Goal: Task Accomplishment & Management: Use online tool/utility

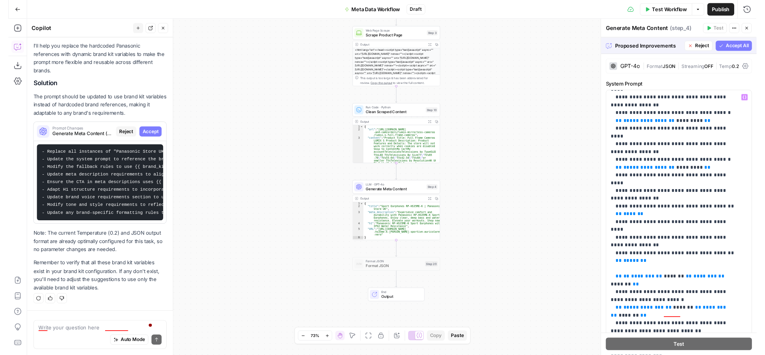
scroll to position [599, 0]
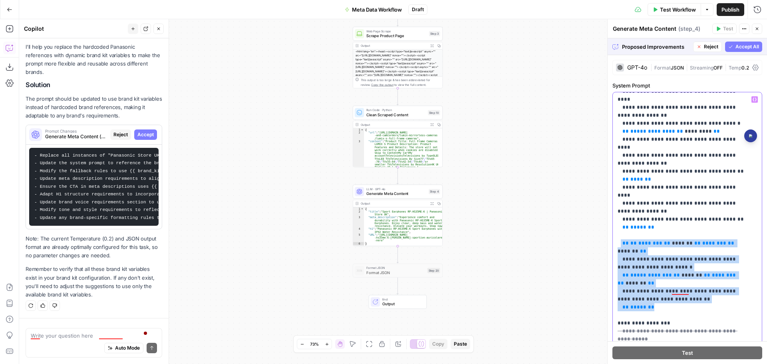
drag, startPoint x: 620, startPoint y: 146, endPoint x: 668, endPoint y: 211, distance: 80.6
click at [668, 211] on p "**********" at bounding box center [681, 251] width 127 height 1510
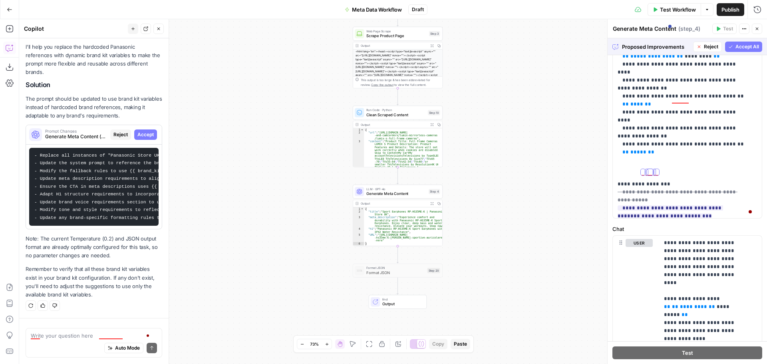
scroll to position [448, 0]
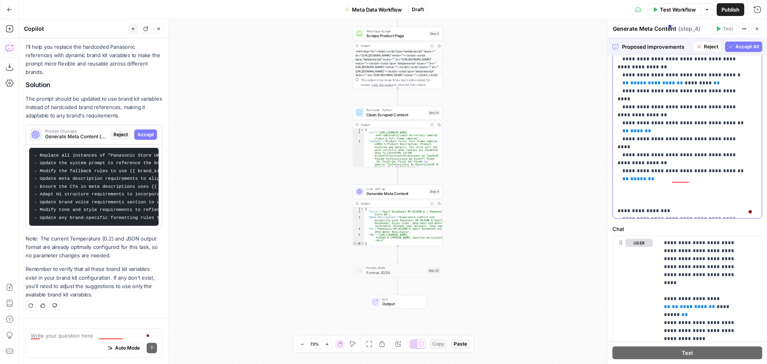
click at [688, 214] on span "**********" at bounding box center [678, 231] width 120 height 34
drag, startPoint x: 683, startPoint y: 145, endPoint x: 619, endPoint y: 139, distance: 63.4
click at [619, 139] on p "**********" at bounding box center [681, 171] width 127 height 1447
drag, startPoint x: 658, startPoint y: 155, endPoint x: 735, endPoint y: 153, distance: 77.5
click at [735, 153] on p "**********" at bounding box center [681, 163] width 127 height 1431
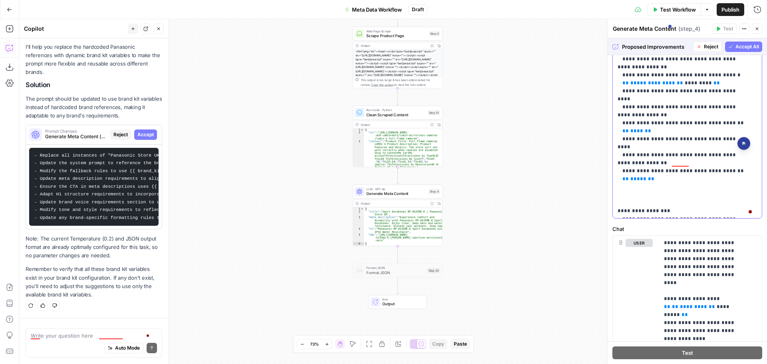
copy p "**********"
drag, startPoint x: 672, startPoint y: 162, endPoint x: 649, endPoint y: 170, distance: 23.8
click at [649, 170] on p "**********" at bounding box center [681, 163] width 127 height 1431
drag, startPoint x: 669, startPoint y: 179, endPoint x: 736, endPoint y: 180, distance: 67.1
click at [736, 180] on p "**********" at bounding box center [681, 163] width 127 height 1431
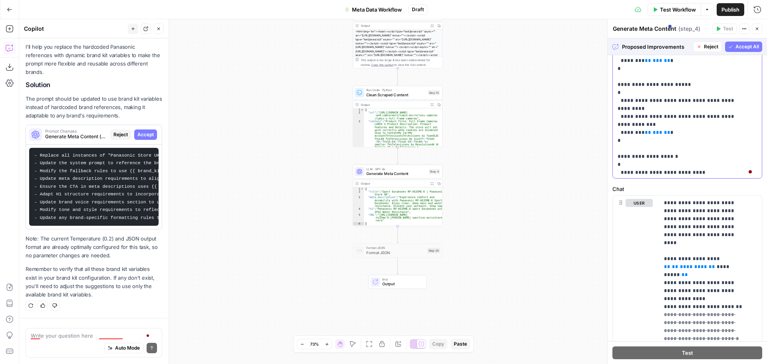
scroll to position [1079, 0]
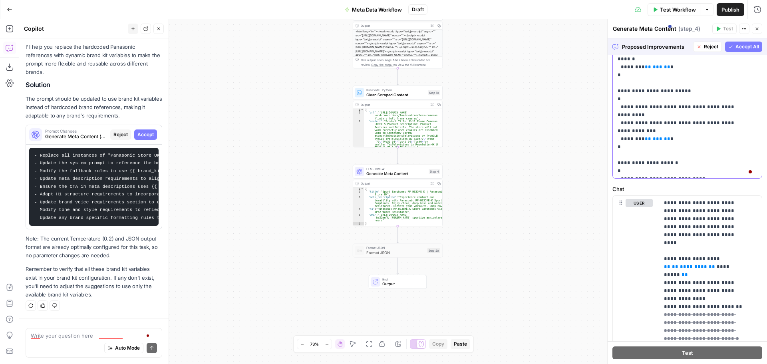
copy p "*******"
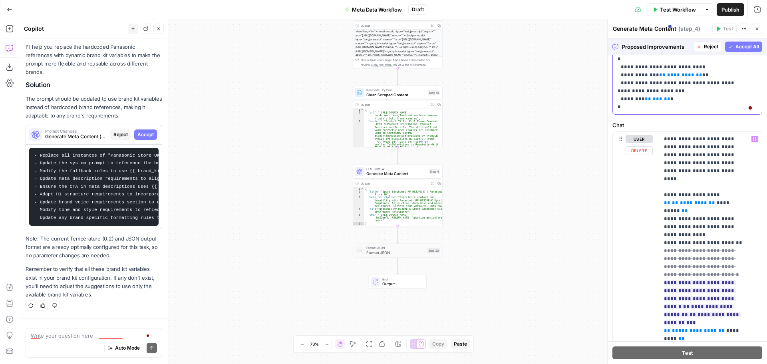
scroll to position [275, 0]
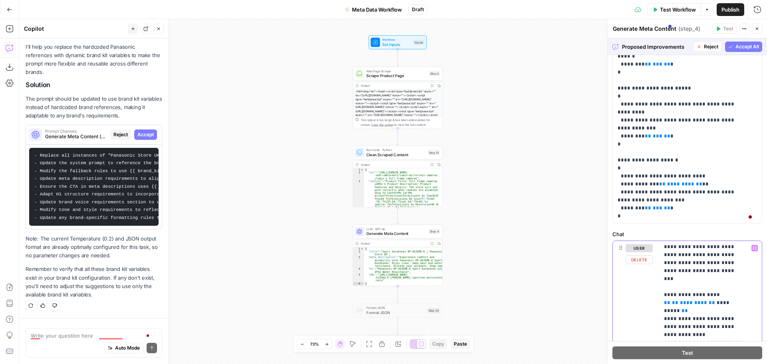
scroll to position [0, 0]
click at [753, 247] on icon "button" at bounding box center [755, 248] width 4 height 4
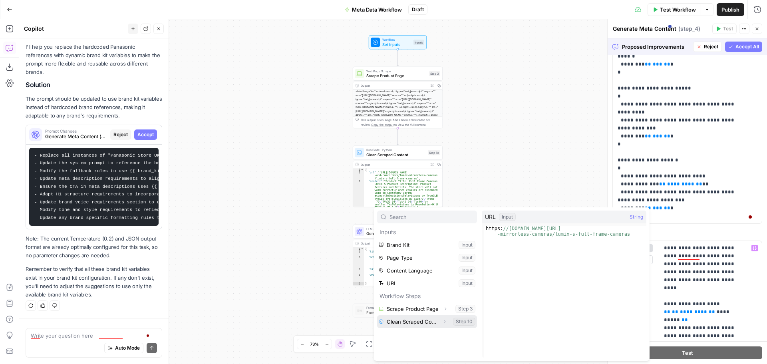
click at [420, 319] on button "Select variable Clean Scraped Content" at bounding box center [427, 321] width 100 height 13
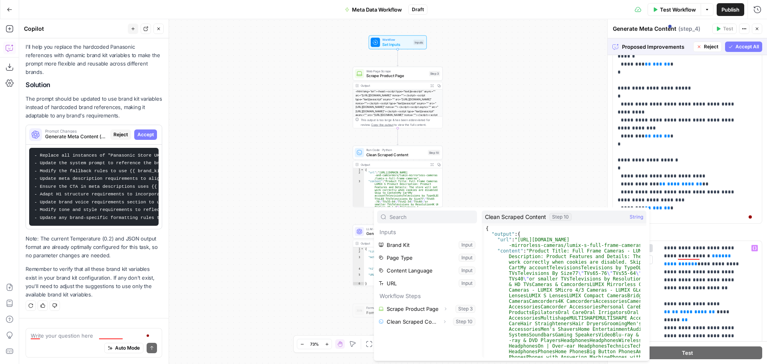
drag, startPoint x: 447, startPoint y: 319, endPoint x: 442, endPoint y: 318, distance: 5.4
click at [447, 320] on div "Workflow Set Inputs Inputs Web Page Scrape Scrape Product Page Step 3 Output Ex…" at bounding box center [393, 191] width 748 height 345
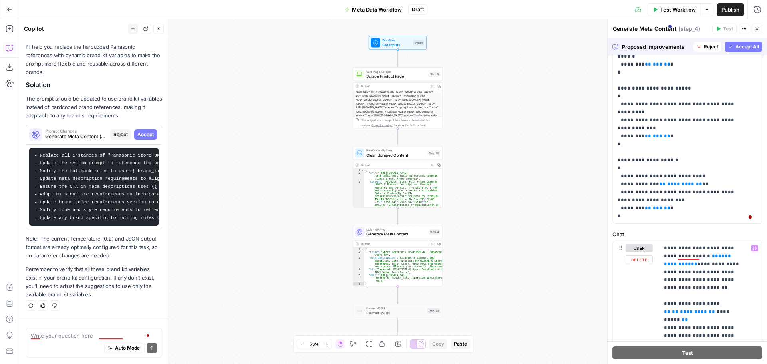
click at [442, 318] on div "Format JSON Format JSON Step 20 Copy step Delete step Add Note Test" at bounding box center [398, 311] width 90 height 14
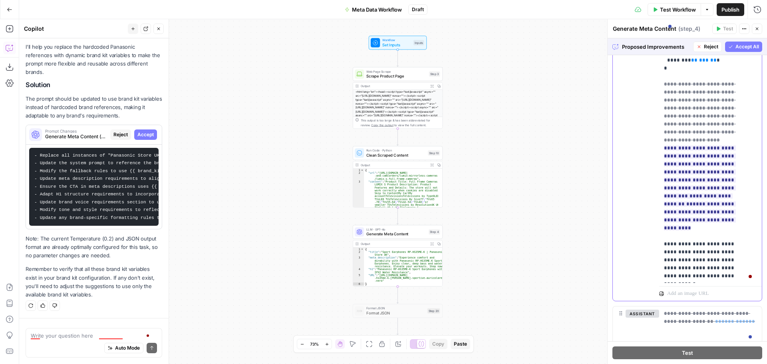
scroll to position [521, 0]
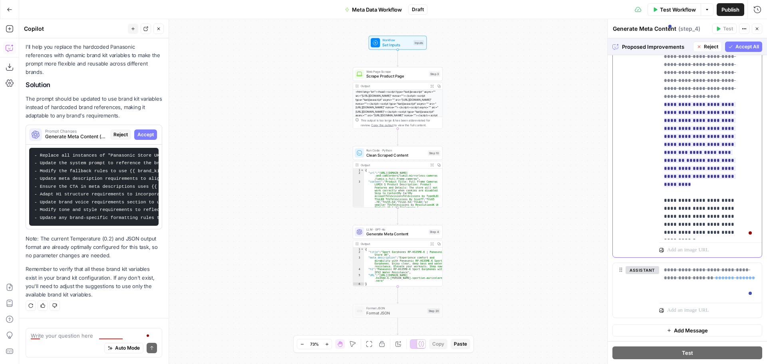
drag, startPoint x: 664, startPoint y: 208, endPoint x: 744, endPoint y: 233, distance: 83.7
copy p "**********"
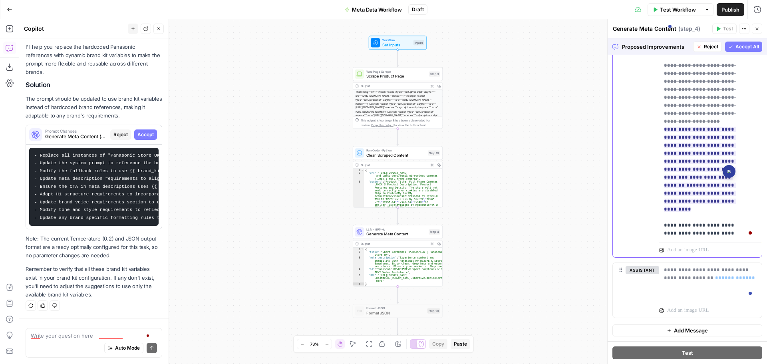
scroll to position [1599, 0]
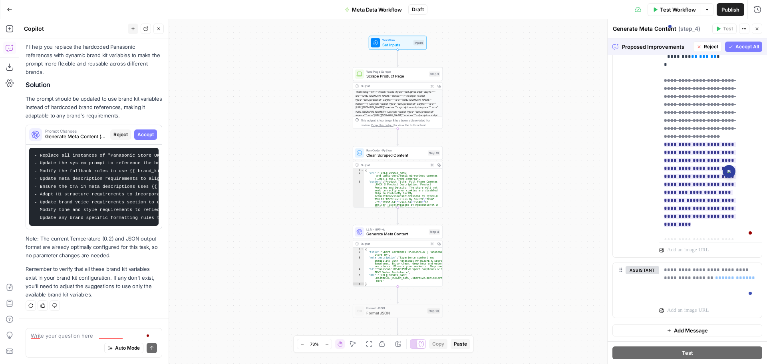
click at [649, 124] on div "user Delete" at bounding box center [639, 85] width 27 height 337
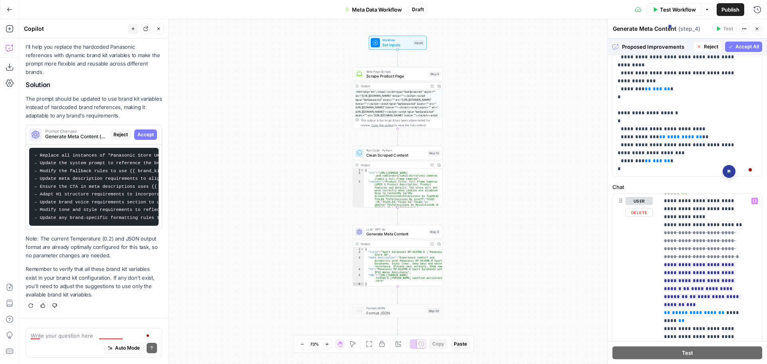
scroll to position [120, 0]
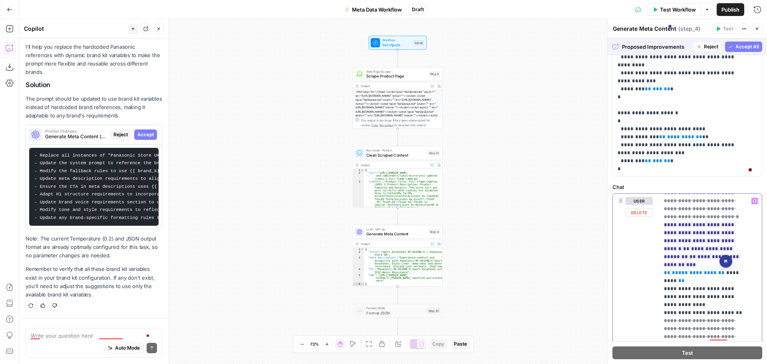
drag, startPoint x: 712, startPoint y: 273, endPoint x: 717, endPoint y: 273, distance: 4.5
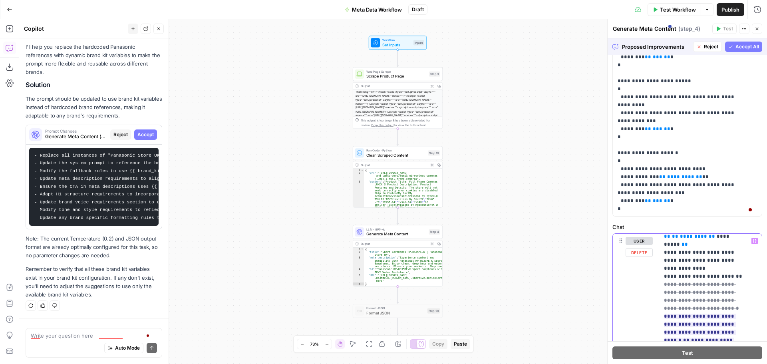
scroll to position [80, 0]
drag, startPoint x: 679, startPoint y: 257, endPoint x: 734, endPoint y: 258, distance: 55.2
copy p "**********"
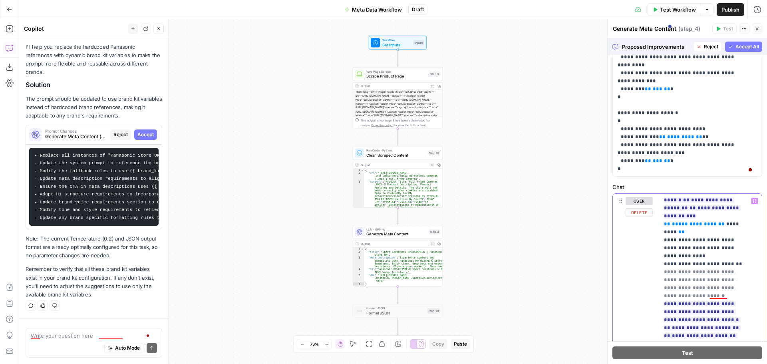
scroll to position [160, 0]
drag, startPoint x: 680, startPoint y: 257, endPoint x: 732, endPoint y: 256, distance: 51.9
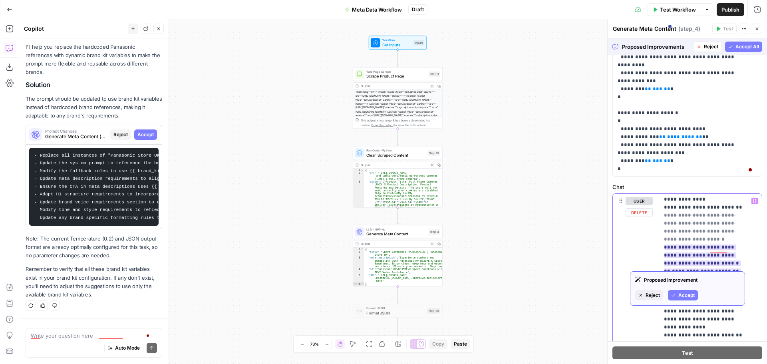
scroll to position [240, 0]
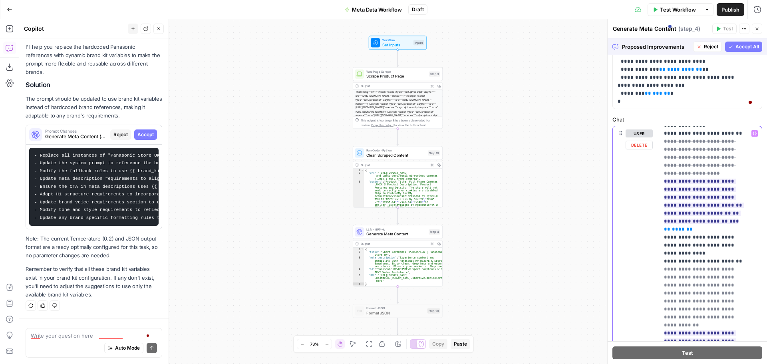
scroll to position [322, 0]
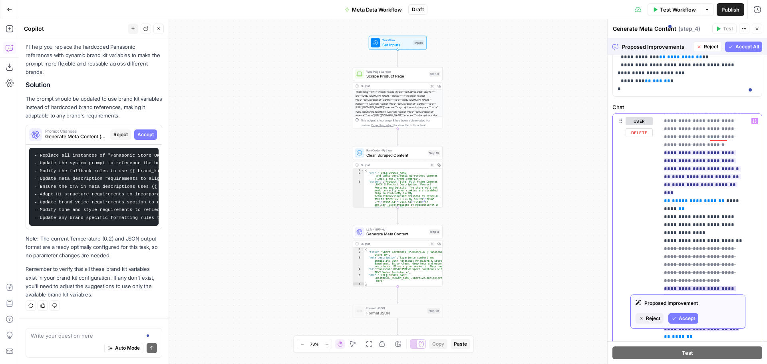
click at [693, 318] on span "**********" at bounding box center [693, 320] width 59 height 5
click at [696, 318] on span "**********" at bounding box center [693, 320] width 59 height 5
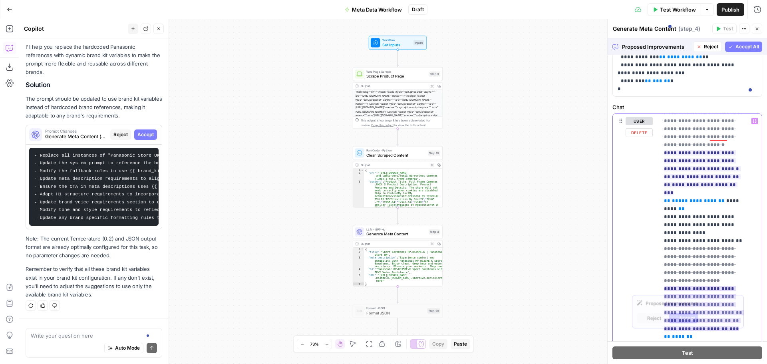
click at [694, 318] on span "**********" at bounding box center [693, 320] width 59 height 5
click at [716, 318] on span "**********" at bounding box center [693, 320] width 59 height 5
drag, startPoint x: 664, startPoint y: 281, endPoint x: 718, endPoint y: 282, distance: 53.6
click at [718, 318] on span "**********" at bounding box center [693, 320] width 59 height 5
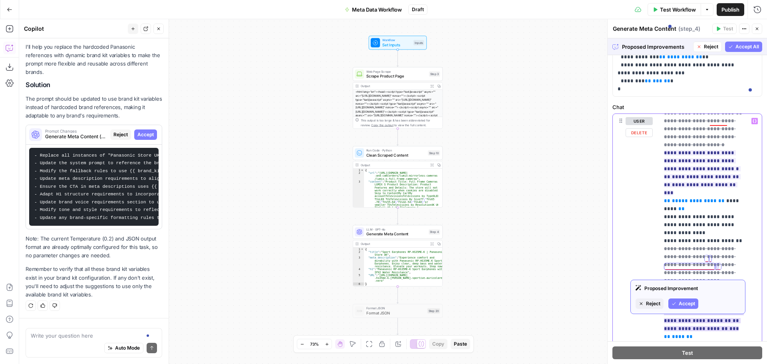
scroll to position [280, 0]
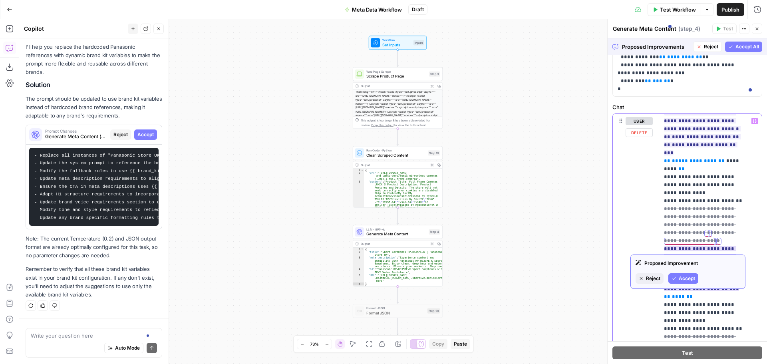
drag, startPoint x: 722, startPoint y: 240, endPoint x: 704, endPoint y: 249, distance: 20.7
click at [704, 249] on ins "**********" at bounding box center [704, 268] width 80 height 45
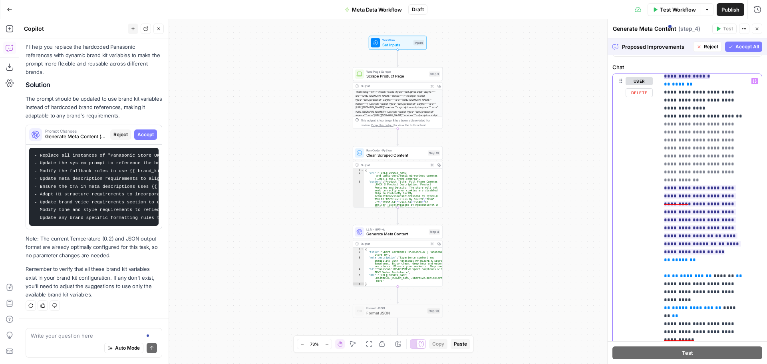
scroll to position [440, 0]
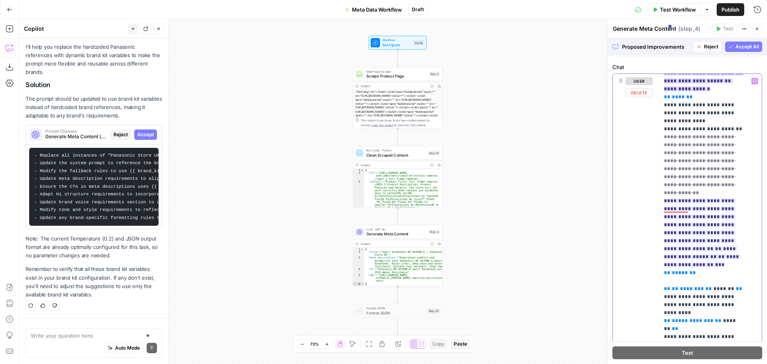
drag, startPoint x: 664, startPoint y: 153, endPoint x: 730, endPoint y: 209, distance: 86.7
click at [730, 209] on div "**********" at bounding box center [707, 237] width 97 height 326
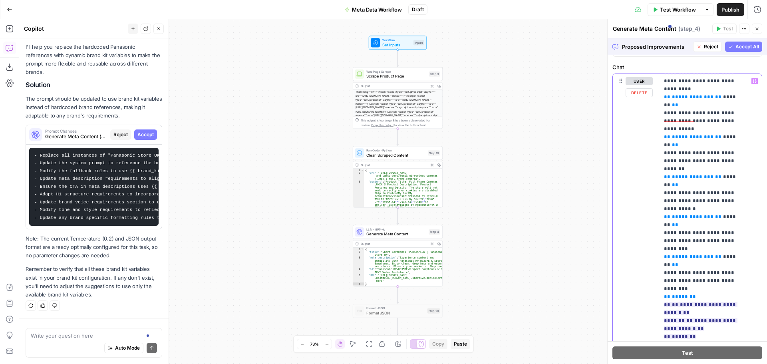
scroll to position [639, 0]
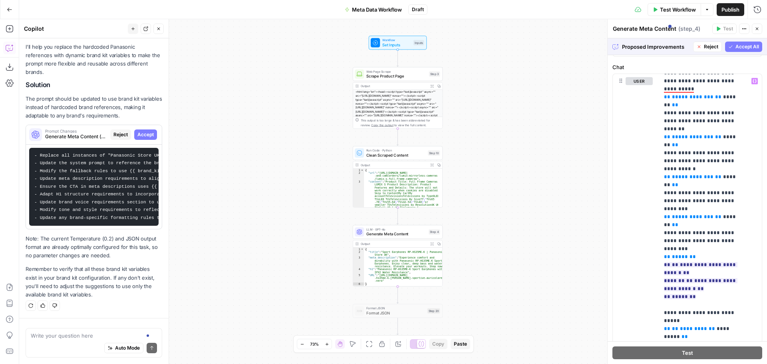
click at [737, 46] on span "Accept All" at bounding box center [748, 46] width 24 height 7
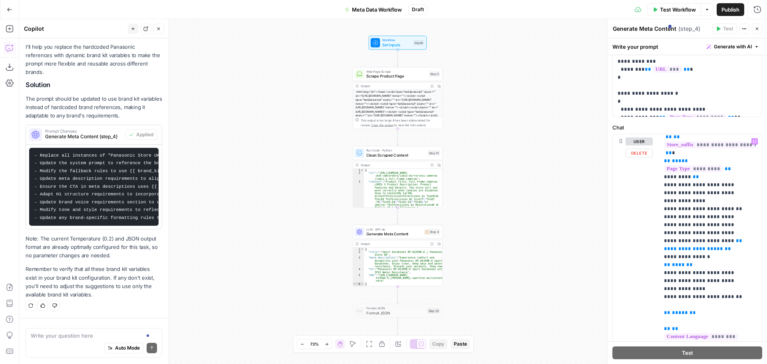
scroll to position [280, 0]
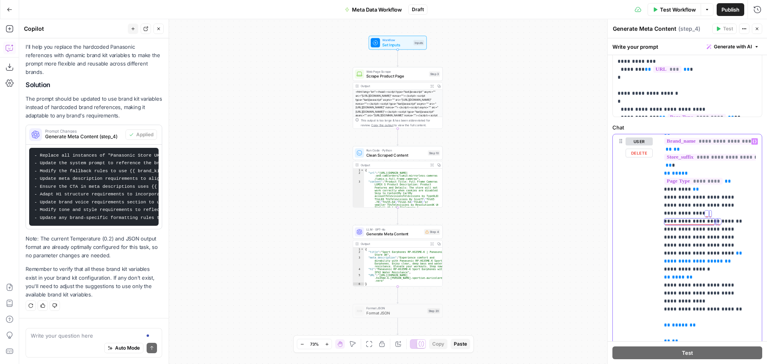
drag, startPoint x: 704, startPoint y: 213, endPoint x: 714, endPoint y: 232, distance: 21.5
copy p "**********"
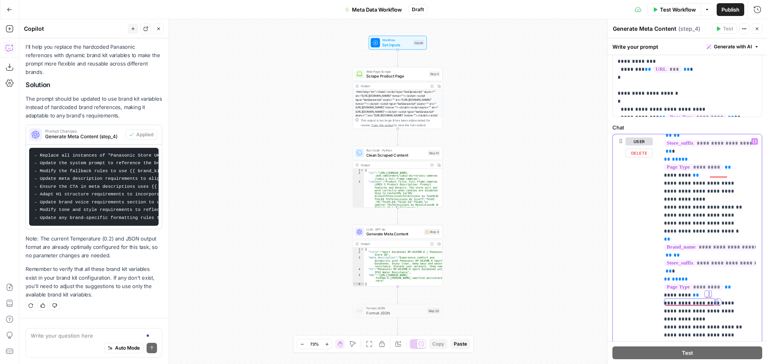
scroll to position [160, 0]
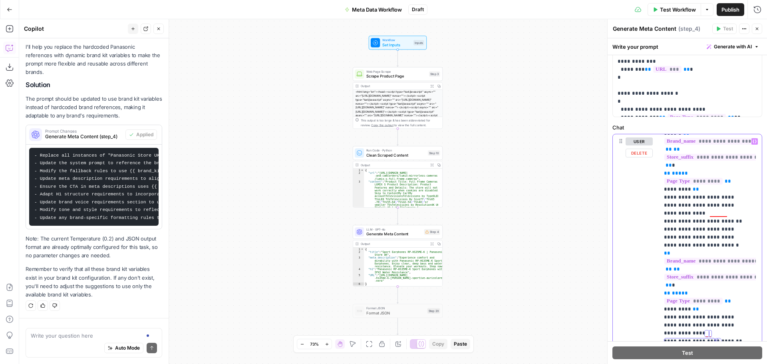
drag, startPoint x: 684, startPoint y: 221, endPoint x: 670, endPoint y: 254, distance: 35.3
paste div
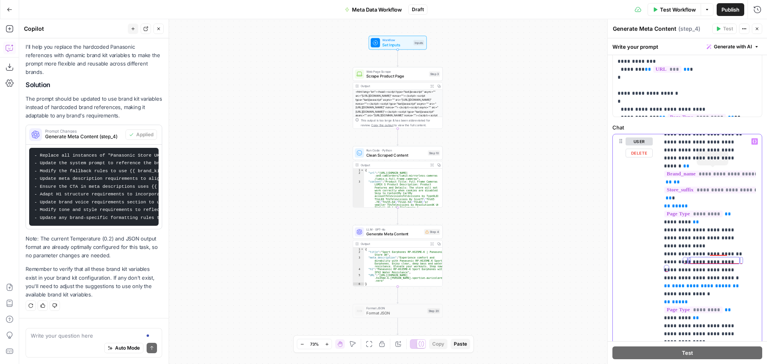
scroll to position [120, 0]
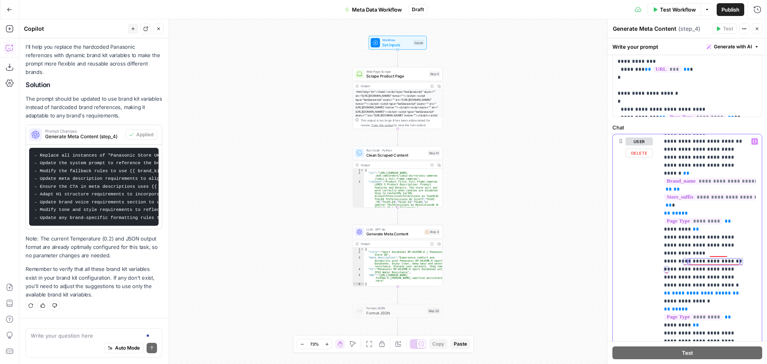
drag, startPoint x: 718, startPoint y: 156, endPoint x: 725, endPoint y: 166, distance: 11.8
click at [690, 171] on span "**" at bounding box center [686, 173] width 6 height 5
drag, startPoint x: 719, startPoint y: 157, endPoint x: 695, endPoint y: 190, distance: 40.8
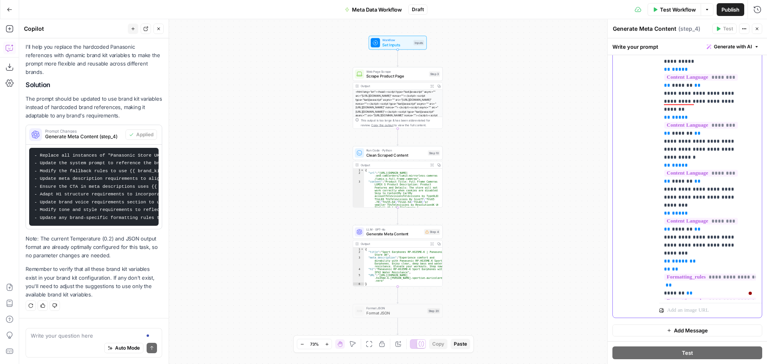
scroll to position [480, 0]
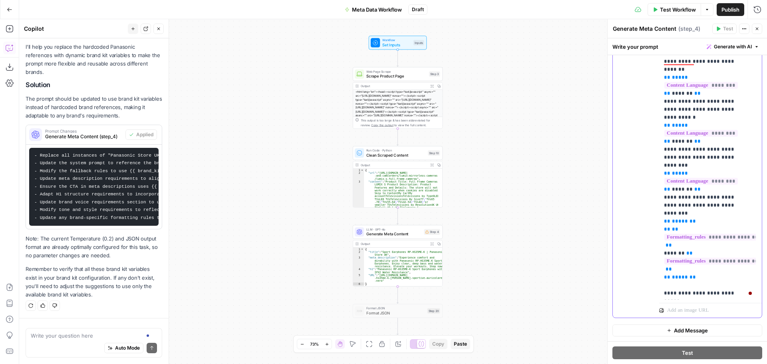
drag, startPoint x: 663, startPoint y: 124, endPoint x: 703, endPoint y: 167, distance: 59.1
click at [703, 167] on div "**********" at bounding box center [707, 137] width 97 height 326
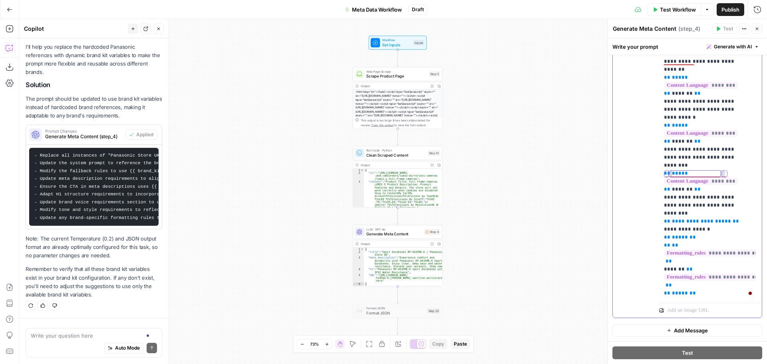
drag, startPoint x: 704, startPoint y: 181, endPoint x: 664, endPoint y: 176, distance: 40.6
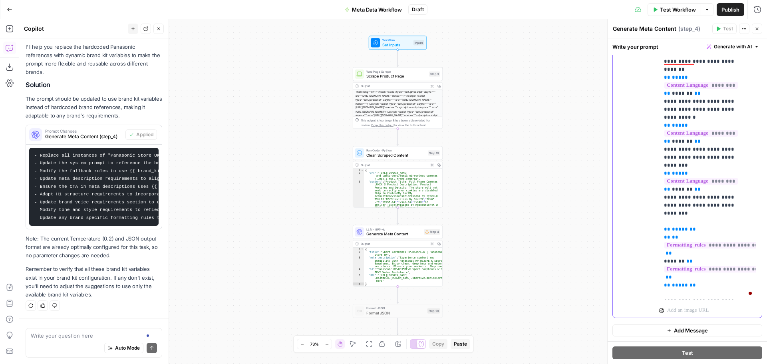
drag, startPoint x: 663, startPoint y: 124, endPoint x: 707, endPoint y: 163, distance: 58.6
click at [707, 163] on div "**********" at bounding box center [707, 137] width 97 height 326
copy p "**********"
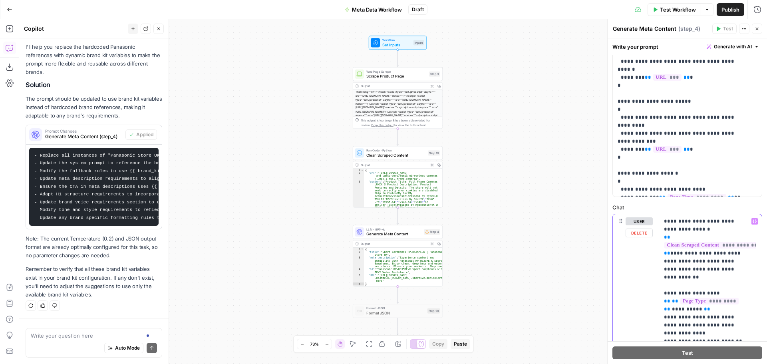
scroll to position [181, 0]
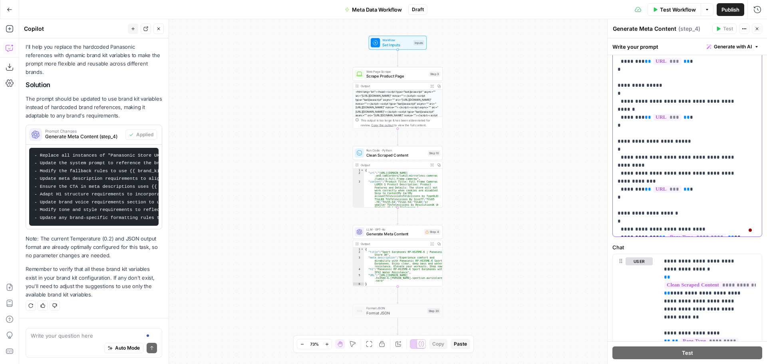
drag, startPoint x: 661, startPoint y: 126, endPoint x: 712, endPoint y: 136, distance: 52.5
drag, startPoint x: 668, startPoint y: 133, endPoint x: 629, endPoint y: 143, distance: 40.4
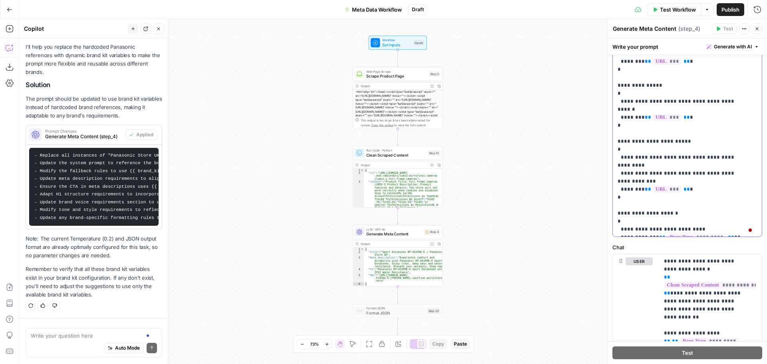
copy p "**********"
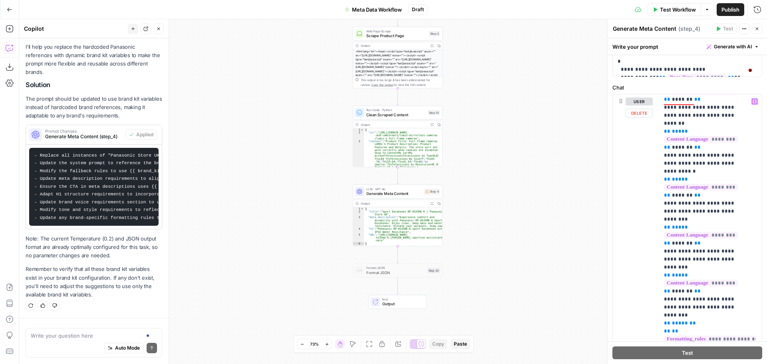
scroll to position [559, 0]
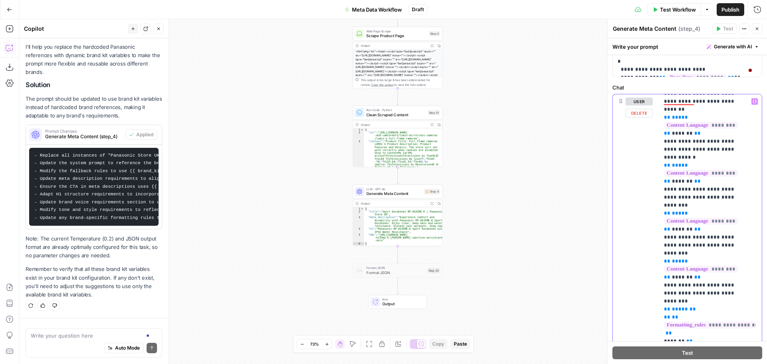
click at [675, 275] on span "*******" at bounding box center [682, 277] width 21 height 5
copy p "**********"
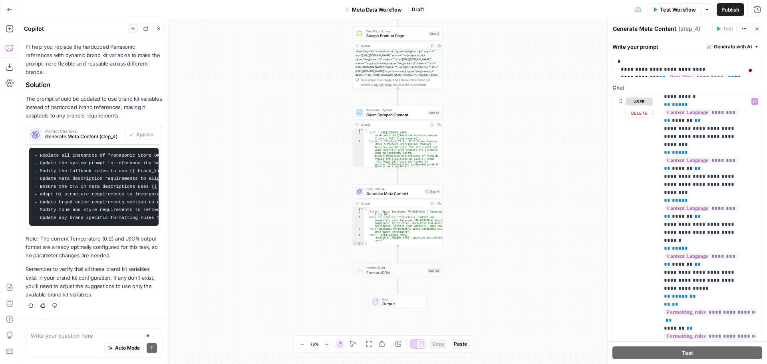
scroll to position [639, 0]
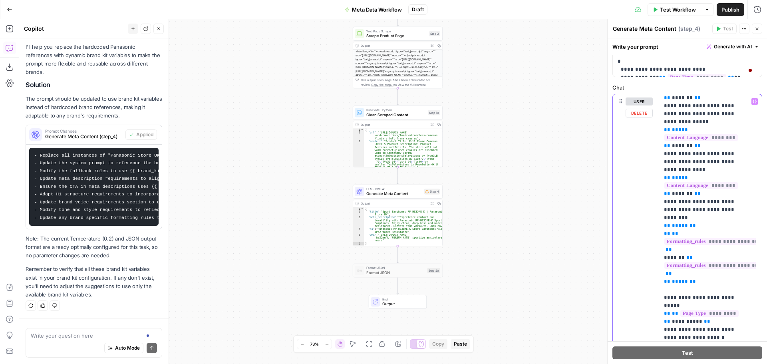
scroll to position [799, 0]
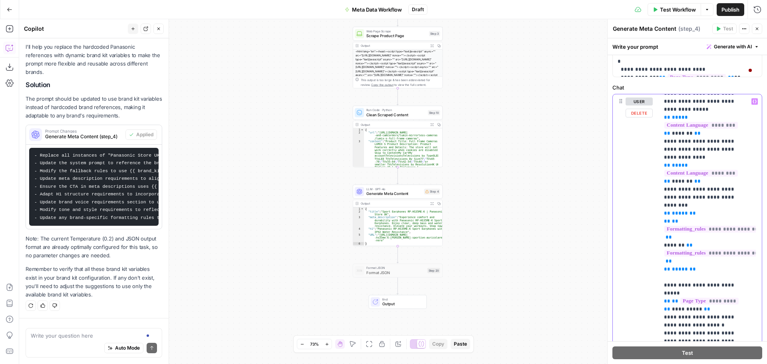
drag, startPoint x: 737, startPoint y: 198, endPoint x: 753, endPoint y: 216, distance: 24.4
click at [753, 216] on div "**********" at bounding box center [707, 257] width 97 height 326
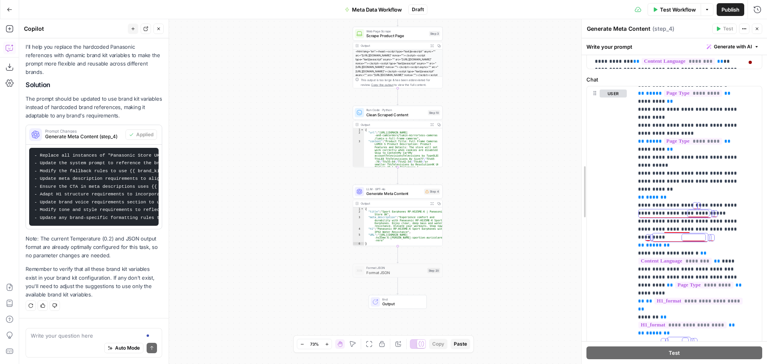
scroll to position [919, 0]
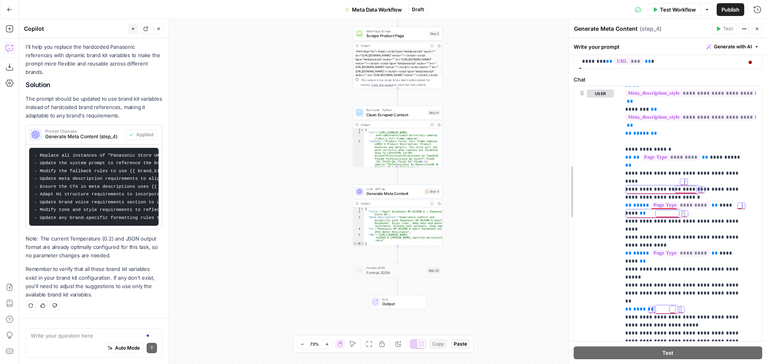
drag, startPoint x: 606, startPoint y: 207, endPoint x: 567, endPoint y: 216, distance: 39.7
click at [567, 216] on div at bounding box center [569, 191] width 8 height 345
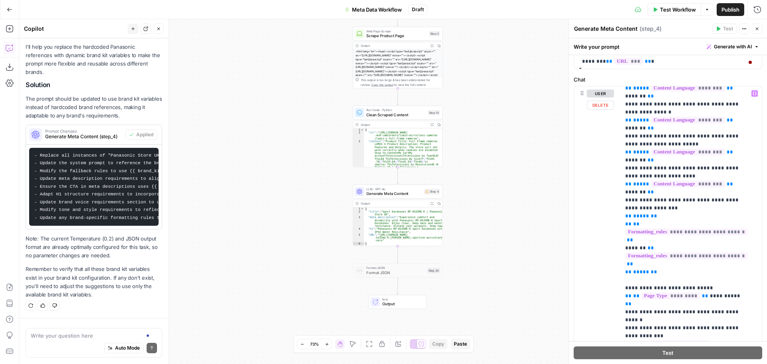
scroll to position [472, 0]
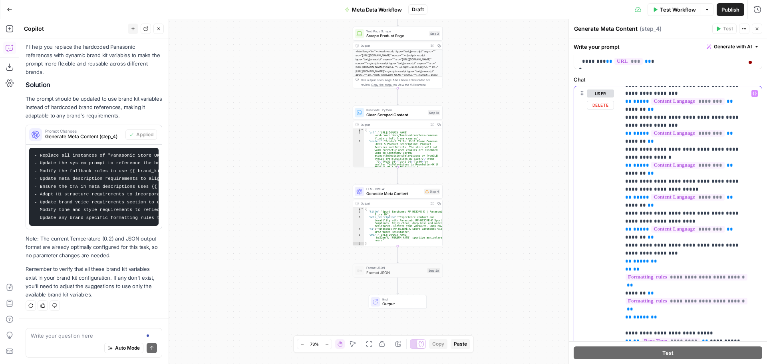
click at [709, 267] on p "**********" at bounding box center [685, 353] width 120 height 1471
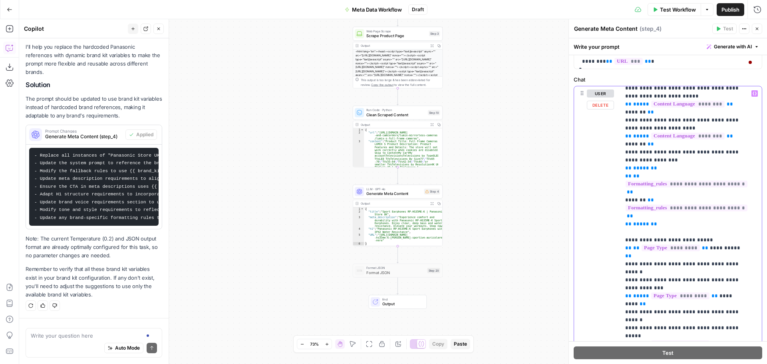
scroll to position [551, 0]
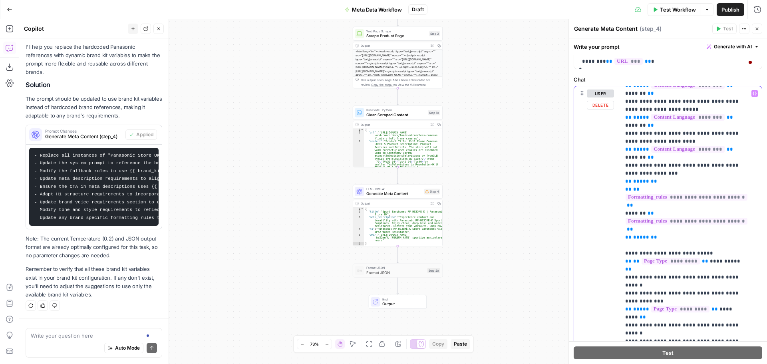
drag, startPoint x: 652, startPoint y: 244, endPoint x: 658, endPoint y: 245, distance: 6.4
click at [658, 245] on p "**********" at bounding box center [685, 273] width 120 height 1471
click at [665, 246] on p "**********" at bounding box center [685, 273] width 120 height 1471
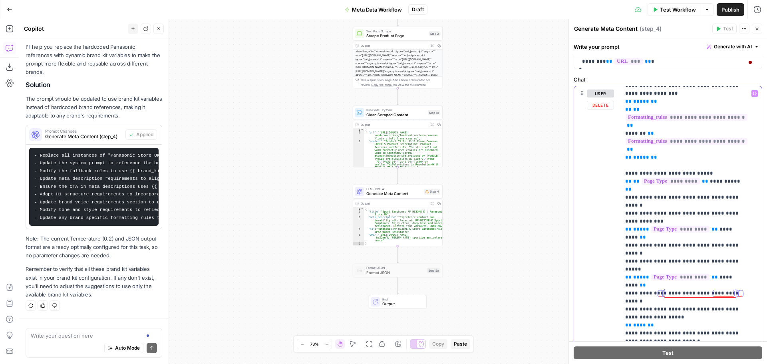
click at [657, 223] on p "**********" at bounding box center [685, 193] width 120 height 1471
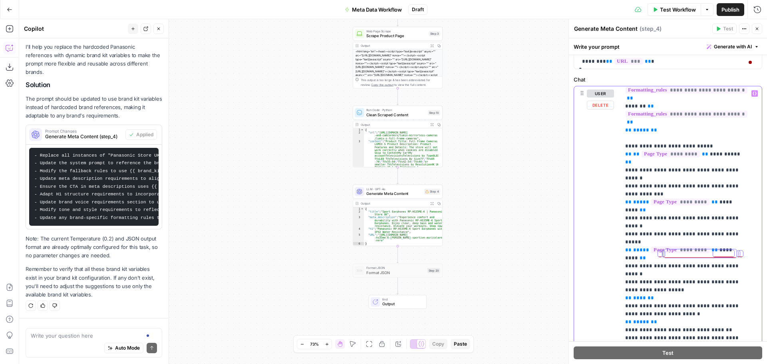
scroll to position [671, 0]
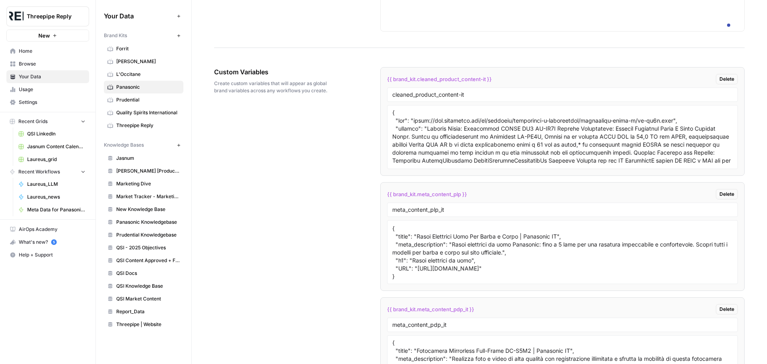
scroll to position [1141, 0]
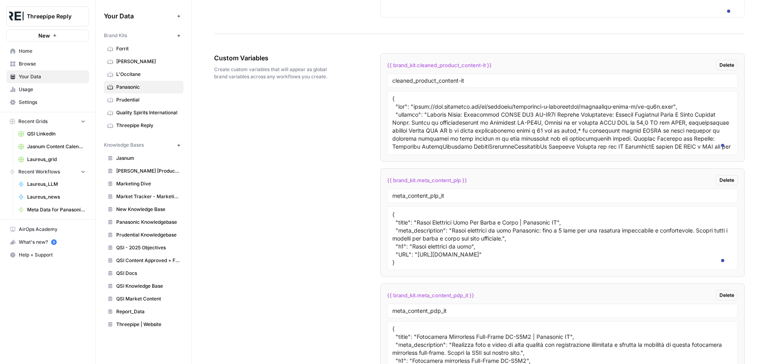
click at [474, 69] on span "{{ brand_kit.cleaned_product_content-it }}" at bounding box center [439, 65] width 105 height 8
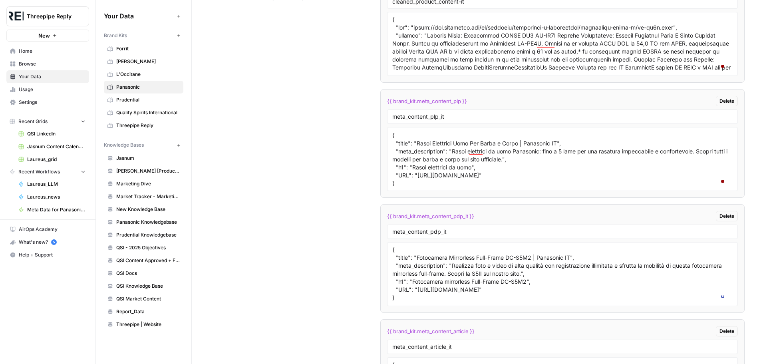
scroll to position [1221, 0]
click at [454, 119] on input "meta_content_plp_it" at bounding box center [562, 115] width 340 height 7
click at [474, 238] on div "meta_content_pdp_it" at bounding box center [562, 231] width 351 height 14
click at [462, 119] on input "meta_content_plp_it" at bounding box center [562, 115] width 340 height 7
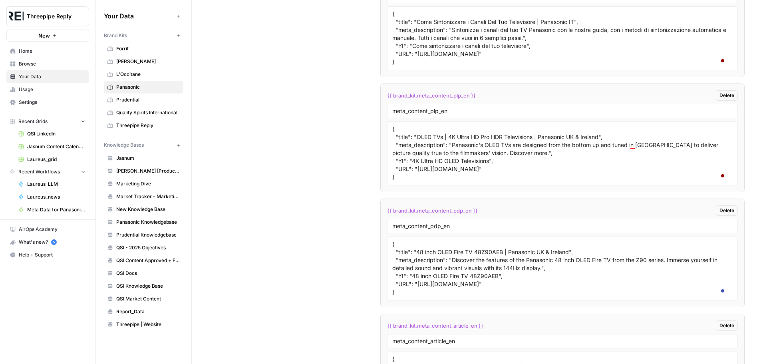
scroll to position [1580, 0]
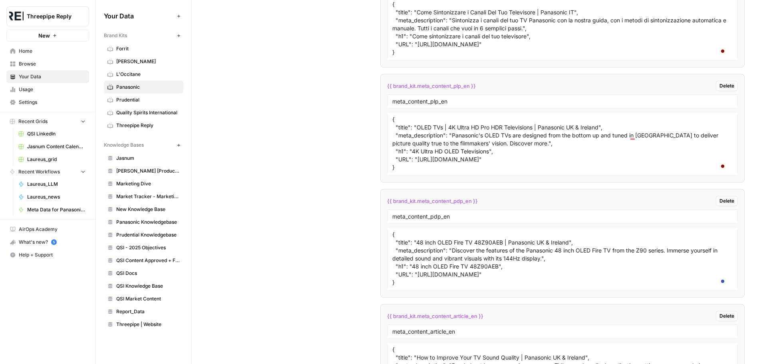
type input "meta_content_plp-it"
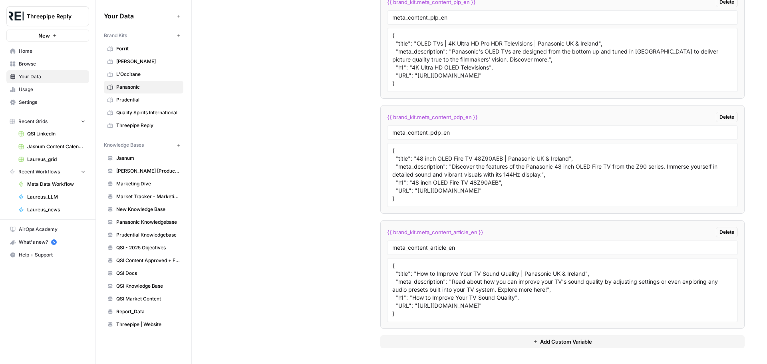
scroll to position [0, 0]
click at [533, 340] on icon "button" at bounding box center [535, 341] width 5 height 5
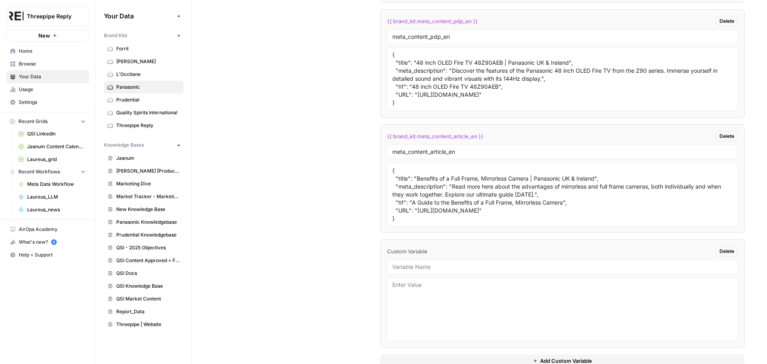
scroll to position [1815, 0]
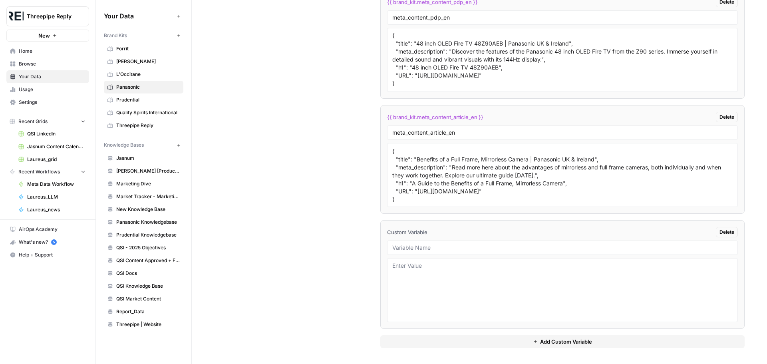
click at [468, 253] on div at bounding box center [562, 248] width 351 height 14
click at [468, 249] on input "text" at bounding box center [562, 247] width 340 height 7
click at [436, 282] on textarea at bounding box center [562, 290] width 340 height 57
click at [440, 251] on input "brand_name" at bounding box center [562, 247] width 340 height 7
type input "brand_name"
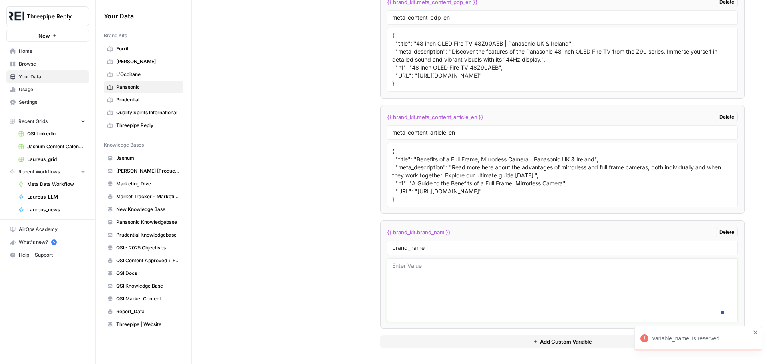
click at [463, 279] on textarea at bounding box center [562, 290] width 340 height 57
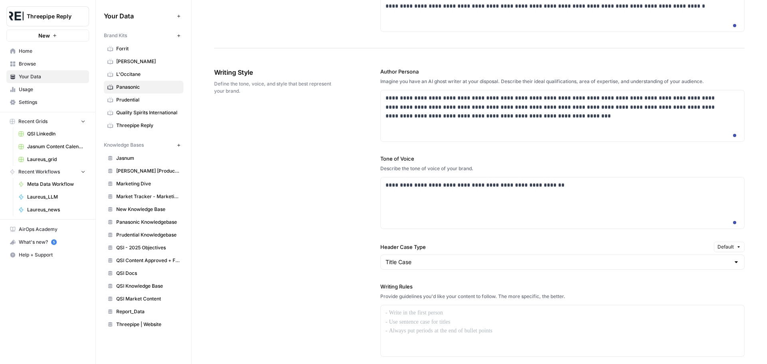
scroll to position [417, 0]
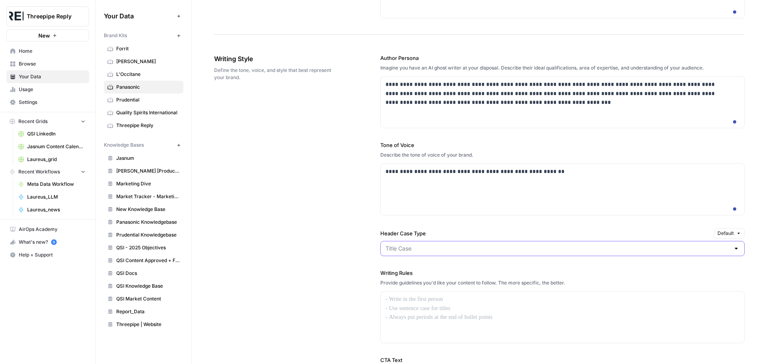
click at [499, 253] on input "Header Case Type" at bounding box center [558, 249] width 344 height 8
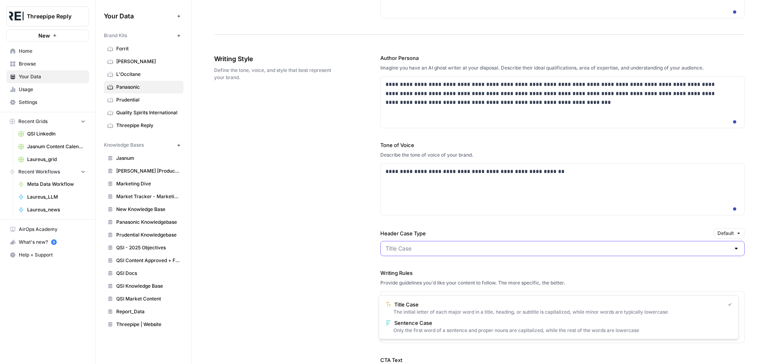
click at [472, 253] on input "Header Case Type" at bounding box center [558, 249] width 344 height 8
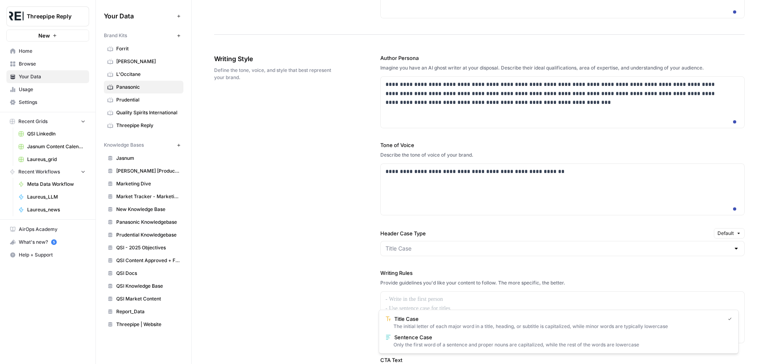
scroll to position [377, 0]
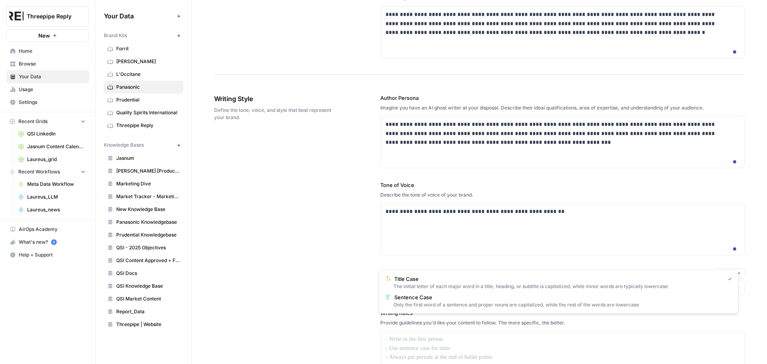
type input "Title Case"
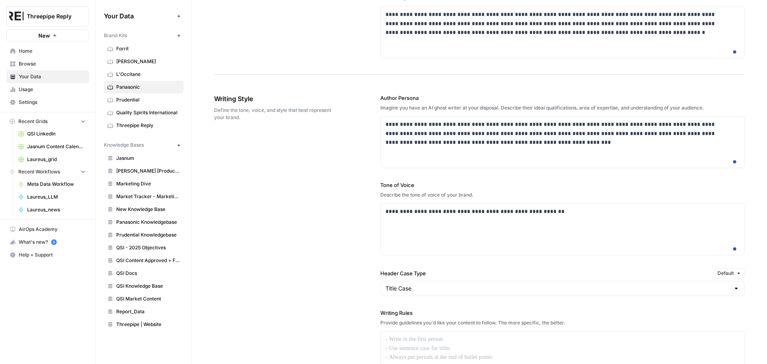
click at [343, 283] on div "**********" at bounding box center [479, 289] width 531 height 422
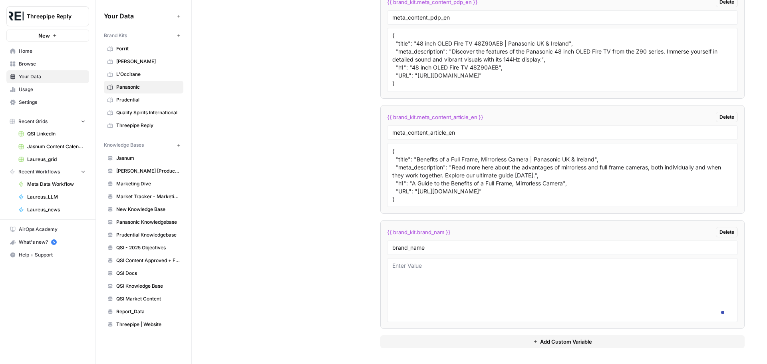
scroll to position [1798, 0]
click at [451, 237] on div "{{ brand_kit.brand_nam }} Delete" at bounding box center [562, 232] width 351 height 10
click at [447, 251] on input "brand_name" at bounding box center [562, 247] width 340 height 7
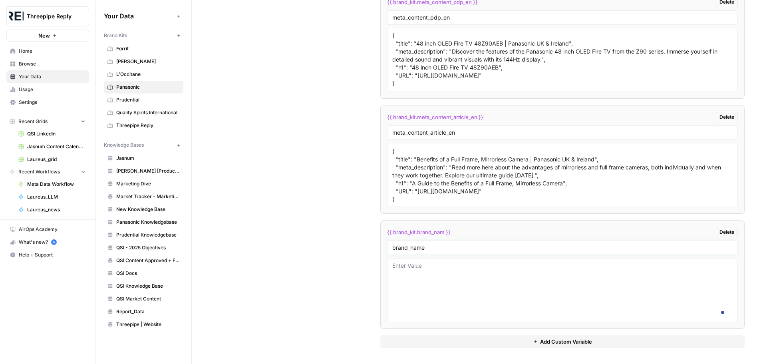
click at [451, 251] on input "brand_name" at bounding box center [562, 247] width 340 height 7
click at [447, 251] on input "brand_name" at bounding box center [562, 247] width 340 height 7
click at [450, 291] on textarea at bounding box center [562, 290] width 340 height 57
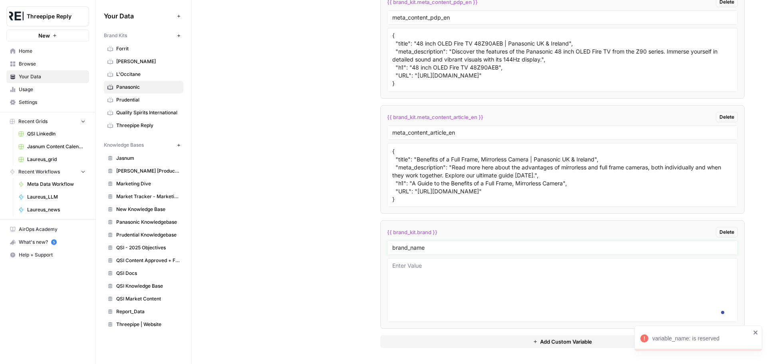
click at [443, 251] on input "brand_name" at bounding box center [562, 247] width 340 height 7
type input "brand"
click at [442, 285] on textarea at bounding box center [562, 290] width 340 height 57
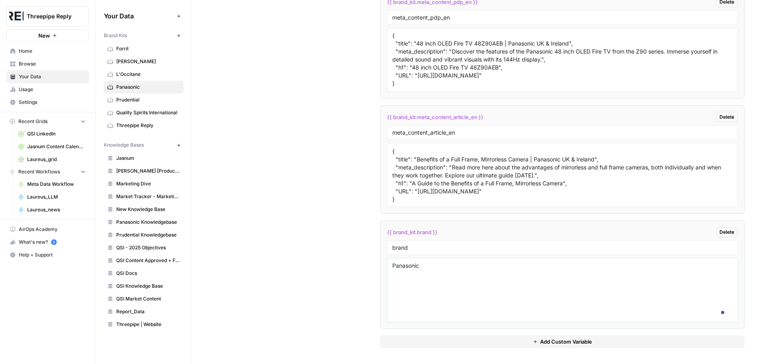
scroll to position [1815, 0]
type textarea "Panasonic"
click at [496, 342] on button "Add Custom Variable" at bounding box center [562, 341] width 364 height 13
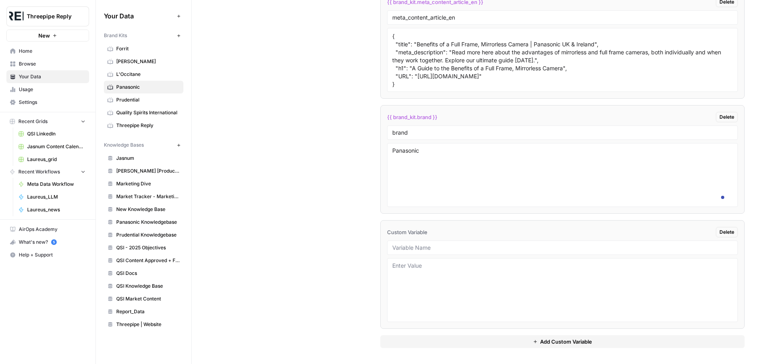
scroll to position [1895, 0]
click at [470, 251] on input "text" at bounding box center [562, 247] width 340 height 7
click at [428, 136] on input "brand" at bounding box center [562, 132] width 340 height 7
click at [423, 251] on input "text" at bounding box center [562, 247] width 340 height 7
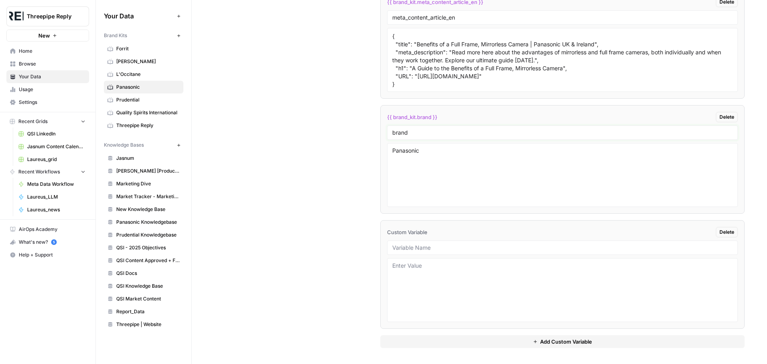
click at [433, 136] on input "brand" at bounding box center [562, 132] width 340 height 7
type input "brand_name"
click at [426, 121] on span "{{ brand_kit.brand }}" at bounding box center [412, 117] width 50 height 8
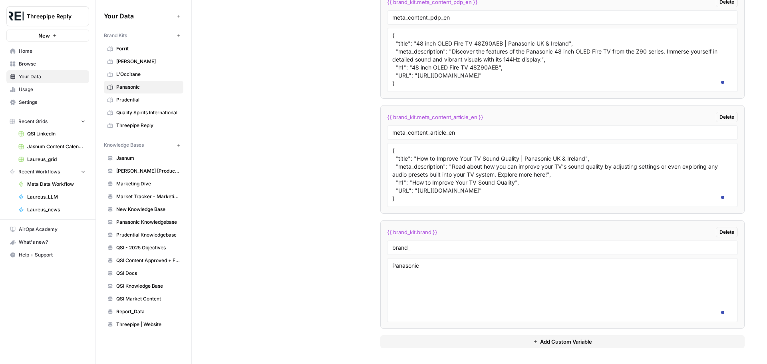
scroll to position [160, 0]
click at [448, 245] on input "brand_" at bounding box center [562, 247] width 340 height 7
type input "brand_name"
click at [448, 245] on input "brand_name" at bounding box center [562, 247] width 340 height 7
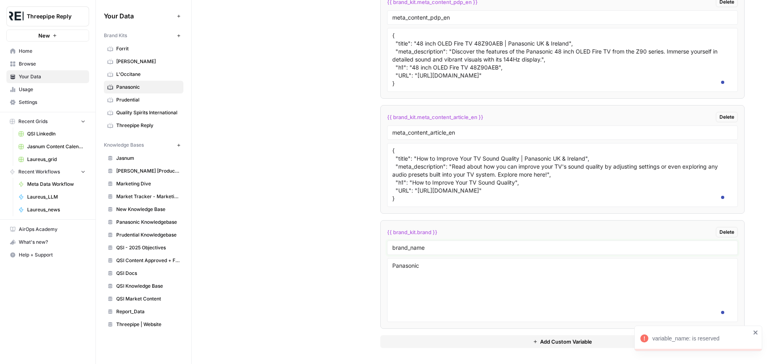
click at [448, 245] on input "brand_name" at bounding box center [562, 247] width 340 height 7
click at [448, 246] on input "brand_name" at bounding box center [562, 247] width 340 height 7
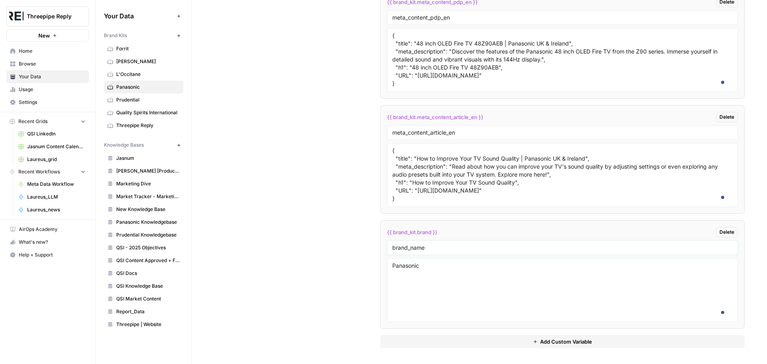
click at [448, 246] on input "brand_name" at bounding box center [562, 247] width 340 height 7
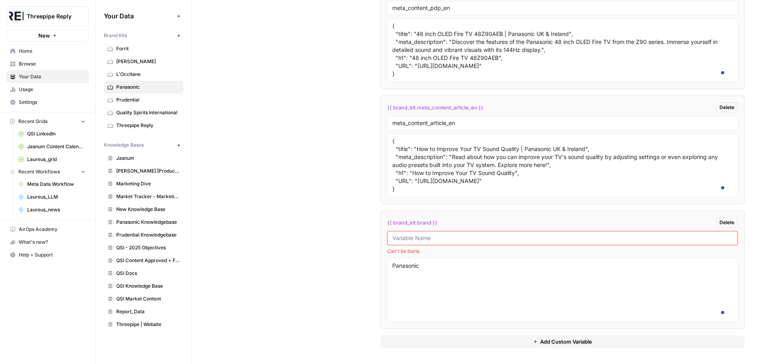
click at [420, 235] on input "text" at bounding box center [562, 238] width 340 height 7
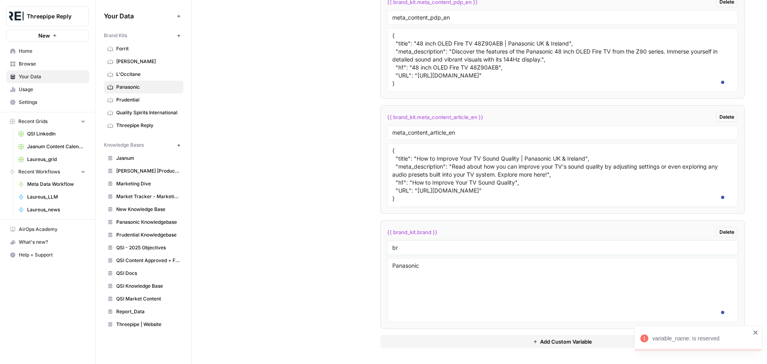
type input "b"
click at [458, 247] on input "brand_name_for_title" at bounding box center [562, 247] width 340 height 7
click at [450, 259] on div "Panasonic *********" at bounding box center [562, 290] width 351 height 64
click at [452, 247] on input "brand_name_for_title" at bounding box center [562, 247] width 340 height 7
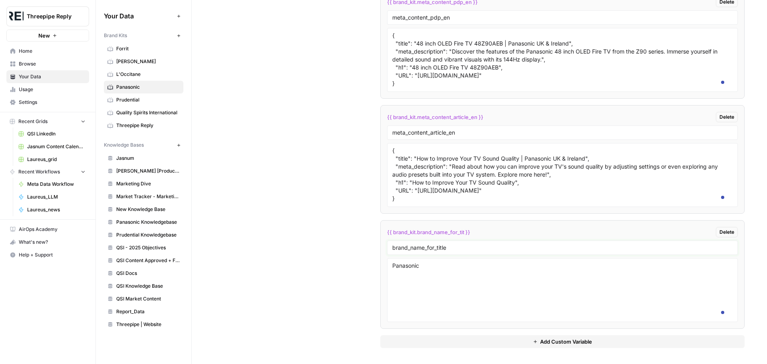
click at [452, 247] on input "brand_name_for_title" at bounding box center [562, 247] width 340 height 7
click at [461, 246] on div "brand_name_for_title" at bounding box center [562, 248] width 351 height 14
click at [460, 249] on input "brand_name_for_title" at bounding box center [562, 247] width 340 height 7
type input "brand_name_for_title"
click at [460, 249] on input "brand_name_for_title" at bounding box center [562, 247] width 340 height 7
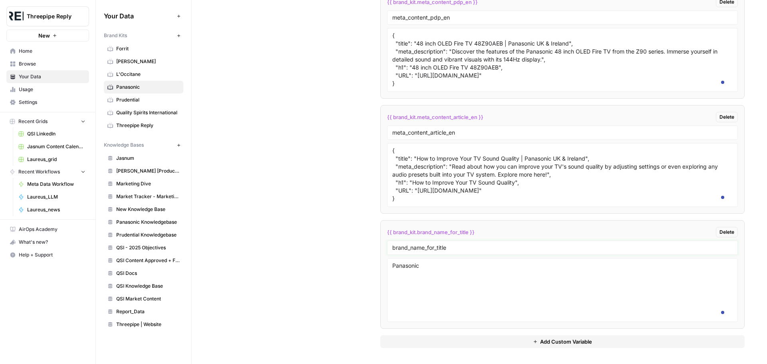
click at [460, 249] on input "brand_name_for_title" at bounding box center [562, 247] width 340 height 7
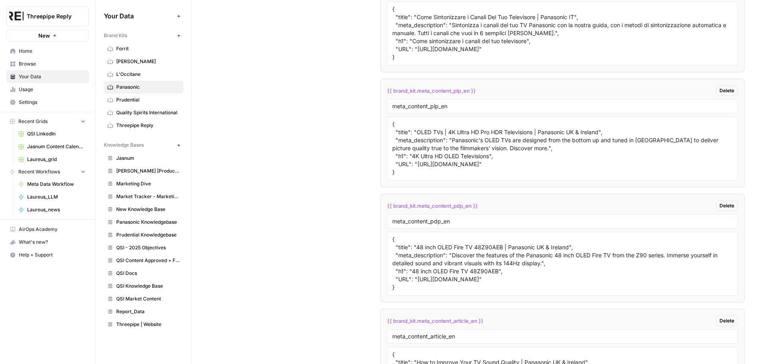
scroll to position [1536, 0]
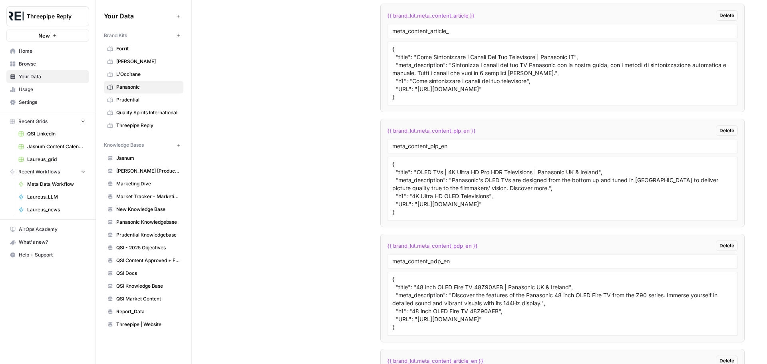
drag, startPoint x: 386, startPoint y: 167, endPoint x: 465, endPoint y: 166, distance: 79.1
click at [462, 135] on span "{{ brand_kit.meta_content_plp_en }}" at bounding box center [431, 131] width 89 height 8
click at [465, 135] on span "{{ brand_kit.meta_content_plp_en }}" at bounding box center [431, 131] width 89 height 8
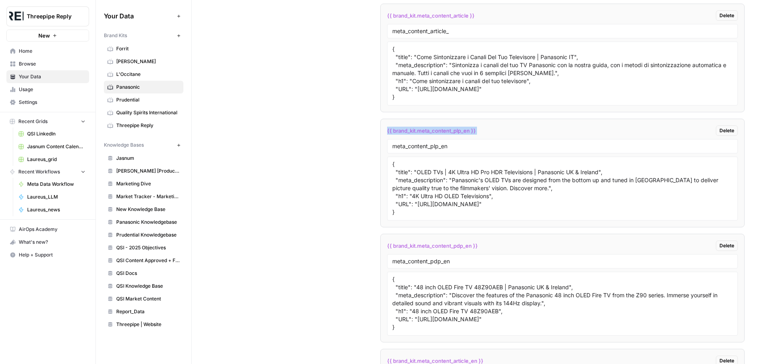
click at [465, 135] on span "{{ brand_kit.meta_content_plp_en }}" at bounding box center [431, 131] width 89 height 8
copy div "{{ brand_kit.meta_content_plp_en }} Delete"
drag, startPoint x: 392, startPoint y: 182, endPoint x: 459, endPoint y: 184, distance: 67.2
click at [459, 150] on input "meta_content_plp_en" at bounding box center [562, 146] width 340 height 7
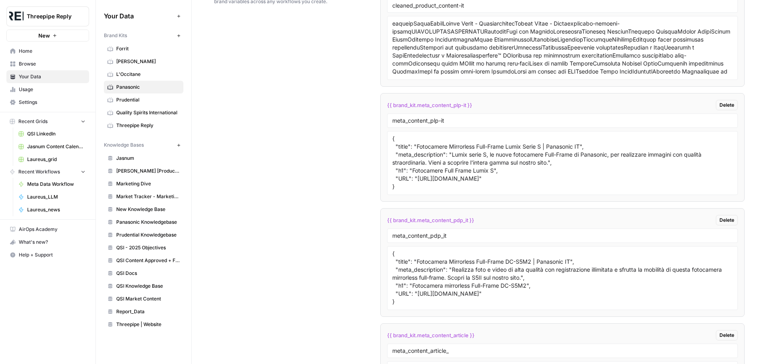
scroll to position [63, 0]
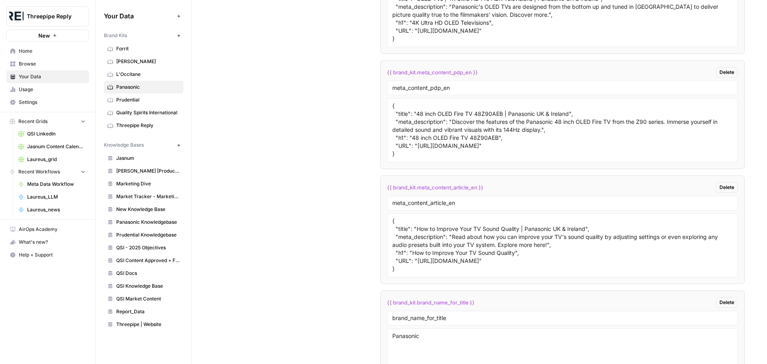
scroll to position [1695, 0]
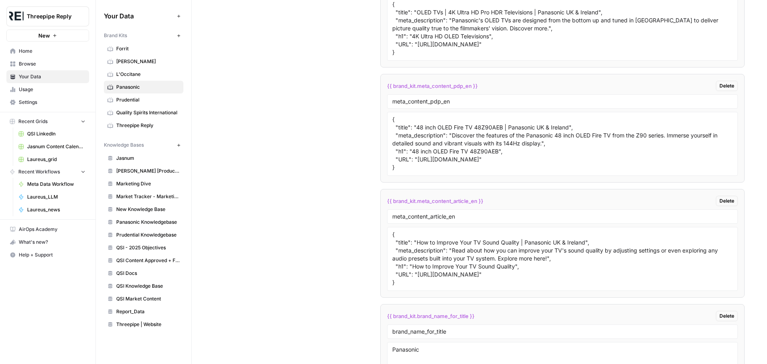
click at [142, 57] on link "Joseph Joseph" at bounding box center [144, 61] width 80 height 13
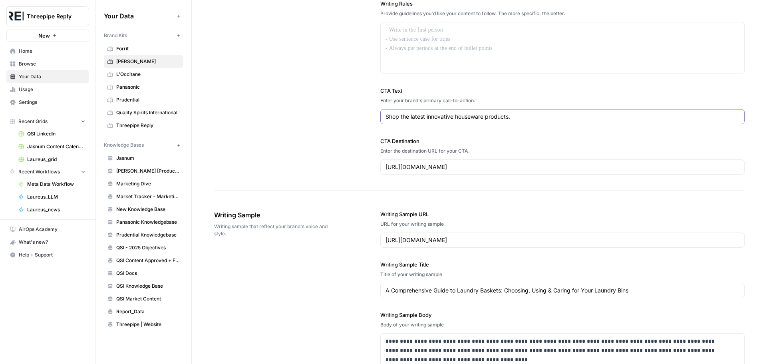
click at [449, 121] on input "Shop the latest innovative houseware products." at bounding box center [563, 117] width 354 height 8
click at [462, 171] on input "https://www.josephjoseph.com/collections/new-in" at bounding box center [563, 167] width 354 height 8
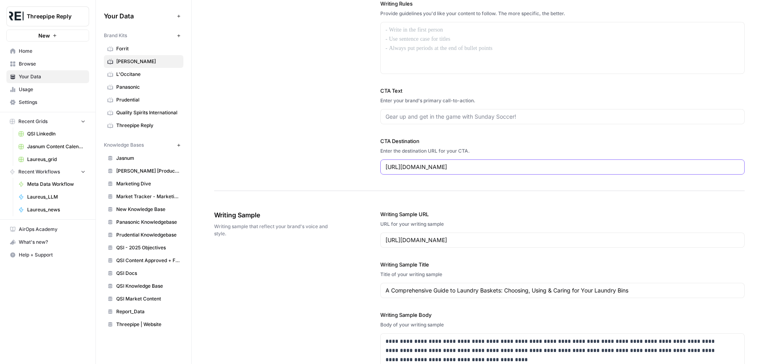
click at [462, 171] on input "https://www.josephjoseph.com/collections/new-in" at bounding box center [563, 167] width 354 height 8
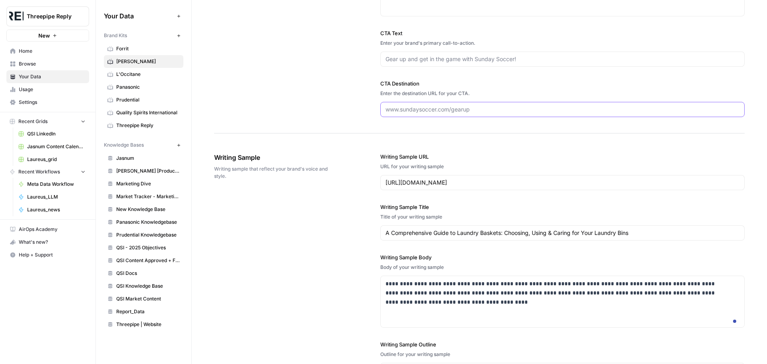
scroll to position [805, 0]
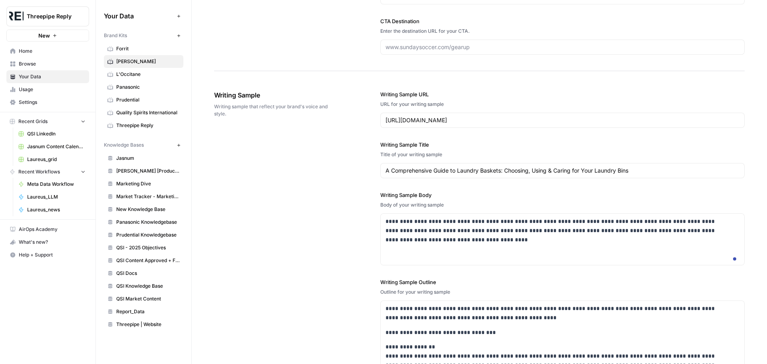
click at [320, 234] on div "**********" at bounding box center [479, 246] width 531 height 345
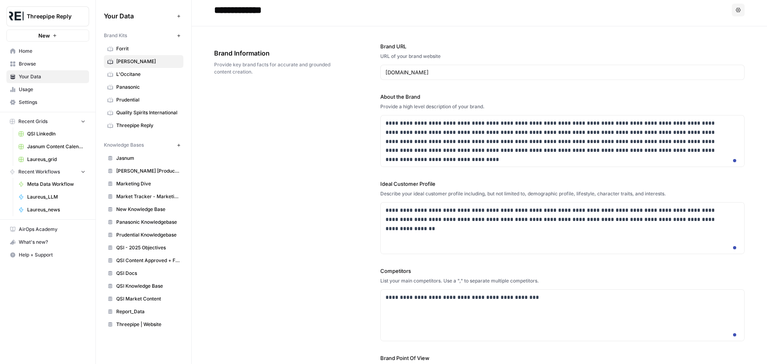
scroll to position [0, 0]
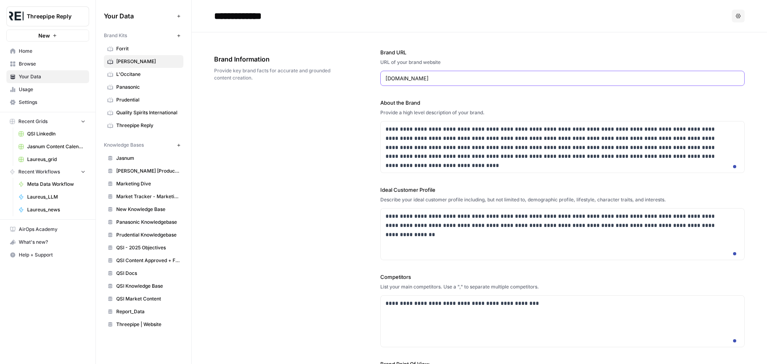
click at [445, 81] on input "www.josephjoseph.com" at bounding box center [563, 78] width 354 height 8
click at [732, 14] on button "Options" at bounding box center [738, 16] width 13 height 13
click at [721, 32] on span "Regenerate" at bounding box center [716, 35] width 26 height 8
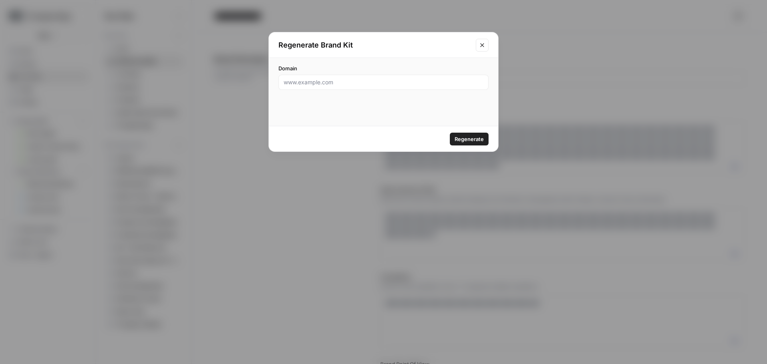
click at [493, 40] on div "Regenerate Brand Kit" at bounding box center [383, 45] width 229 height 26
click at [482, 47] on icon "Close modal" at bounding box center [482, 45] width 6 height 6
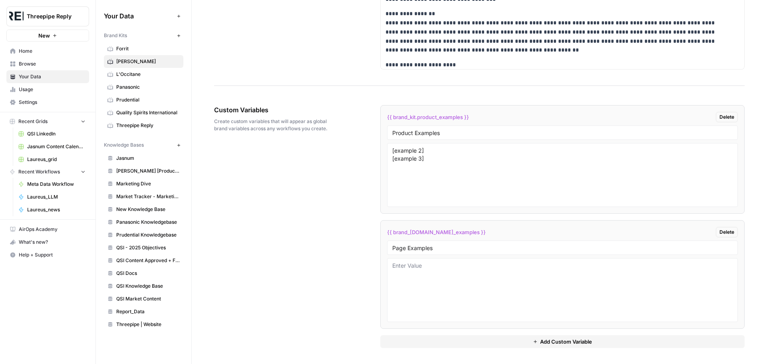
scroll to position [1180, 0]
click at [724, 114] on span "Delete" at bounding box center [727, 116] width 15 height 7
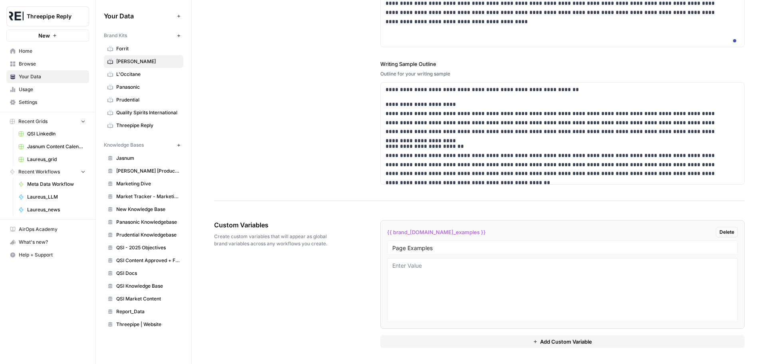
scroll to position [160, 0]
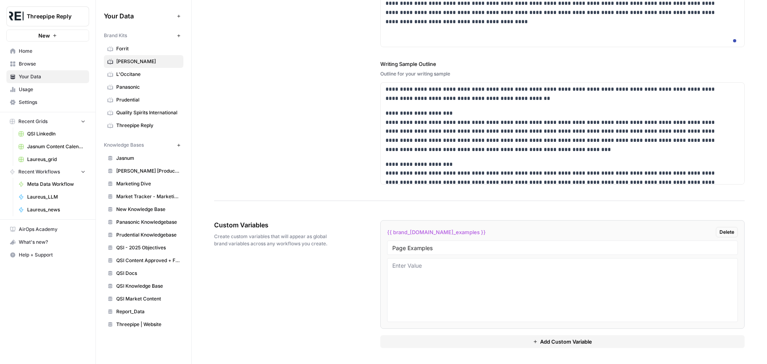
click at [720, 233] on span "Delete" at bounding box center [727, 232] width 15 height 7
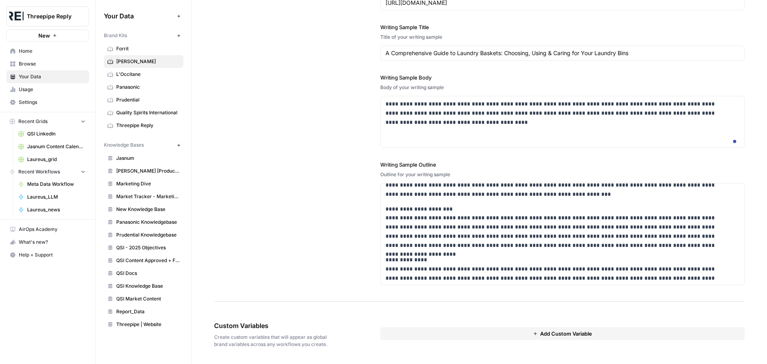
scroll to position [271, 0]
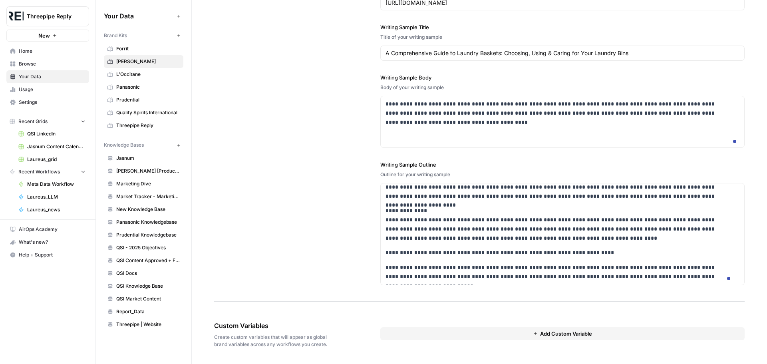
click at [554, 331] on span "Add Custom Variable" at bounding box center [566, 334] width 52 height 8
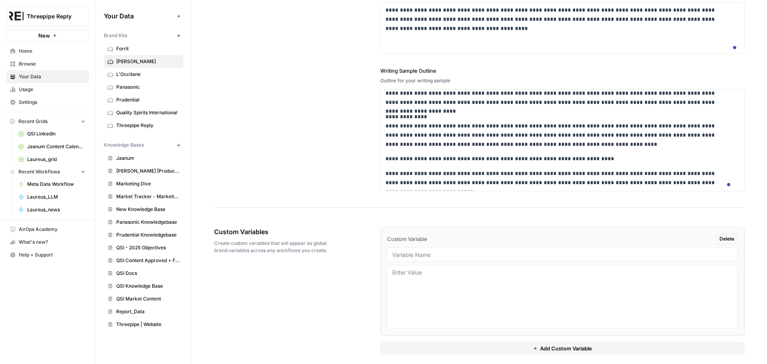
scroll to position [1065, 0]
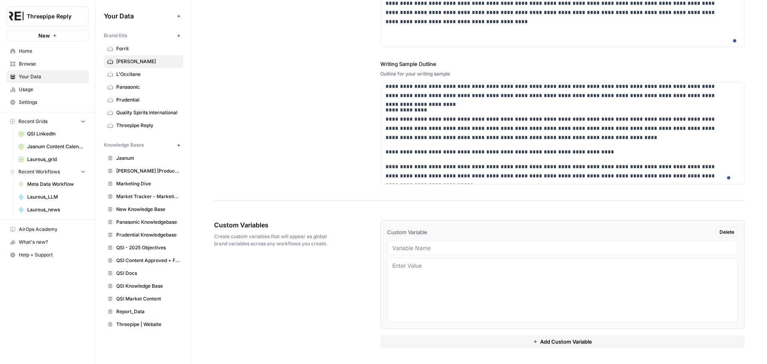
click at [504, 253] on div at bounding box center [562, 248] width 351 height 14
click at [505, 244] on input "text" at bounding box center [562, 247] width 340 height 7
type input "meta_content_plp_en"
click at [533, 337] on button "Add Custom Variable" at bounding box center [562, 341] width 364 height 13
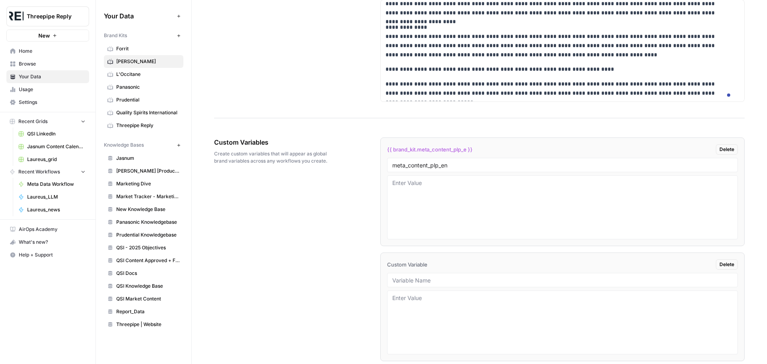
scroll to position [1180, 0]
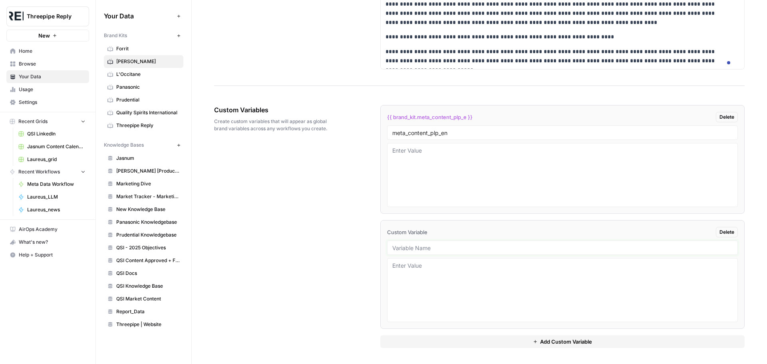
click at [466, 247] on input "text" at bounding box center [562, 247] width 340 height 7
click at [459, 129] on input "meta_content_plp_en" at bounding box center [562, 132] width 340 height 7
click at [445, 249] on input "text" at bounding box center [562, 247] width 340 height 7
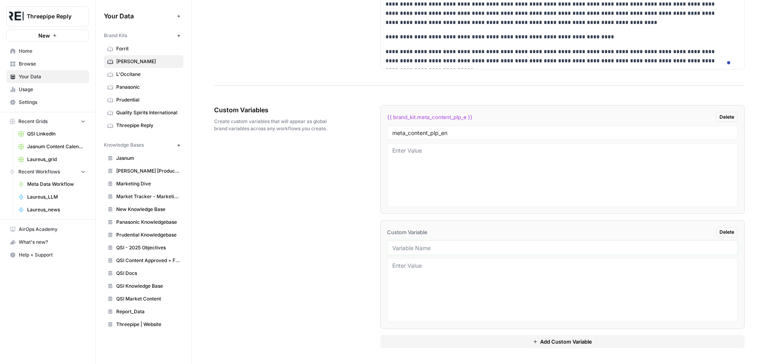
paste input "meta_content_plp_en"
click at [450, 248] on input "meta_content_plp_en" at bounding box center [562, 247] width 340 height 7
type input "meta_content_plp_en"
click at [722, 114] on span "Delete" at bounding box center [727, 116] width 15 height 7
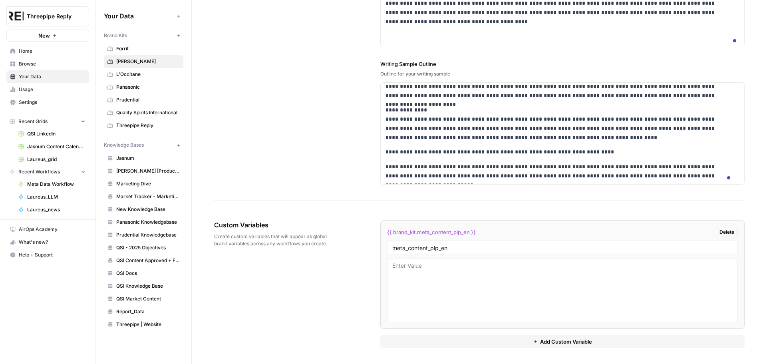
scroll to position [1065, 0]
click at [561, 342] on span "Add Custom Variable" at bounding box center [566, 342] width 52 height 8
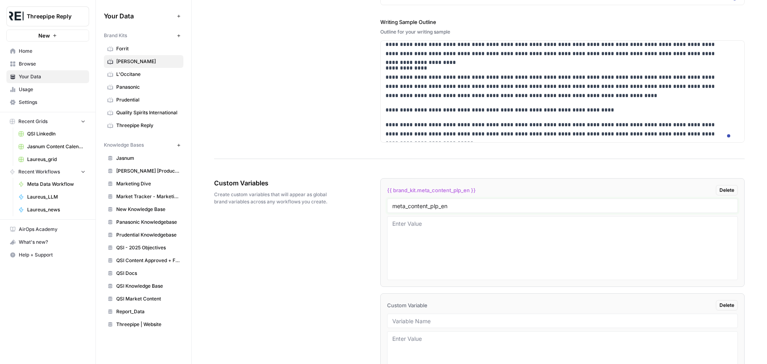
click at [450, 209] on input "meta_content_plp_en" at bounding box center [562, 205] width 340 height 7
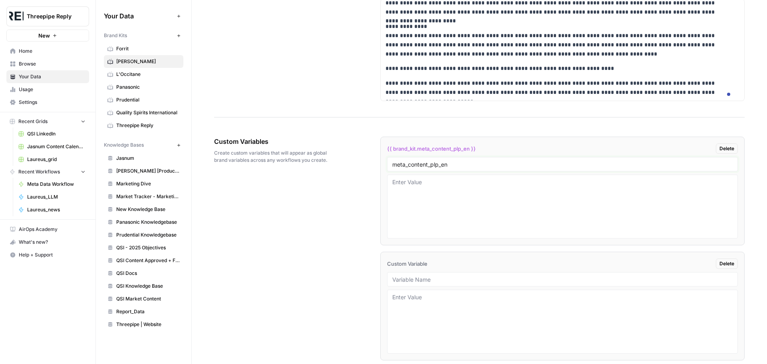
scroll to position [1145, 0]
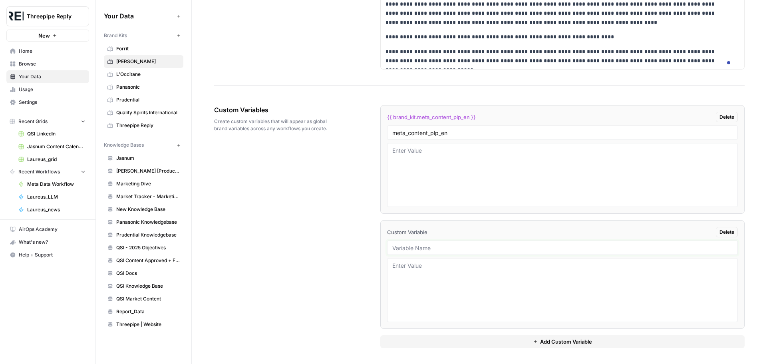
click at [442, 251] on input "text" at bounding box center [562, 247] width 340 height 7
paste input "meta_content_plp_en"
click at [434, 251] on input "meta_content_plp_en" at bounding box center [562, 247] width 340 height 7
type input "meta_content_pdp_en"
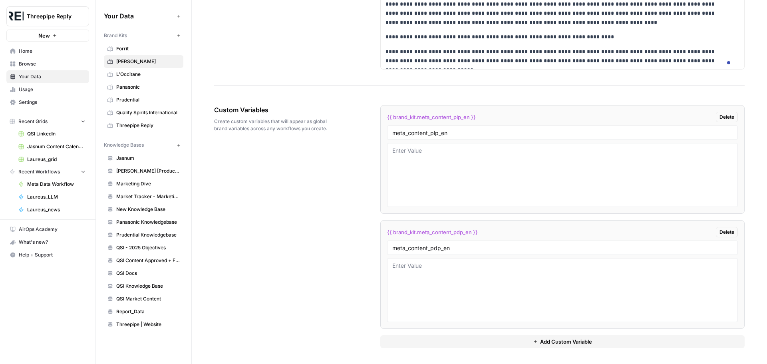
click at [555, 340] on span "Add Custom Variable" at bounding box center [566, 342] width 52 height 8
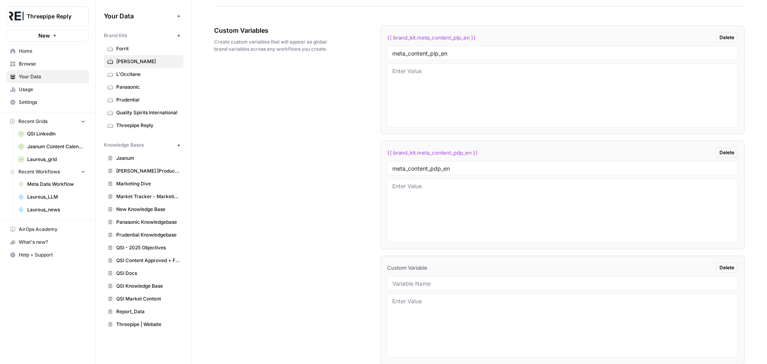
scroll to position [1295, 0]
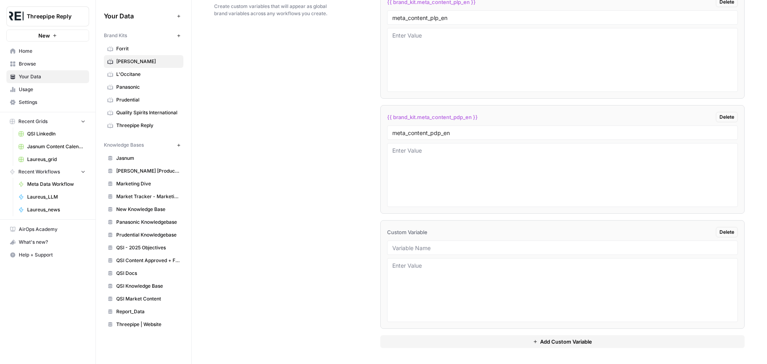
click at [462, 242] on div at bounding box center [562, 248] width 351 height 14
click at [459, 248] on input "text" at bounding box center [562, 247] width 340 height 7
paste input "meta_content_plp_en"
click at [430, 247] on input "meta_content_plp_en" at bounding box center [562, 247] width 340 height 7
click at [431, 247] on input "meta_content_plp_en" at bounding box center [562, 247] width 340 height 7
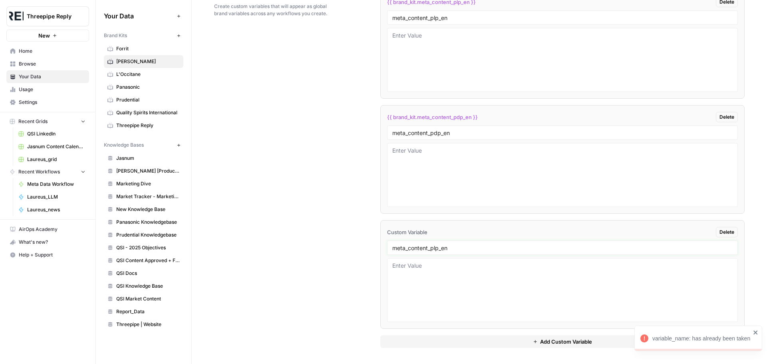
click at [434, 251] on input "meta_content_plp_en" at bounding box center [562, 247] width 340 height 7
click at [434, 245] on input "meta_content_plp_en" at bounding box center [562, 247] width 340 height 7
drag, startPoint x: 430, startPoint y: 248, endPoint x: 436, endPoint y: 248, distance: 6.0
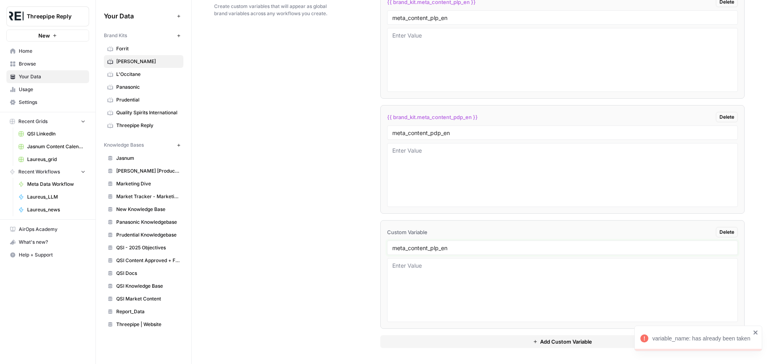
click at [436, 248] on input "meta_content_plp_en" at bounding box center [562, 247] width 340 height 7
type input "meta_content_article_en"
click at [555, 341] on span "Add Custom Variable" at bounding box center [566, 342] width 52 height 8
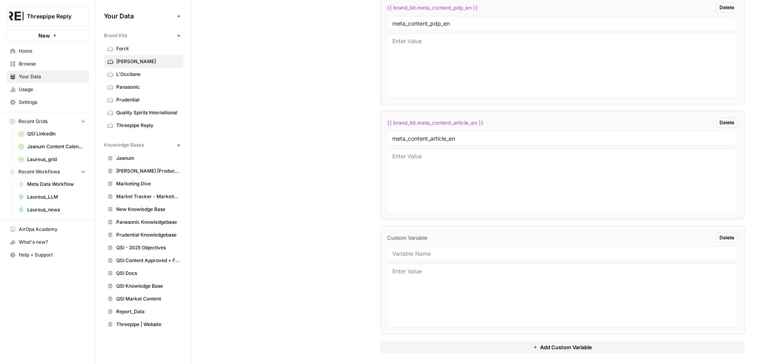
scroll to position [1411, 0]
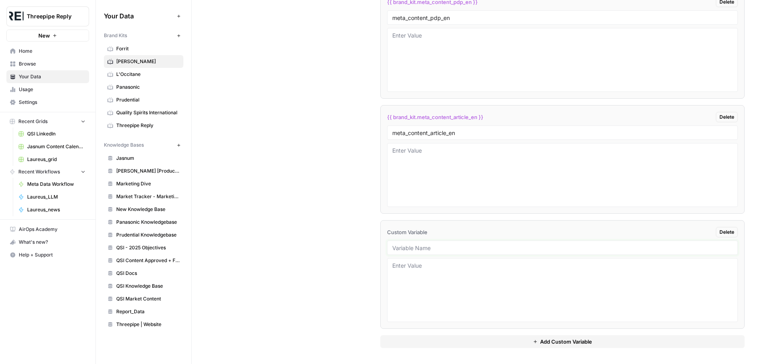
click at [473, 247] on input "text" at bounding box center [562, 247] width 340 height 7
paste input "meta_content_plp_en"
click at [434, 248] on input "meta_content_plp_en" at bounding box center [562, 247] width 340 height 7
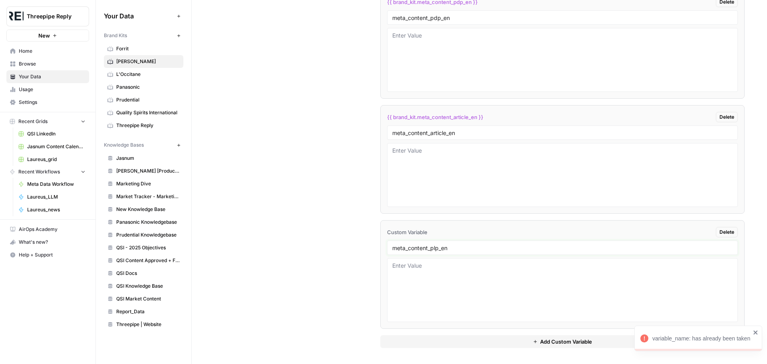
click at [430, 250] on input "meta_content_plp_en" at bounding box center [562, 247] width 340 height 7
drag, startPoint x: 430, startPoint y: 250, endPoint x: 437, endPoint y: 252, distance: 7.6
click at [437, 252] on div "meta_content_plp_en" at bounding box center [562, 248] width 351 height 14
type input "meta_content_landing_en"
click at [348, 253] on div "Custom Variables Create custom variables that will appear as global brand varia…" at bounding box center [479, 111] width 531 height 505
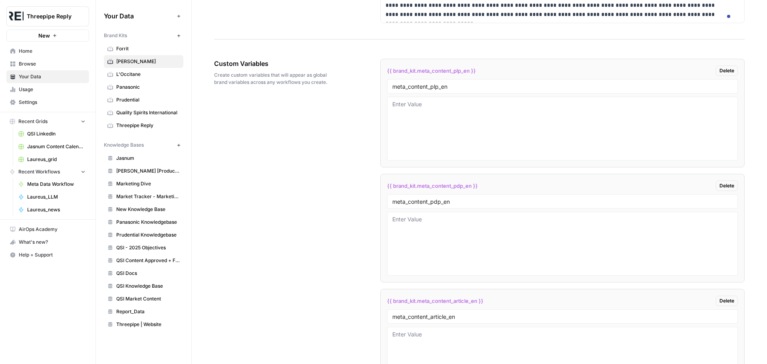
scroll to position [1171, 0]
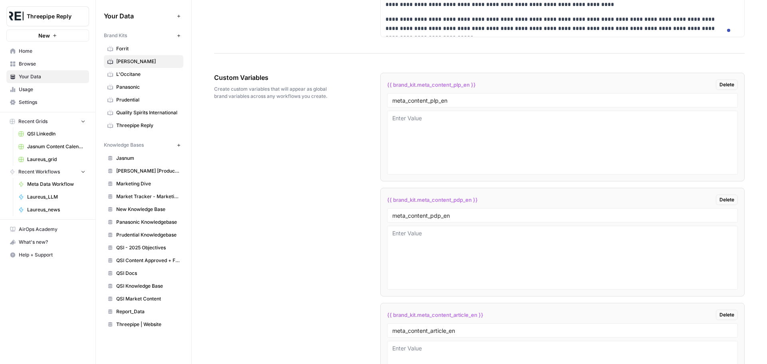
click at [141, 84] on span "Panasonic" at bounding box center [148, 87] width 64 height 7
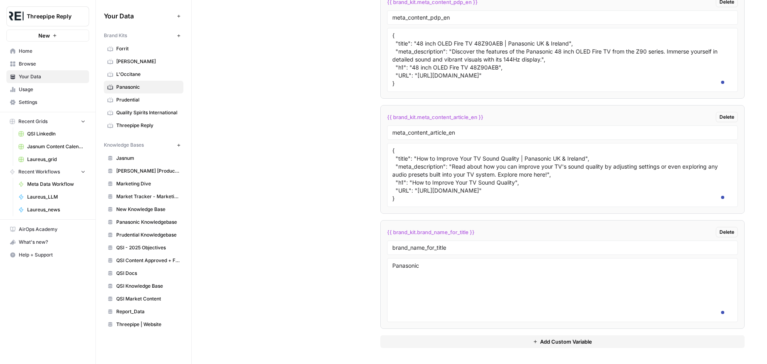
scroll to position [1815, 0]
drag, startPoint x: 389, startPoint y: 149, endPoint x: 433, endPoint y: 197, distance: 65.0
click at [433, 197] on div "{ "title": "How to Improve Your TV Sound Quality | Panasonic UK & Ireland", "me…" at bounding box center [562, 175] width 351 height 64
click at [397, 198] on textarea "{ "title": "How to Improve Your TV Sound Quality | Panasonic UK & Ireland", "me…" at bounding box center [562, 175] width 340 height 57
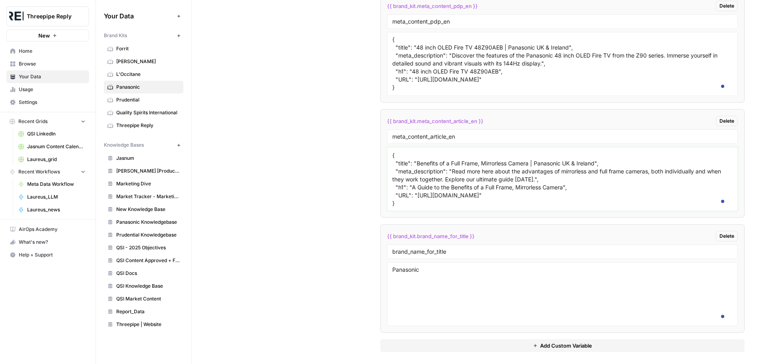
scroll to position [71, 0]
click at [153, 60] on span "Joseph Joseph" at bounding box center [148, 61] width 64 height 7
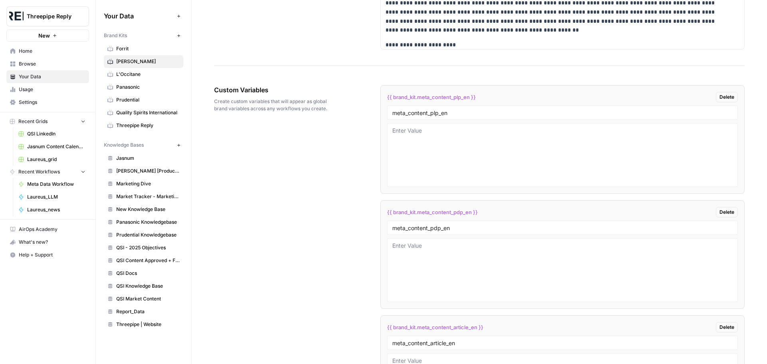
scroll to position [1171, 0]
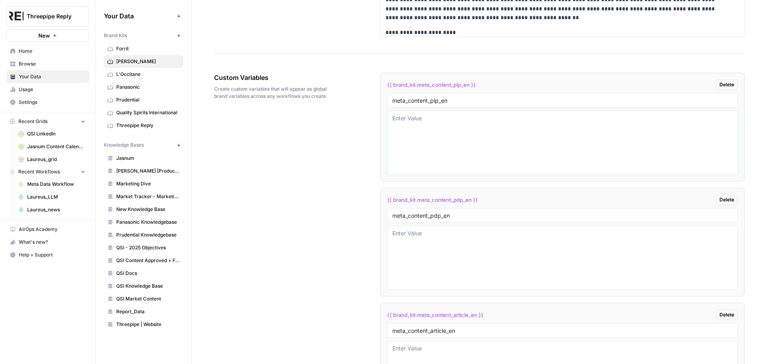
click at [412, 169] on textarea at bounding box center [562, 142] width 340 height 57
paste textarea "{ "title": "How to Improve Your TV Sound Quality | Panasonic UK & Ireland", "me…"
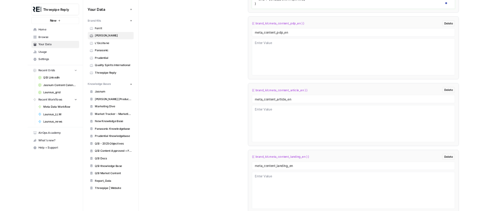
scroll to position [1251, 0]
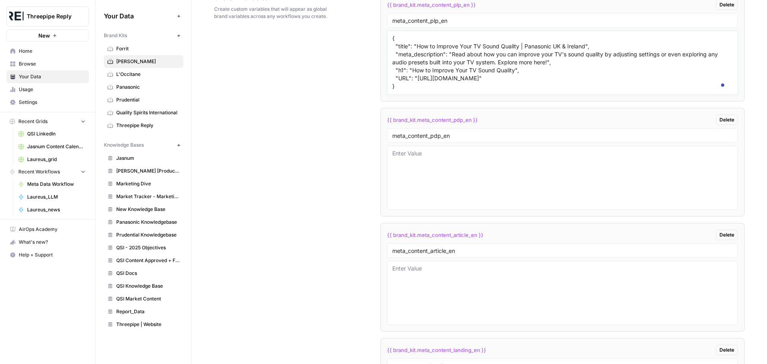
type textarea "{ "title": "How to Improve Your TV Sound Quality | Panasonic UK & Ireland", "me…"
drag, startPoint x: 415, startPoint y: 88, endPoint x: 583, endPoint y: 87, distance: 167.4
click at [583, 87] on textarea "{ "title": "How to Improve Your TV Sound Quality | Panasonic UK & Ireland", "me…" at bounding box center [562, 62] width 340 height 57
click at [439, 203] on textarea at bounding box center [562, 177] width 340 height 57
drag, startPoint x: 390, startPoint y: 77, endPoint x: 434, endPoint y: 124, distance: 64.7
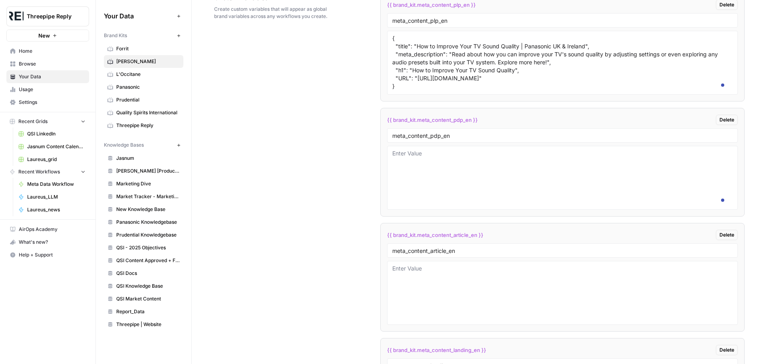
click at [434, 95] on div "{ "title": "How to Improve Your TV Sound Quality | Panasonic UK & Ireland", "me…" at bounding box center [562, 63] width 351 height 64
click at [434, 91] on textarea "{ "title": "How to Improve Your TV Sound Quality | Panasonic UK & Ireland", "me…" at bounding box center [562, 62] width 340 height 57
click at [405, 206] on textarea at bounding box center [562, 177] width 340 height 57
paste textarea "{ "title": "How to Improve Your TV Sound Quality | Panasonic UK & Ireland", "me…"
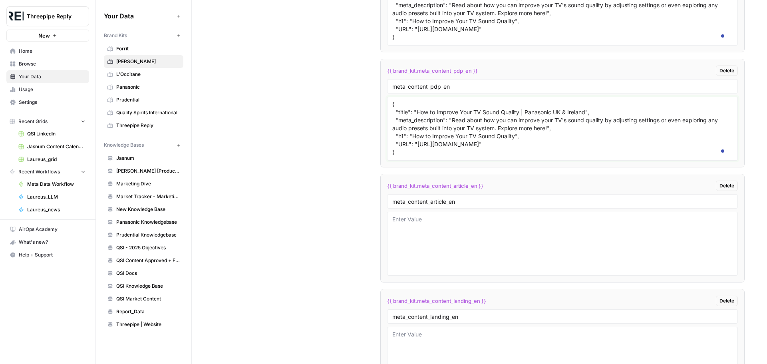
scroll to position [1331, 0]
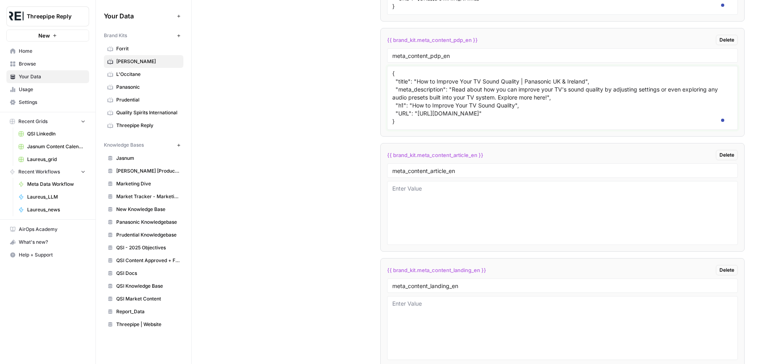
drag, startPoint x: 414, startPoint y: 122, endPoint x: 584, endPoint y: 120, distance: 170.2
click at [584, 120] on textarea "{ "title": "How to Improve Your TV Sound Quality | Panasonic UK & Ireland", "me…" at bounding box center [562, 98] width 340 height 57
paste textarea "Large Dark Grey Modular Drawer Organiser | Joseph Joseph UK"
click at [472, 126] on textarea "{ "title": "Large Dark Grey Modular Drawer Organiser | Joseph Joseph UK", "meta…" at bounding box center [562, 98] width 340 height 57
drag, startPoint x: 450, startPoint y: 129, endPoint x: 547, endPoint y: 139, distance: 98.0
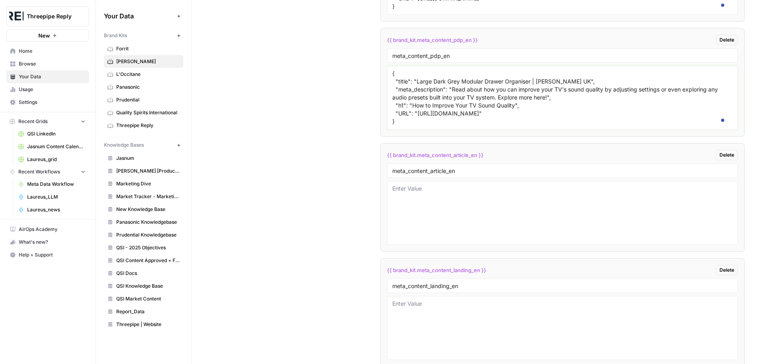
click at [547, 126] on textarea "{ "title": "Large Dark Grey Modular Drawer Organiser | Joseph Joseph UK", "meta…" at bounding box center [562, 98] width 340 height 57
paste textarea "Shop the Blox™ 10-piece Dark Grey Modular Drawer Organiser Set that clips toget…"
drag, startPoint x: 412, startPoint y: 145, endPoint x: 513, endPoint y: 147, distance: 101.9
click at [513, 126] on textarea "{ "title": "Large Dark Grey Modular Drawer Organiser | Joseph Joseph UK", "meta…" at bounding box center [562, 98] width 340 height 57
paste textarea "Blox™ 10-piece Dark Grey Modular Drawer Organiser Set"
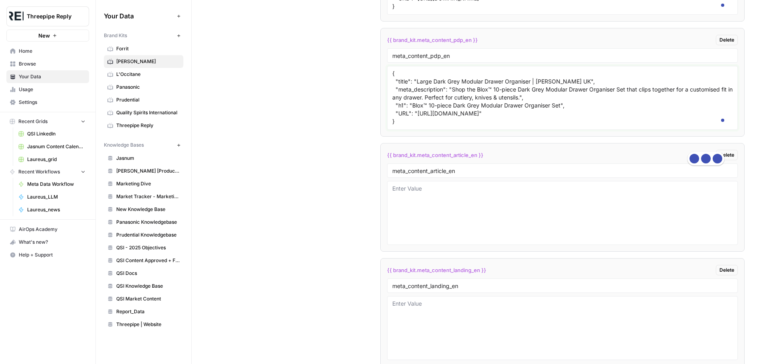
drag, startPoint x: 414, startPoint y: 123, endPoint x: 585, endPoint y: 121, distance: 170.2
click at [585, 121] on textarea "{ "title": "Large Dark Grey Modular Drawer Organiser | Joseph Joseph UK", "meta…" at bounding box center [562, 98] width 340 height 57
type textarea "{ "title": "Large Dark Grey Modular Drawer Organiser | Joseph Joseph UK", "meta…"
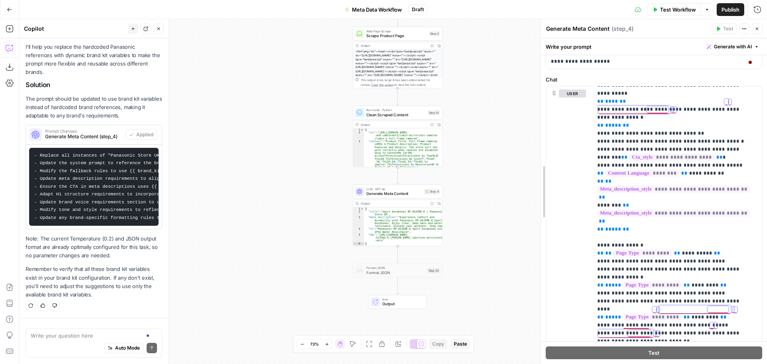
scroll to position [639, 0]
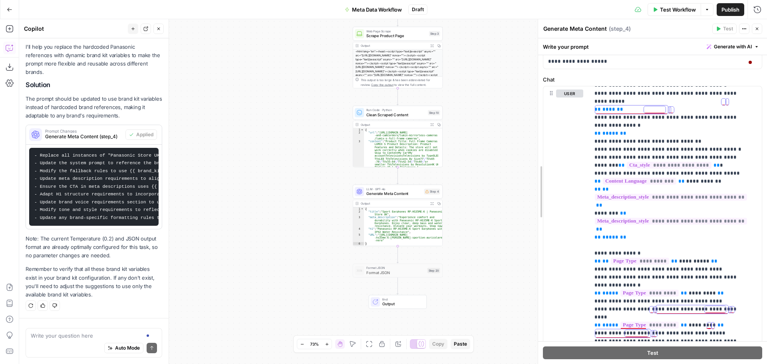
drag, startPoint x: 571, startPoint y: 259, endPoint x: 540, endPoint y: 267, distance: 31.8
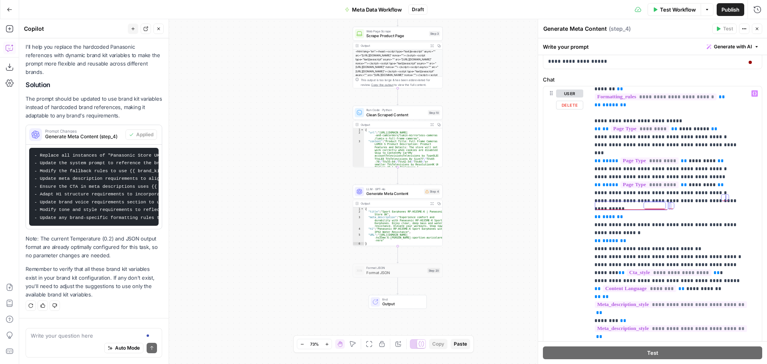
scroll to position [543, 0]
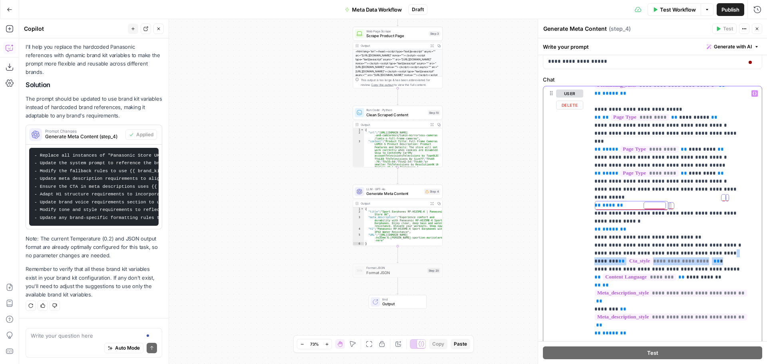
drag, startPoint x: 712, startPoint y: 182, endPoint x: 680, endPoint y: 189, distance: 32.4
click at [680, 189] on p "**********" at bounding box center [670, 149] width 151 height 1207
click at [709, 183] on p "**********" at bounding box center [670, 149] width 151 height 1207
click at [708, 182] on p "**********" at bounding box center [670, 149] width 151 height 1207
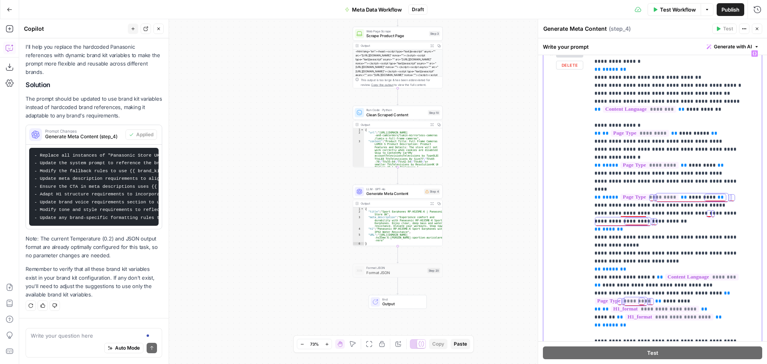
scroll to position [429, 0]
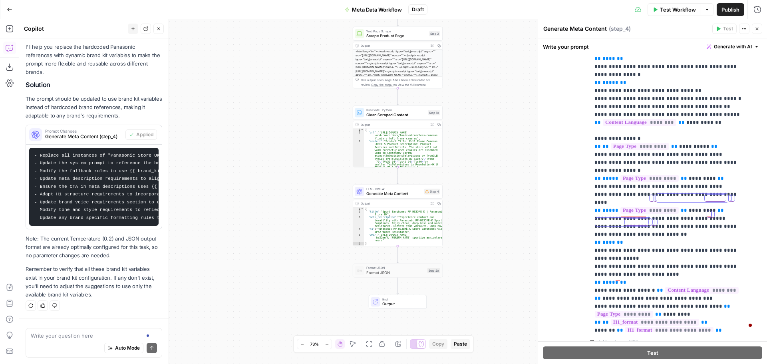
scroll to position [623, 0]
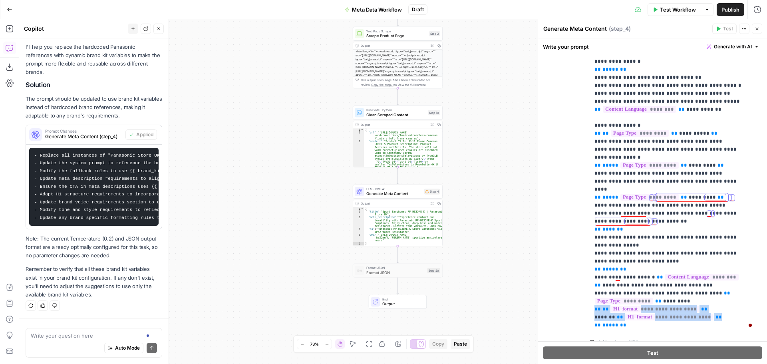
drag, startPoint x: 593, startPoint y: 230, endPoint x: 710, endPoint y: 235, distance: 116.8
click at [710, 235] on div "**********" at bounding box center [673, 169] width 166 height 326
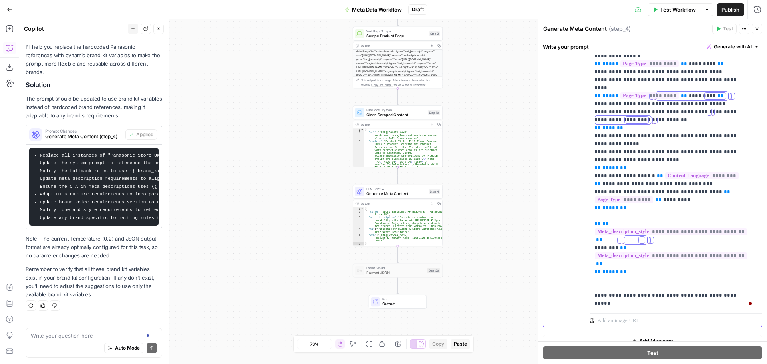
scroll to position [461, 0]
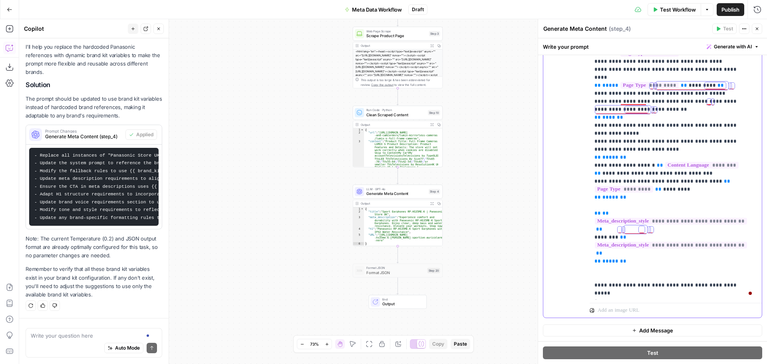
drag, startPoint x: 589, startPoint y: 134, endPoint x: 631, endPoint y: 166, distance: 52.4
click at [631, 166] on div "**********" at bounding box center [652, 146] width 219 height 344
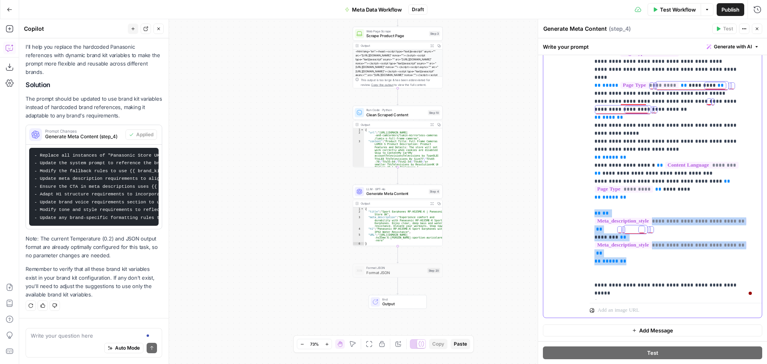
drag, startPoint x: 627, startPoint y: 167, endPoint x: 591, endPoint y: 133, distance: 49.7
click at [591, 133] on div "**********" at bounding box center [673, 137] width 166 height 326
copy p "**********"
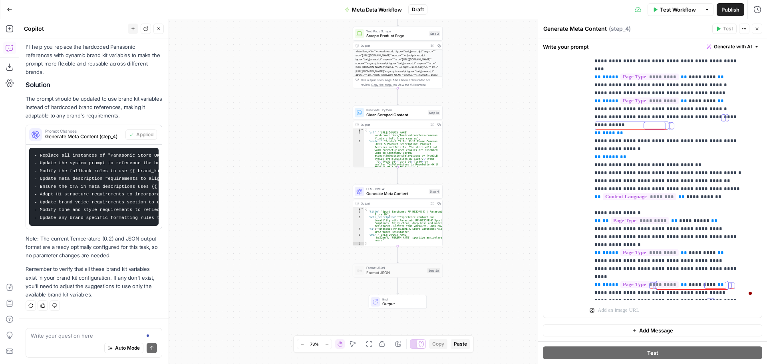
scroll to position [503, 0]
drag, startPoint x: 593, startPoint y: 150, endPoint x: 712, endPoint y: 152, distance: 119.5
click at [712, 152] on div "**********" at bounding box center [673, 137] width 166 height 326
copy p "**********"
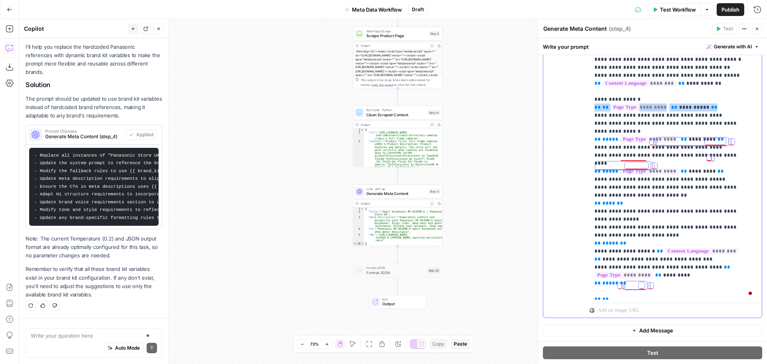
scroll to position [663, 0]
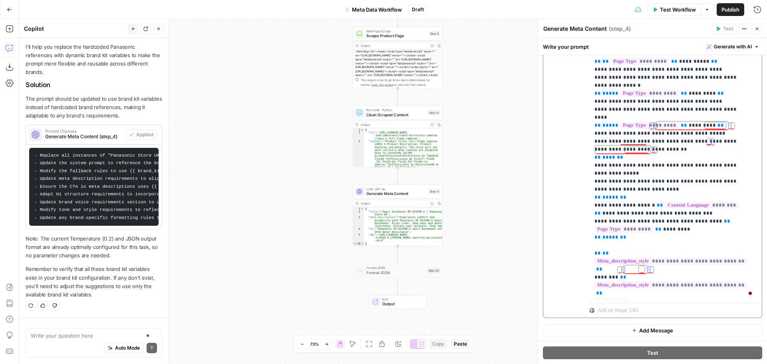
click at [603, 267] on span "**" at bounding box center [599, 269] width 6 height 5
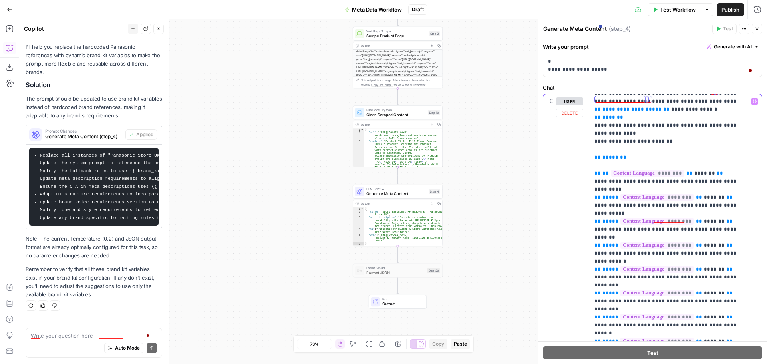
scroll to position [240, 0]
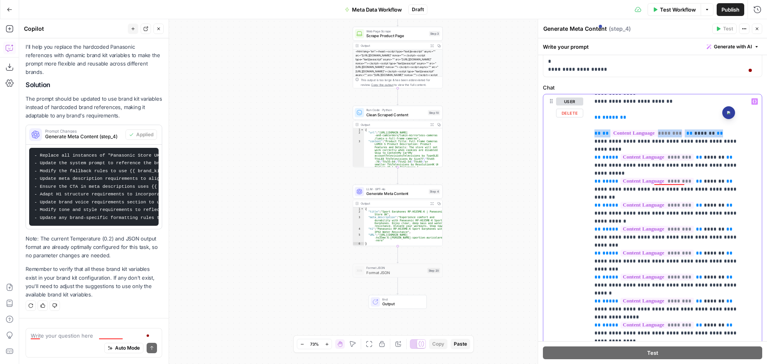
drag, startPoint x: 595, startPoint y: 125, endPoint x: 720, endPoint y: 123, distance: 125.9
copy p "** ** ******** ** ******* **"
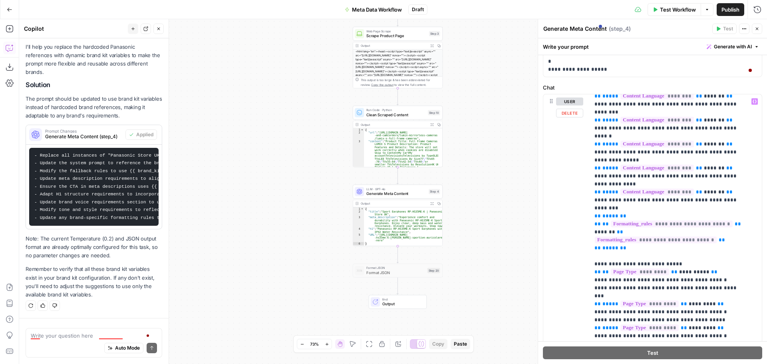
scroll to position [400, 0]
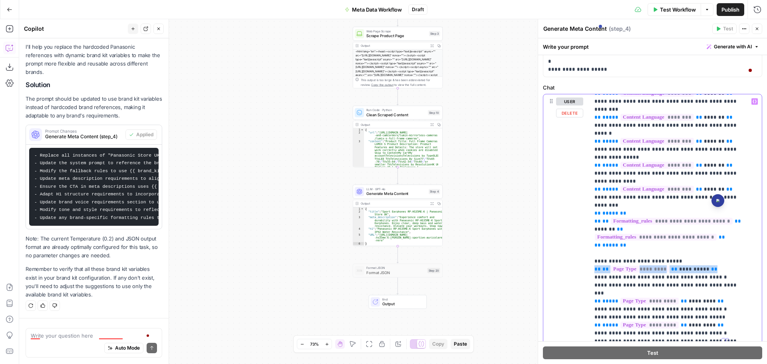
drag, startPoint x: 593, startPoint y: 214, endPoint x: 713, endPoint y: 213, distance: 120.7
click at [713, 213] on div "**********" at bounding box center [673, 257] width 166 height 326
copy p "**********"
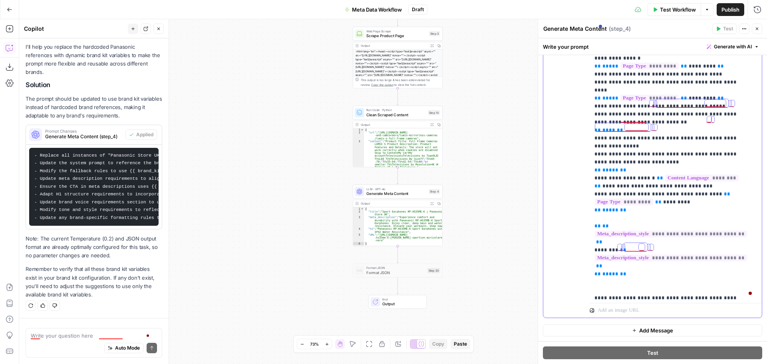
scroll to position [680, 0]
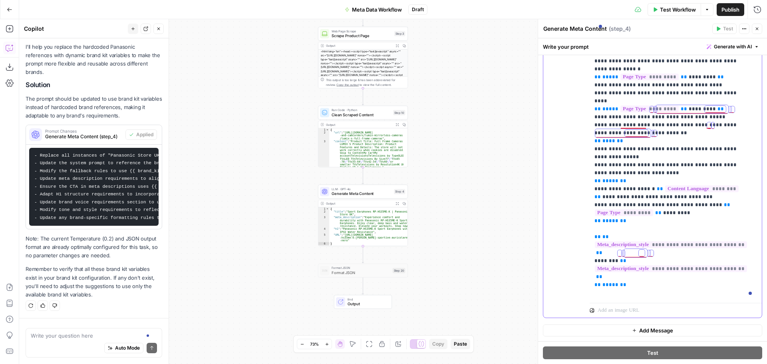
click at [653, 241] on span "**********" at bounding box center [671, 244] width 152 height 7
click at [573, 206] on div "user Delete" at bounding box center [569, 146] width 27 height 337
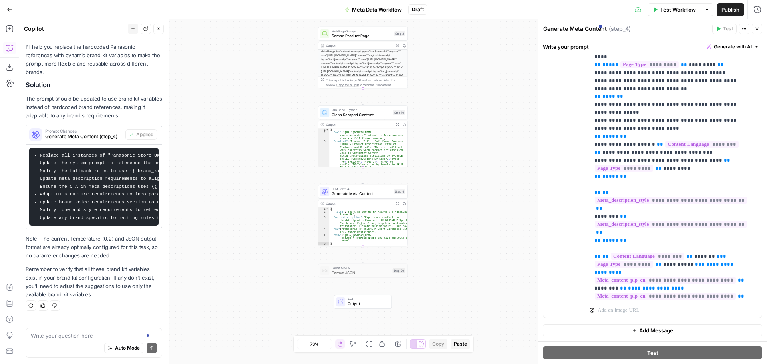
scroll to position [712, 0]
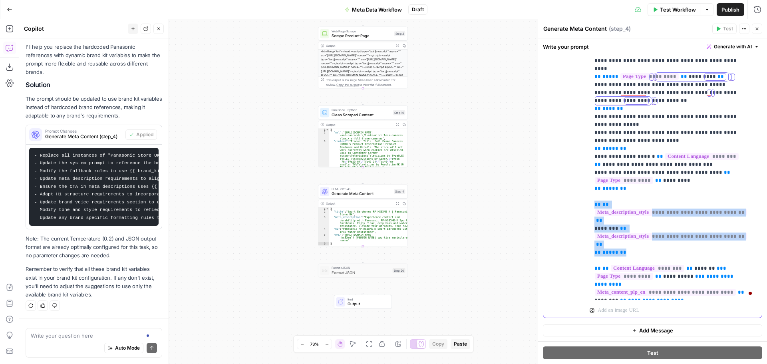
drag, startPoint x: 628, startPoint y: 156, endPoint x: 591, endPoint y: 126, distance: 47.4
click at [591, 126] on div "**********" at bounding box center [673, 137] width 166 height 326
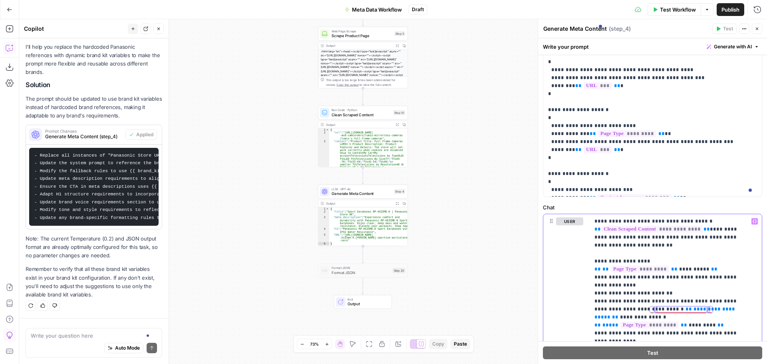
scroll to position [879, 0]
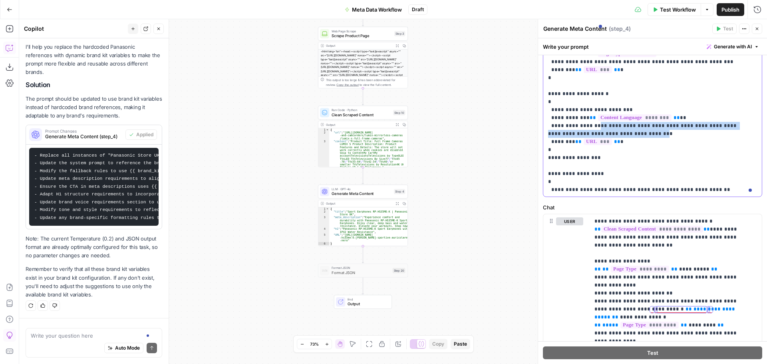
drag, startPoint x: 591, startPoint y: 125, endPoint x: 609, endPoint y: 134, distance: 20.0
copy p "**********"
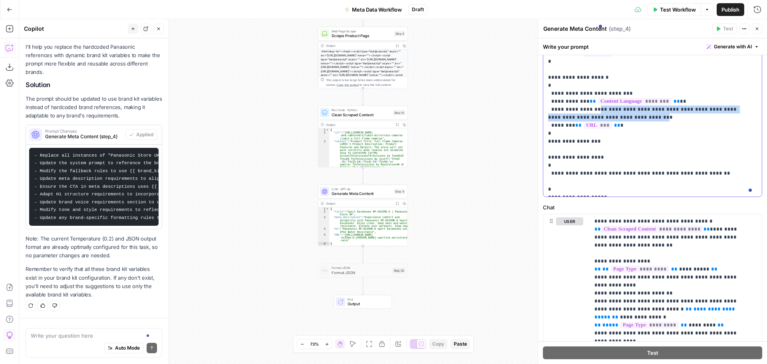
scroll to position [903, 0]
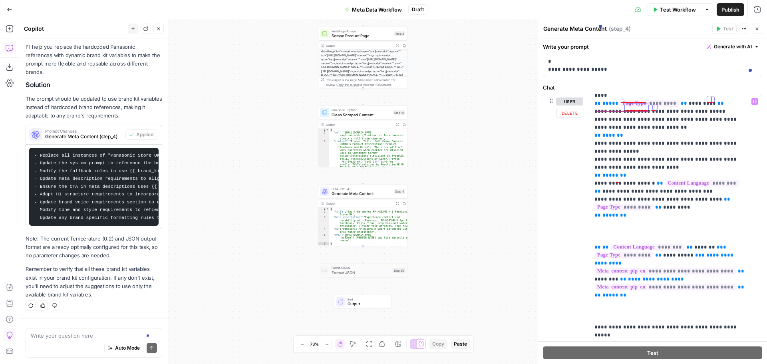
scroll to position [800, 0]
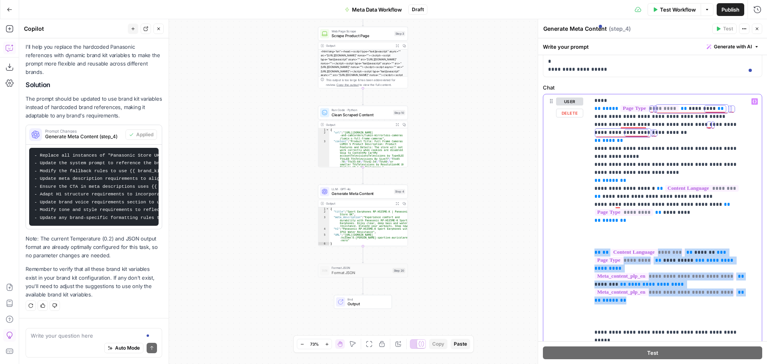
drag, startPoint x: 591, startPoint y: 169, endPoint x: 663, endPoint y: 221, distance: 87.9
click at [663, 221] on div "**********" at bounding box center [673, 257] width 166 height 326
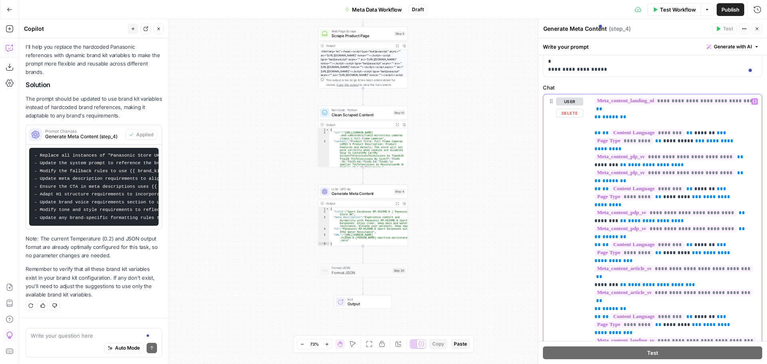
scroll to position [301, 0]
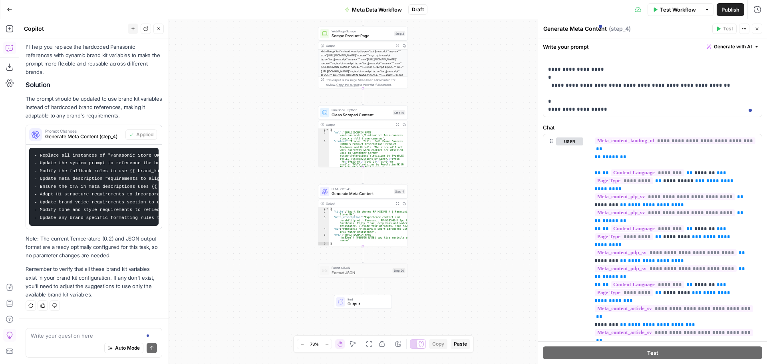
click at [756, 28] on icon "button" at bounding box center [757, 28] width 5 height 5
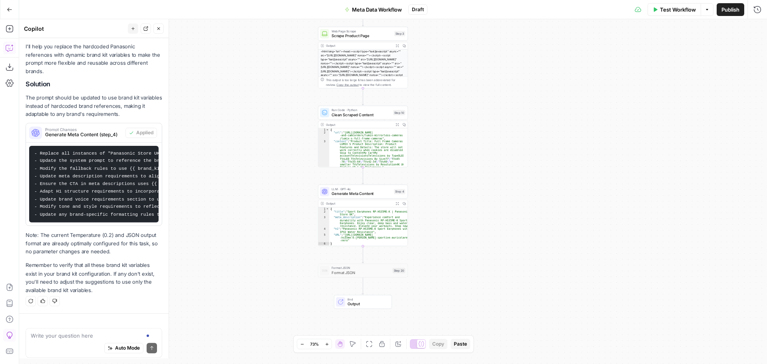
scroll to position [607, 0]
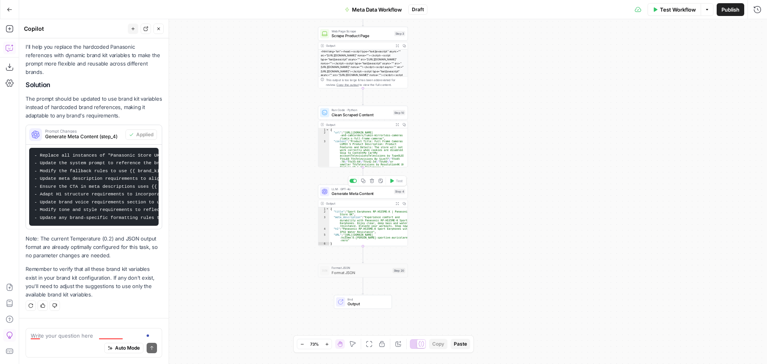
click at [365, 195] on span "Generate Meta Content" at bounding box center [362, 194] width 60 height 6
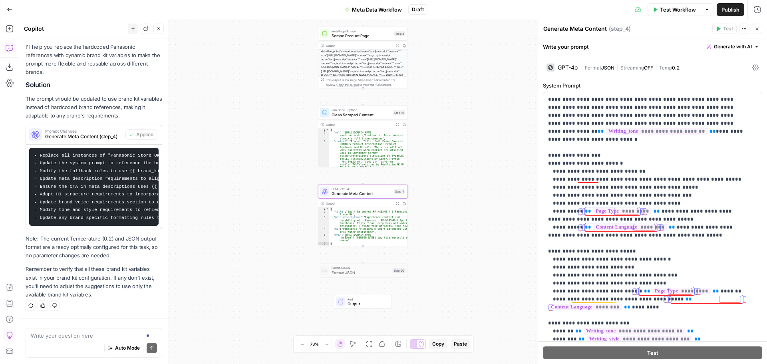
click at [465, 176] on div "Workflow Set Inputs Inputs Web Page Scrape Scrape Product Page Step 3 Output Ex…" at bounding box center [393, 191] width 748 height 345
click at [755, 30] on icon "button" at bounding box center [757, 28] width 5 height 5
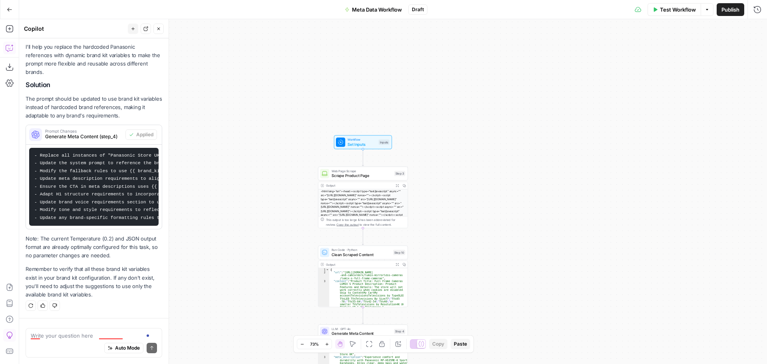
click at [730, 12] on span "Publish" at bounding box center [731, 10] width 18 height 8
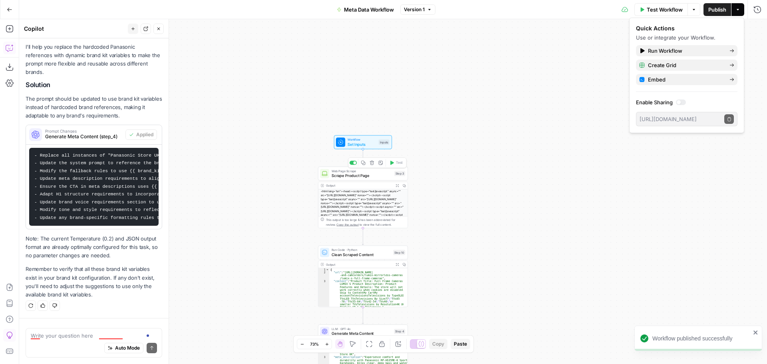
click at [375, 177] on span "Scrape Product Page" at bounding box center [362, 176] width 60 height 6
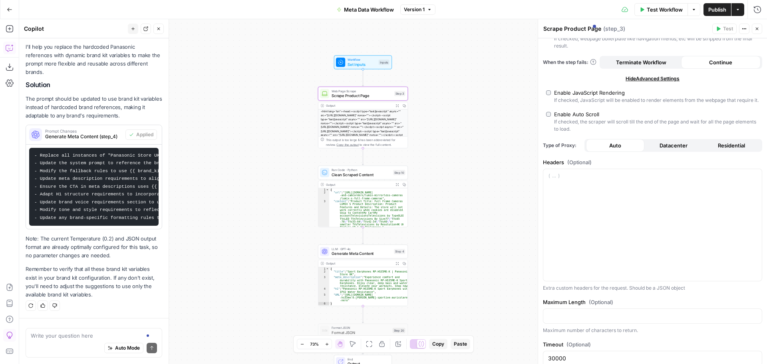
scroll to position [143, 0]
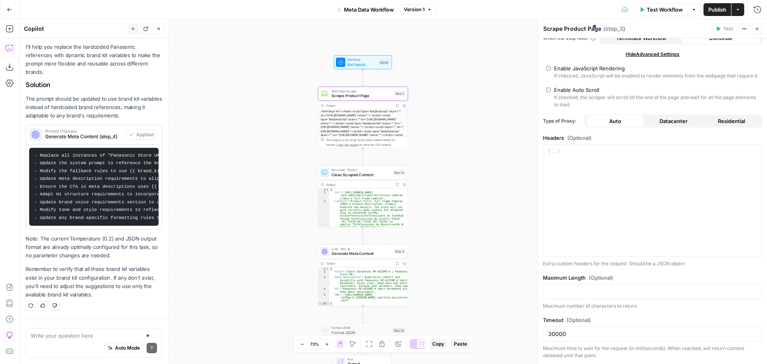
click at [665, 12] on span "Test Workflow" at bounding box center [665, 10] width 36 height 8
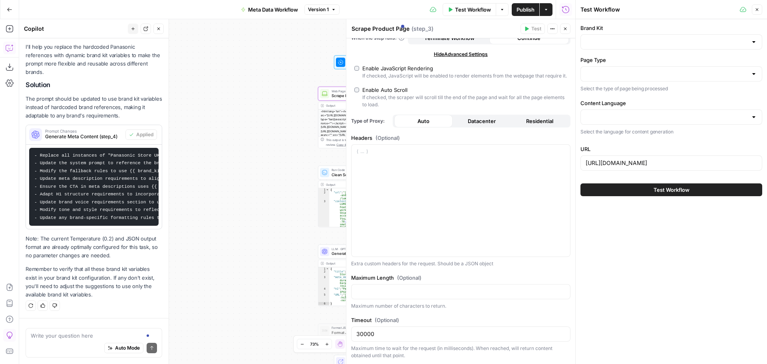
type input "Panasonic"
click at [569, 31] on button "Close" at bounding box center [565, 29] width 10 height 10
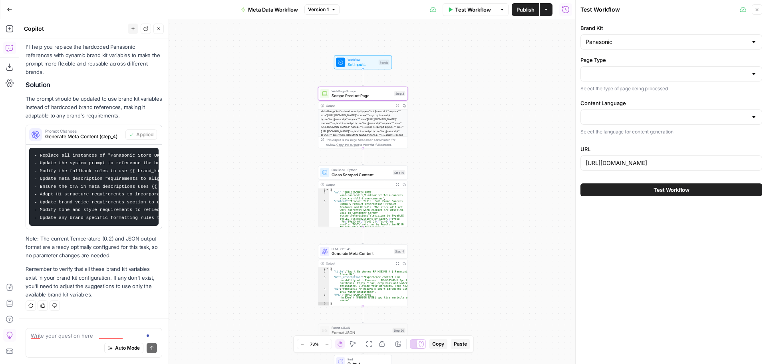
click at [755, 77] on div at bounding box center [754, 74] width 6 height 8
click at [622, 97] on span "product" at bounding box center [669, 94] width 165 height 8
type input "product"
drag, startPoint x: 685, startPoint y: 159, endPoint x: 767, endPoint y: 149, distance: 82.9
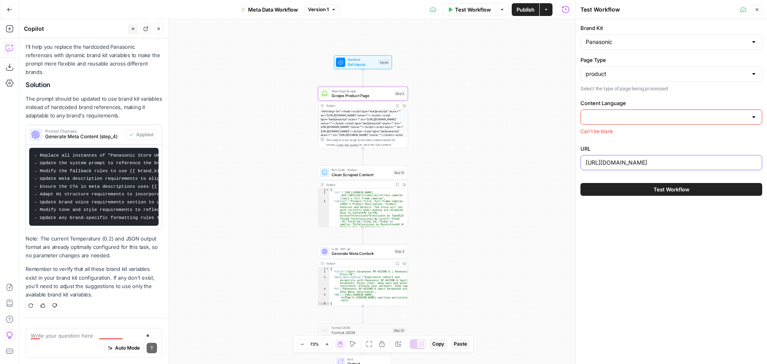
click at [767, 149] on div "Brand Kit Panasonic Page Type product Select the type of page being processed C…" at bounding box center [671, 109] width 191 height 181
click at [683, 116] on input "Content Language" at bounding box center [667, 117] width 162 height 8
click at [617, 241] on div "Brand Kit Panasonic Page Type product Select the type of page being processed C…" at bounding box center [671, 191] width 191 height 345
click at [754, 10] on button "Close" at bounding box center [757, 9] width 10 height 10
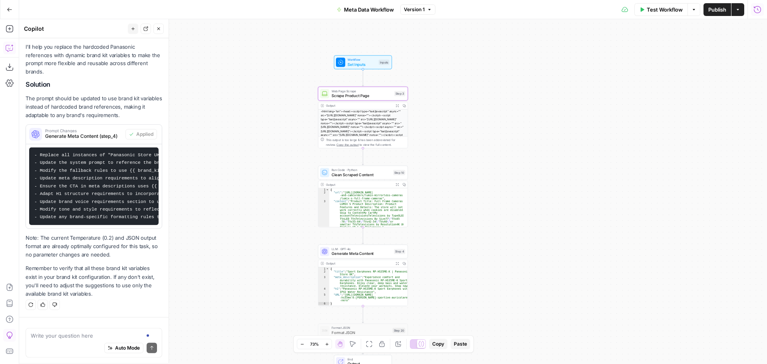
scroll to position [607, 0]
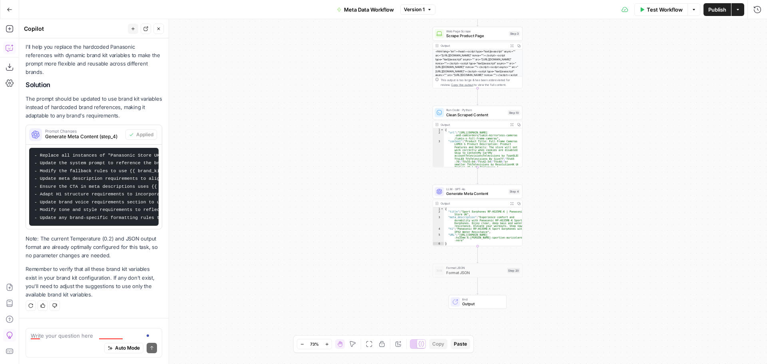
click at [55, 342] on div "Auto Mode Send" at bounding box center [94, 349] width 126 height 18
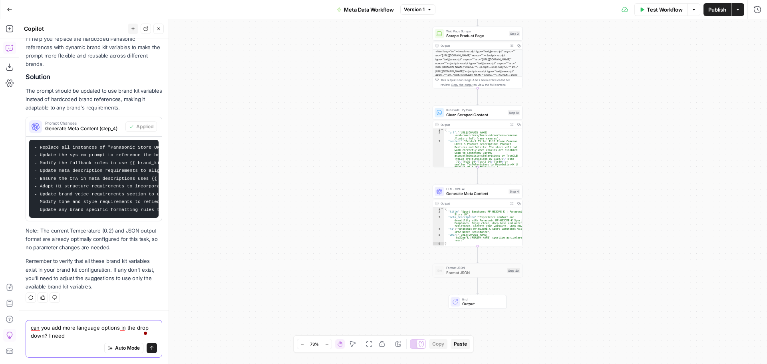
click at [88, 338] on textarea "can you add more language options in the drop down? I need" at bounding box center [94, 332] width 126 height 16
paste textarea "["en-GB", "en-US", "fr-FR", "de-DE", "es-ES", "it-IT", "nl-NL", "fr-BE", "nl-BE…"
type textarea "can you add more language options in the drop down? I need ["en-GB", "en-US", "…"
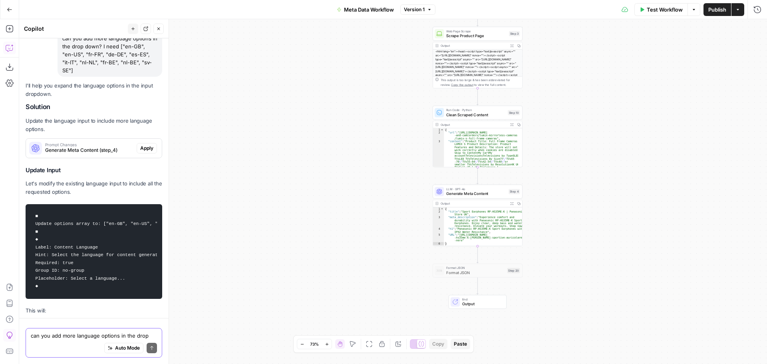
scroll to position [844, 0]
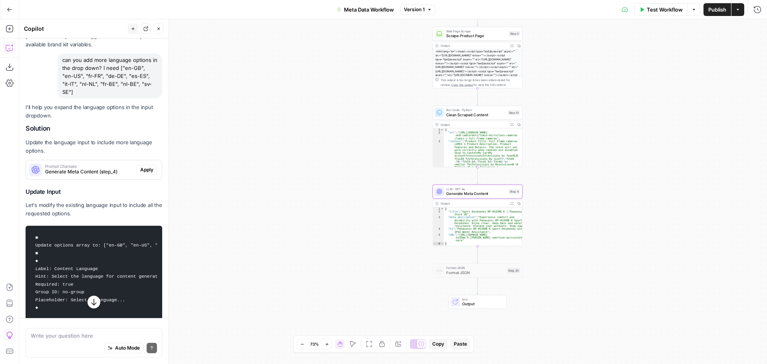
click at [140, 173] on span "Apply" at bounding box center [146, 169] width 13 height 7
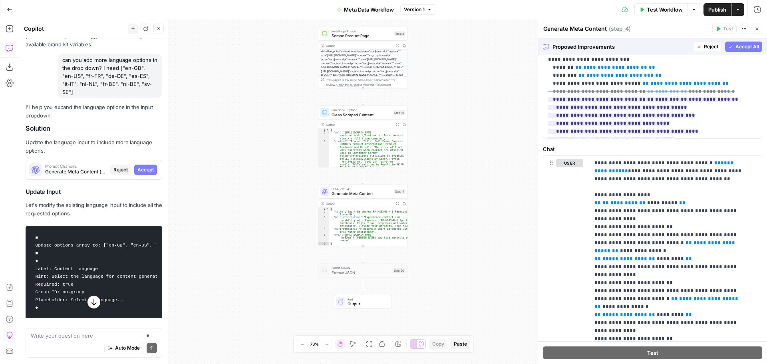
scroll to position [120, 0]
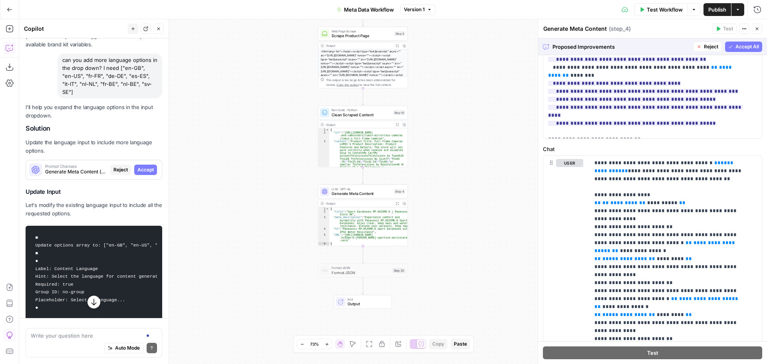
click at [745, 46] on span "Accept All" at bounding box center [748, 46] width 24 height 7
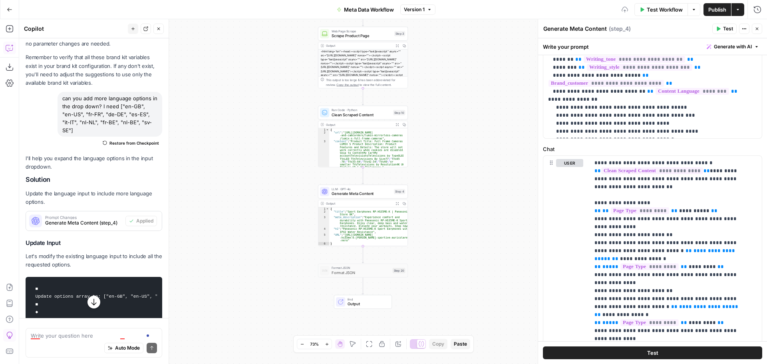
scroll to position [0, 0]
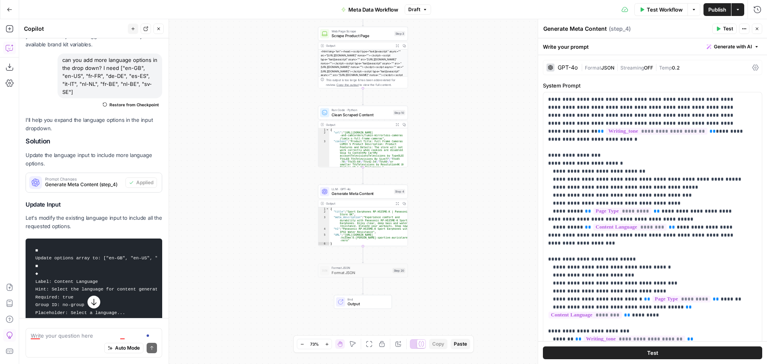
click at [756, 28] on icon "button" at bounding box center [757, 28] width 5 height 5
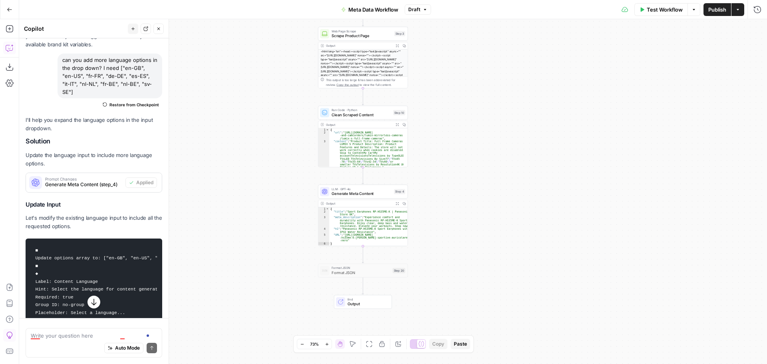
click at [715, 11] on span "Publish" at bounding box center [717, 10] width 18 height 8
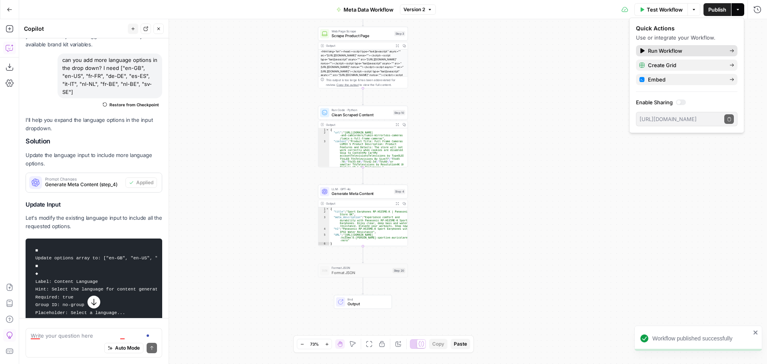
click at [705, 51] on span "Run Workflow" at bounding box center [685, 51] width 75 height 8
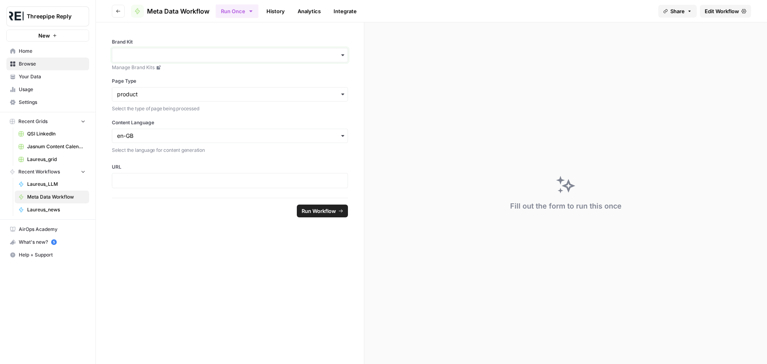
click at [285, 53] on input "Brand Kit" at bounding box center [230, 55] width 226 height 8
click at [207, 125] on div "Panasonic" at bounding box center [229, 122] width 235 height 15
click at [198, 135] on input "Content Language" at bounding box center [230, 136] width 226 height 8
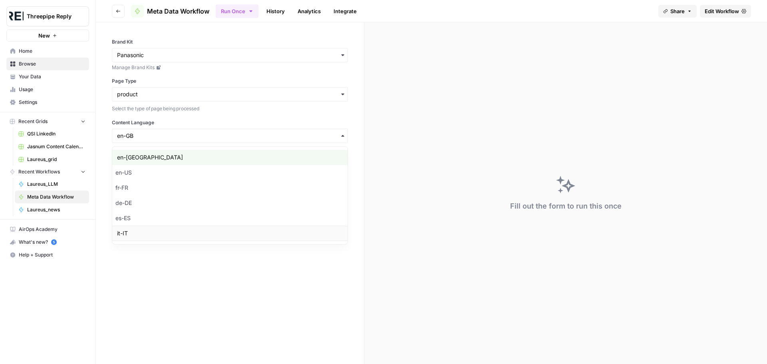
click at [171, 237] on div "it-IT" at bounding box center [229, 233] width 235 height 15
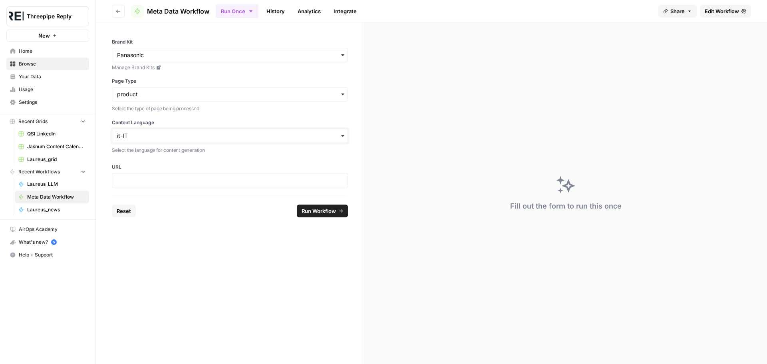
click at [205, 133] on input "Content Language" at bounding box center [230, 136] width 226 height 8
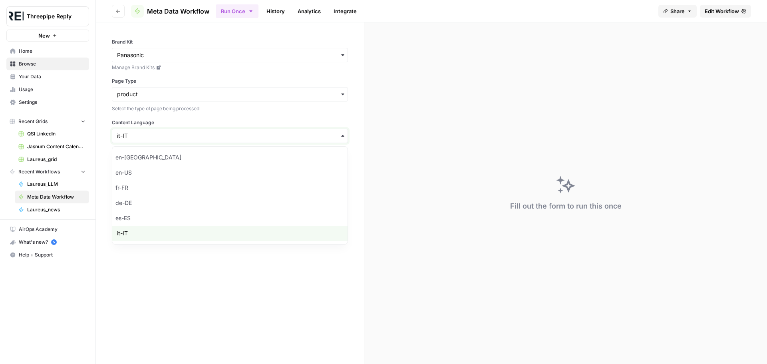
click at [205, 136] on input "Content Language" at bounding box center [230, 136] width 226 height 8
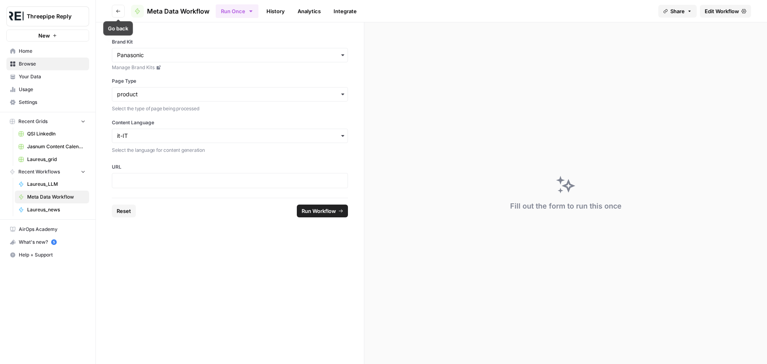
click at [121, 10] on button "Go back" at bounding box center [118, 11] width 13 height 13
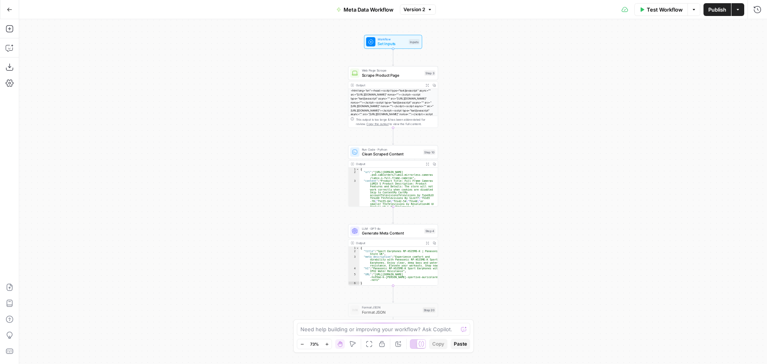
click at [389, 47] on div "Workflow Set Inputs Inputs Test Step" at bounding box center [393, 42] width 58 height 14
click at [666, 125] on Language "Content Language" at bounding box center [687, 128] width 118 height 8
click at [741, 113] on button "edit field" at bounding box center [734, 114] width 31 height 10
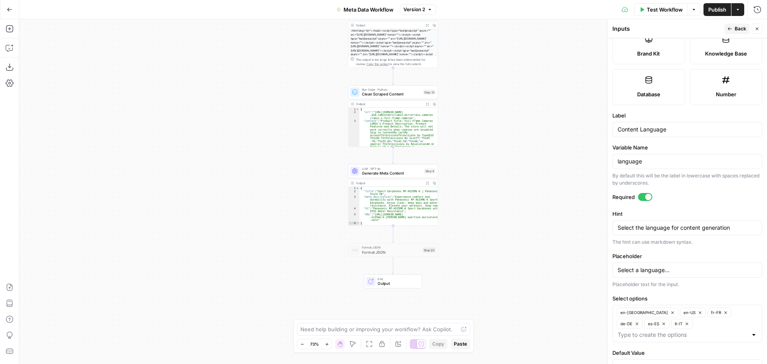
scroll to position [203, 0]
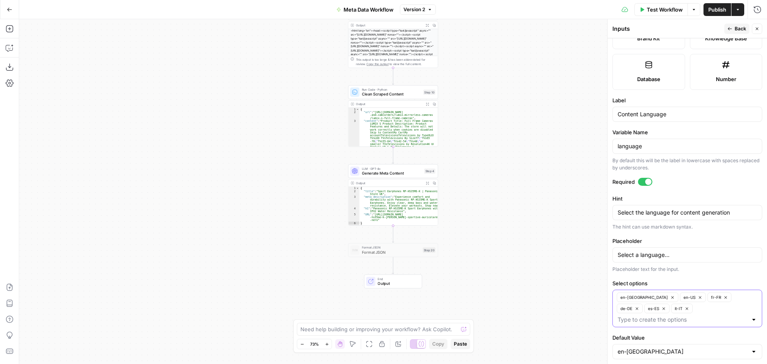
click at [671, 316] on input "Select options" at bounding box center [683, 320] width 130 height 8
type input "fr-BE"
type input "nl-BE"
type input "nl-NL"
type input "sv-SE"
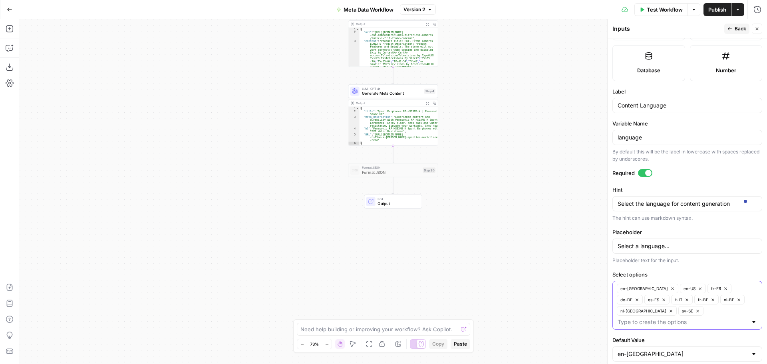
scroll to position [215, 0]
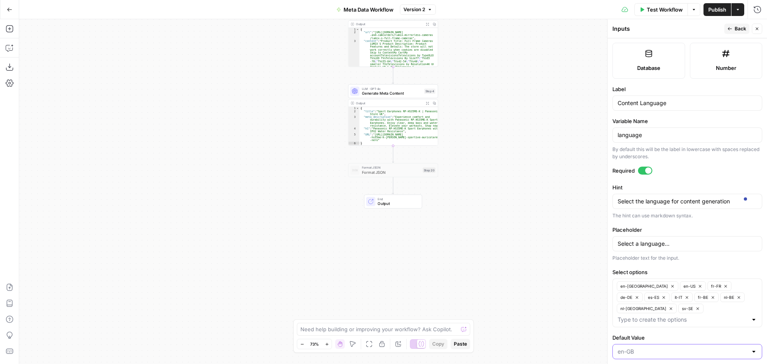
click at [685, 348] on input "Default Value" at bounding box center [683, 352] width 130 height 8
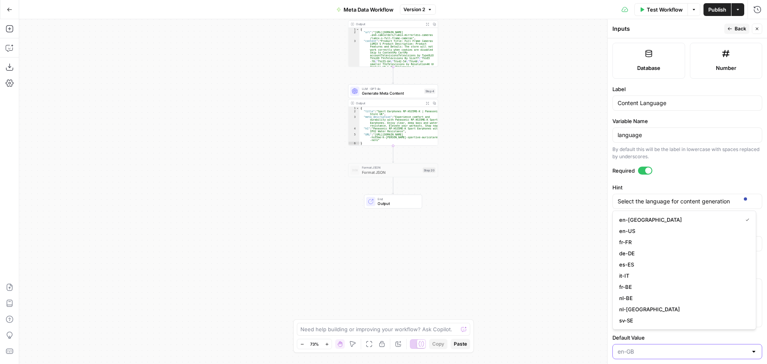
click at [724, 348] on input "Default Value" at bounding box center [683, 352] width 130 height 8
type input "en-GB"
click at [557, 308] on div "Workflow Set Inputs Inputs Web Page Scrape Scrape Product Page Step 3 Output Ex…" at bounding box center [393, 191] width 748 height 345
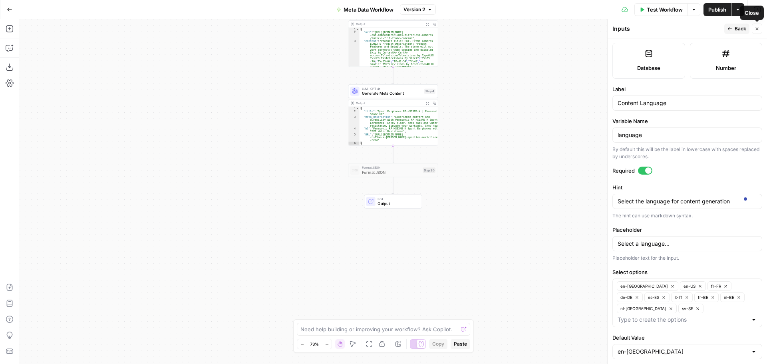
click at [736, 27] on span "Back" at bounding box center [741, 28] width 12 height 7
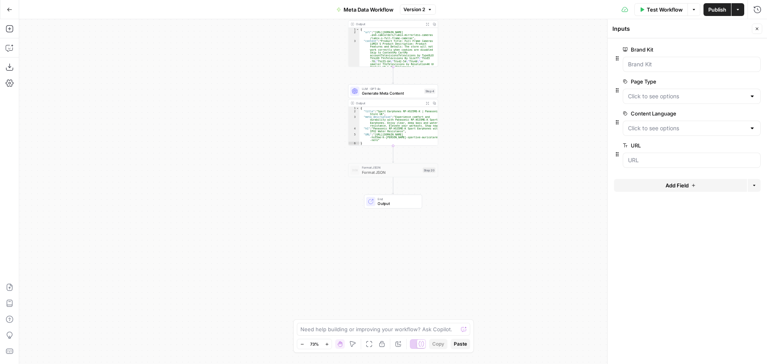
click at [712, 9] on span "Publish" at bounding box center [717, 10] width 18 height 8
click at [653, 9] on span "Test Workflow" at bounding box center [665, 10] width 36 height 8
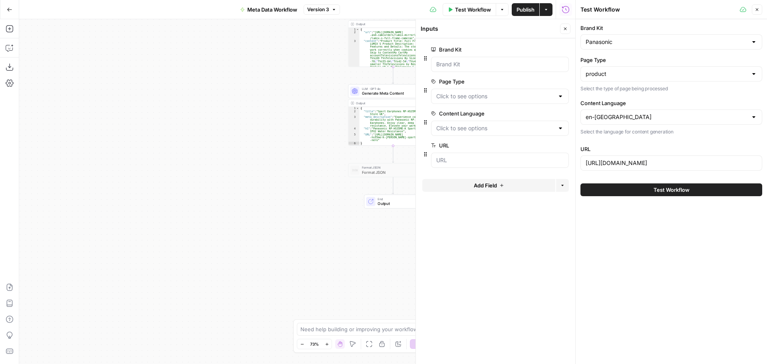
click at [567, 28] on icon "button" at bounding box center [565, 28] width 5 height 5
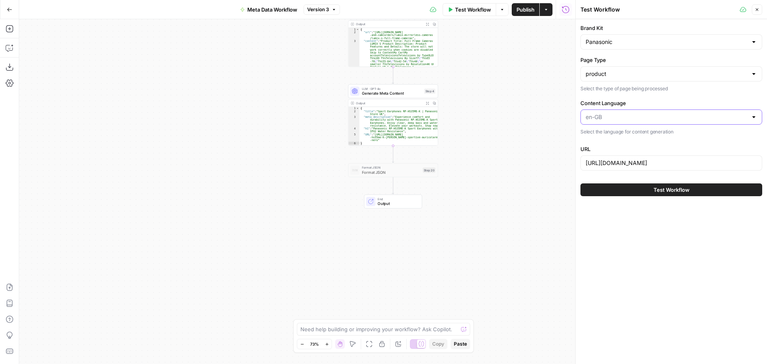
click at [624, 113] on input "Content Language" at bounding box center [667, 117] width 162 height 8
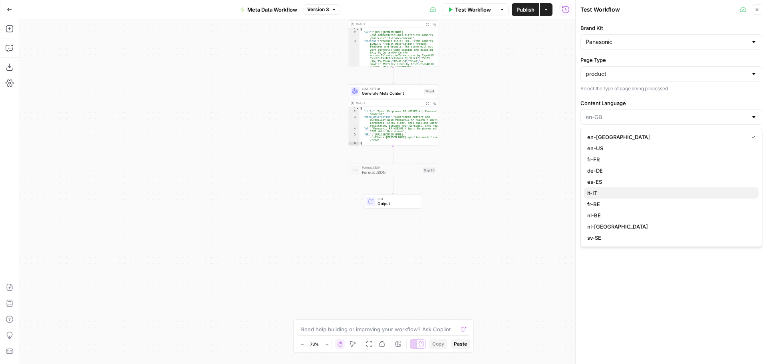
click at [599, 192] on span "it-IT" at bounding box center [669, 193] width 165 height 8
type input "it-IT"
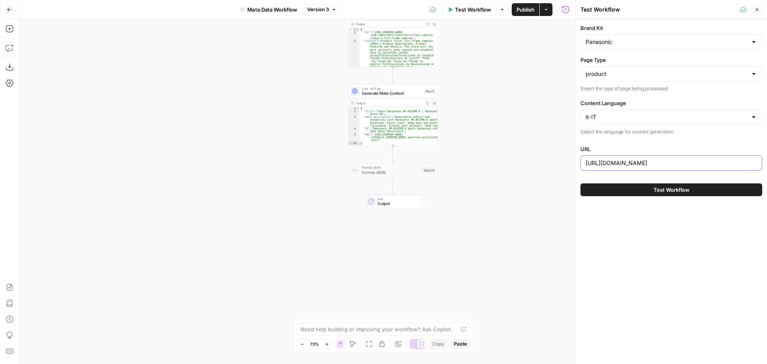
click at [621, 165] on input "https://store.panasonic.co.uk/cameras-and-camcorders/lumix-mirrorless-cameras/l…" at bounding box center [671, 163] width 171 height 8
paste input "www.panasonic.com/it/consumer/televisori/tv-oled-4k-ultra-hd/tv-77z95beg.html"
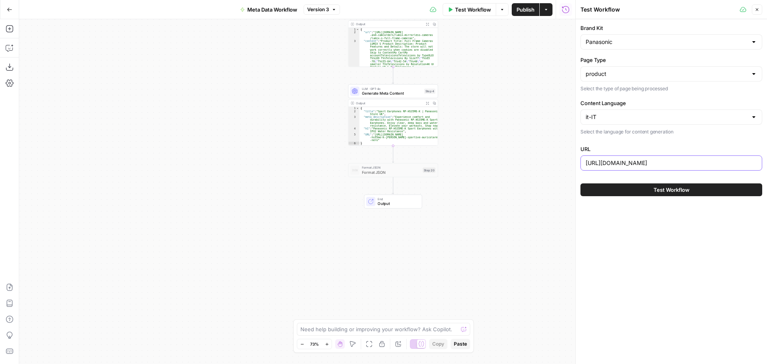
type input "[URL][DOMAIN_NAME]"
click at [669, 192] on span "Test Workflow" at bounding box center [672, 190] width 36 height 8
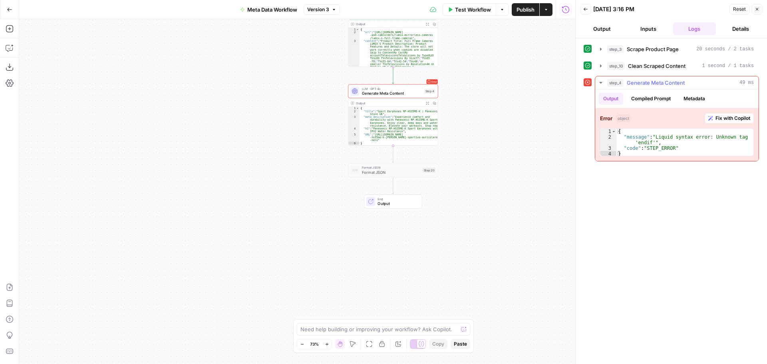
click at [717, 120] on span "Fix with Copilot" at bounding box center [733, 118] width 35 height 7
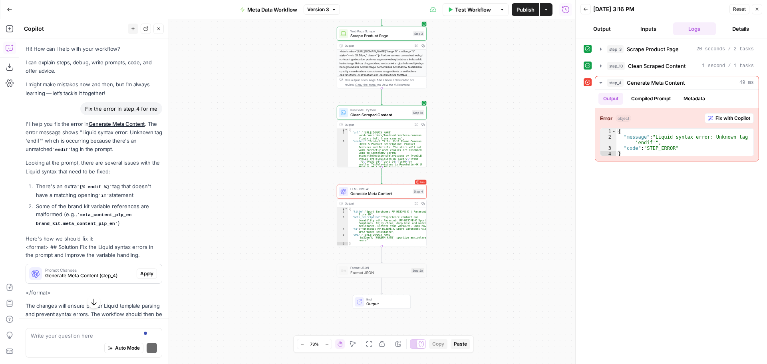
scroll to position [28, 0]
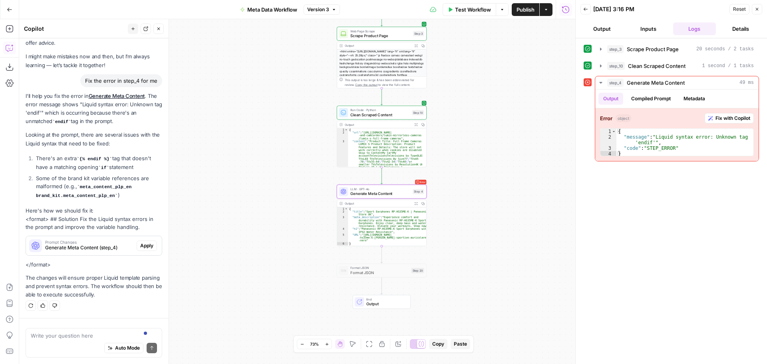
click at [140, 245] on span "Apply" at bounding box center [146, 245] width 13 height 7
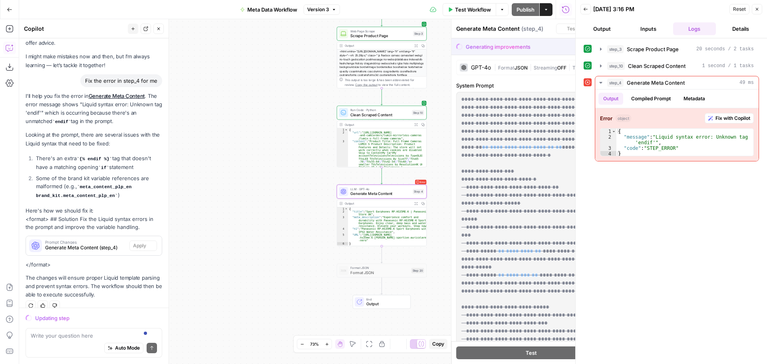
scroll to position [38, 0]
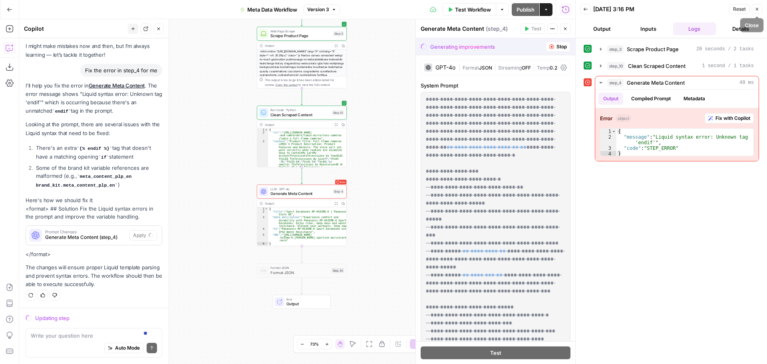
click at [760, 10] on button "Close" at bounding box center [757, 9] width 10 height 10
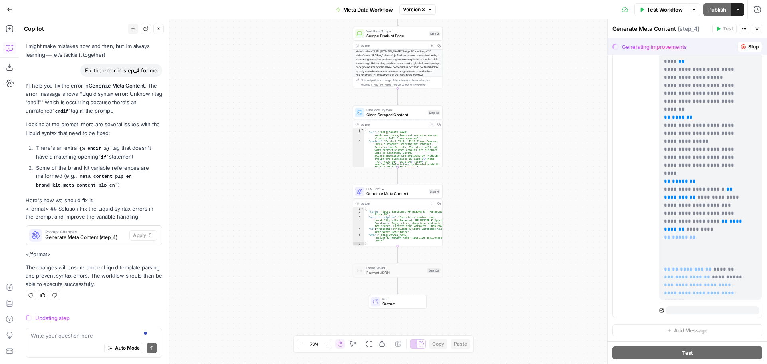
scroll to position [1279, 0]
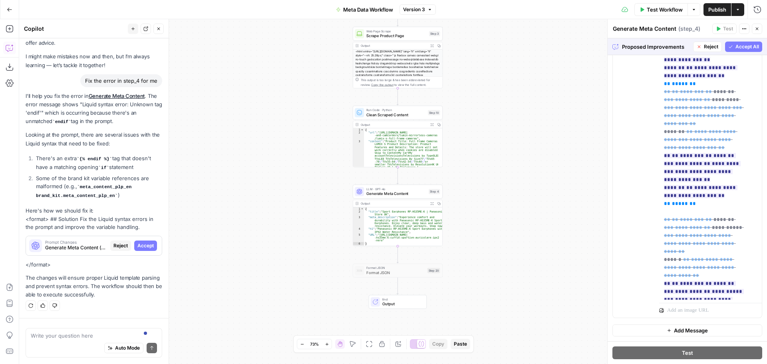
scroll to position [4356, 0]
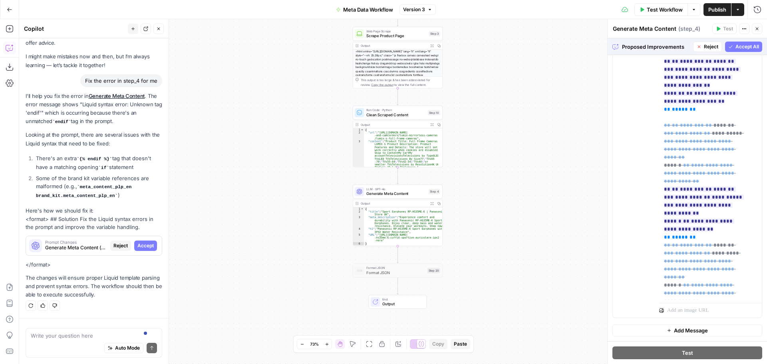
click at [739, 50] on span "Accept All" at bounding box center [748, 46] width 24 height 7
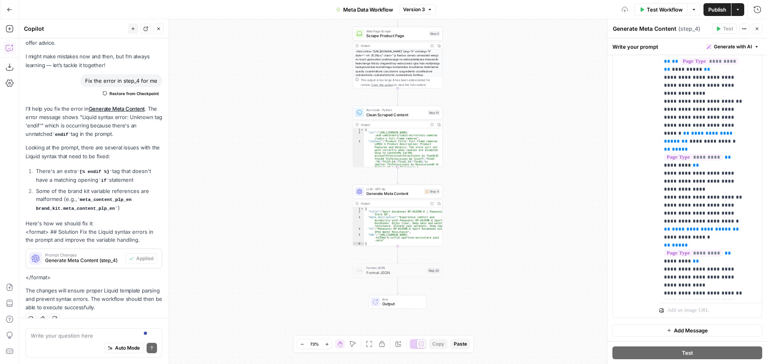
scroll to position [0, 0]
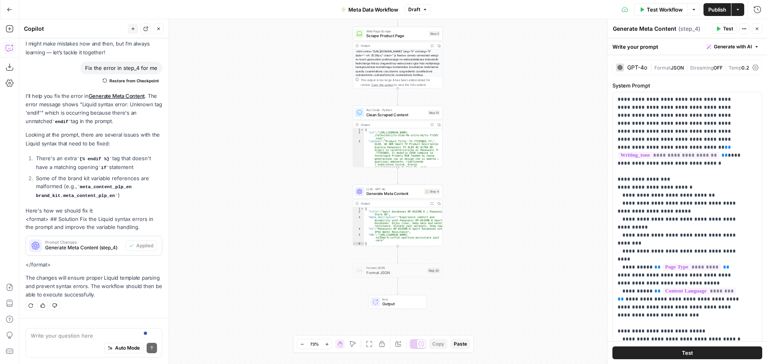
click at [754, 30] on button "Close" at bounding box center [757, 29] width 10 height 10
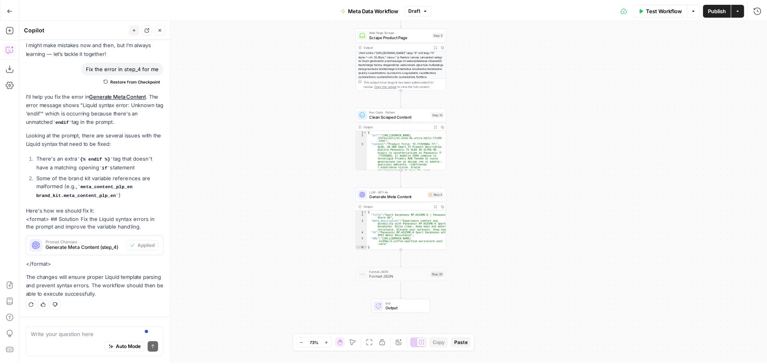
scroll to position [41, 0]
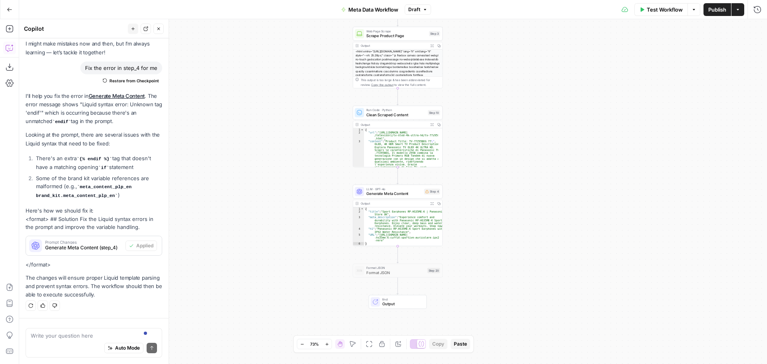
click at [715, 12] on span "Publish" at bounding box center [717, 10] width 18 height 8
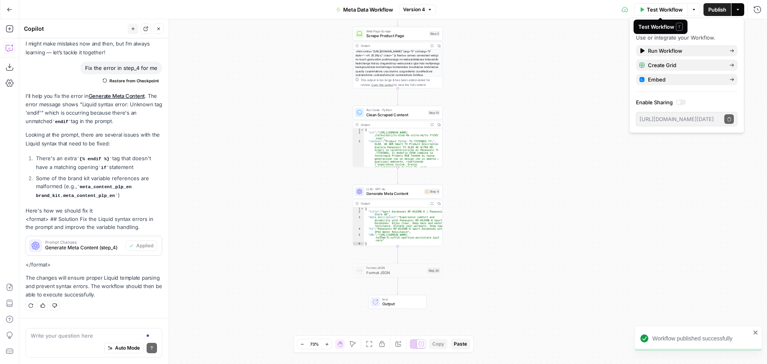
click at [669, 10] on span "Test Workflow" at bounding box center [665, 10] width 36 height 8
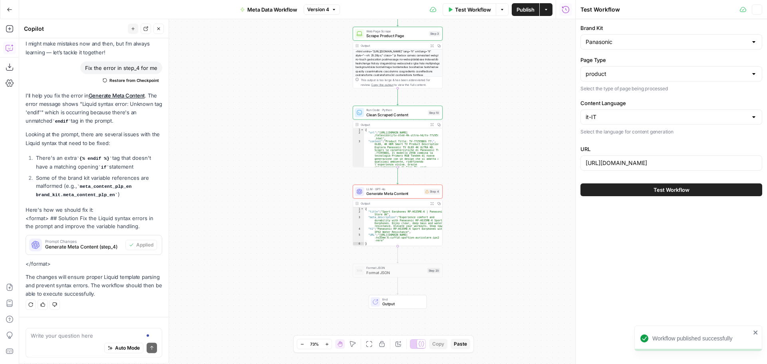
scroll to position [41, 0]
click at [667, 187] on span "Test Workflow" at bounding box center [672, 190] width 36 height 8
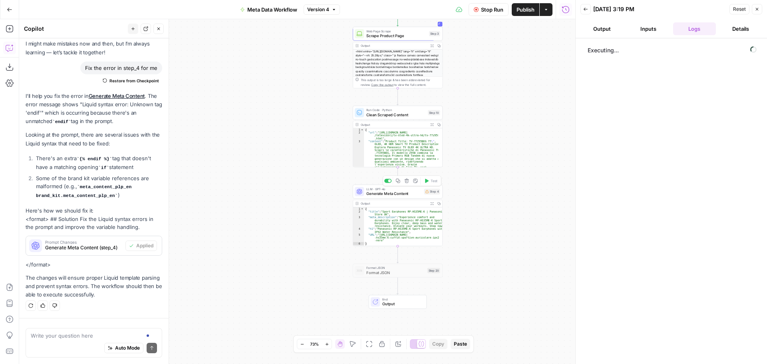
click at [430, 193] on div "Step 4" at bounding box center [432, 192] width 16 height 6
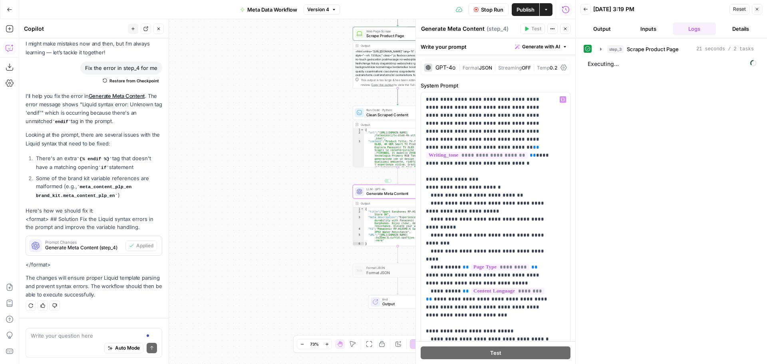
click at [316, 184] on div "Workflow Set Inputs Inputs Web Page Scrape Scrape Product Page Step 3 Output Ex…" at bounding box center [297, 191] width 556 height 345
click at [565, 29] on icon "button" at bounding box center [565, 28] width 5 height 5
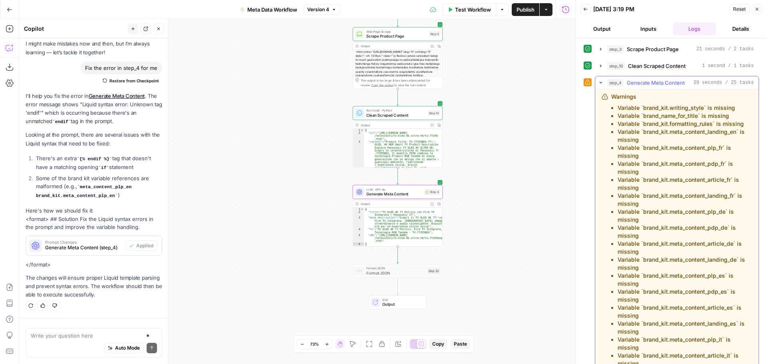
click at [599, 82] on icon "button" at bounding box center [601, 83] width 6 height 6
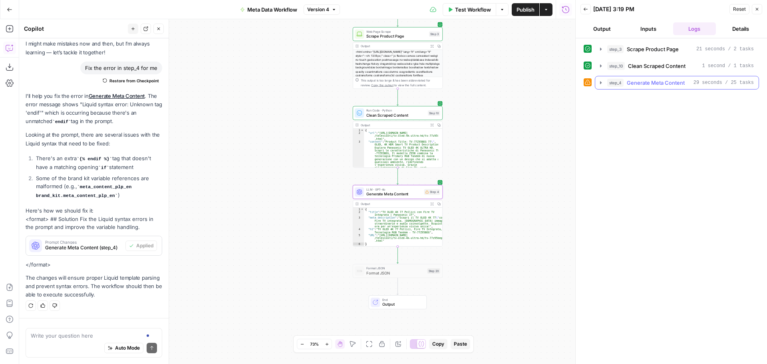
click at [599, 82] on icon "button" at bounding box center [601, 83] width 6 height 6
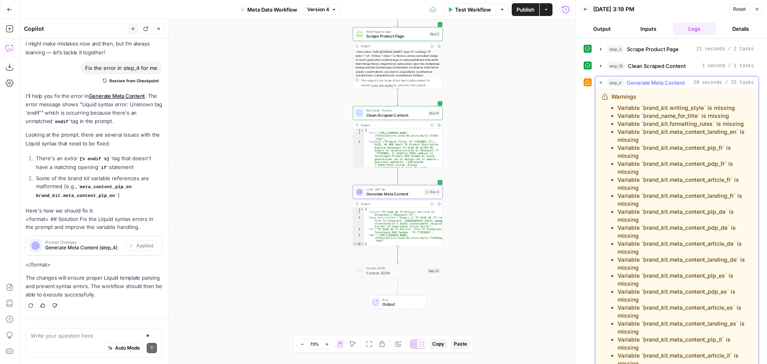
click at [599, 82] on icon "button" at bounding box center [601, 83] width 6 height 6
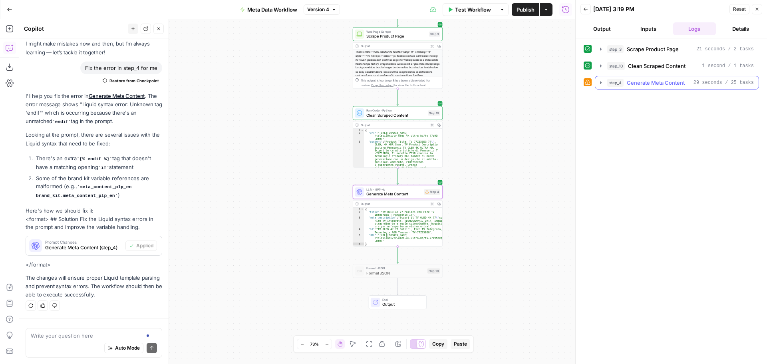
click at [600, 83] on icon "button" at bounding box center [601, 82] width 2 height 3
